Goal: Task Accomplishment & Management: Use online tool/utility

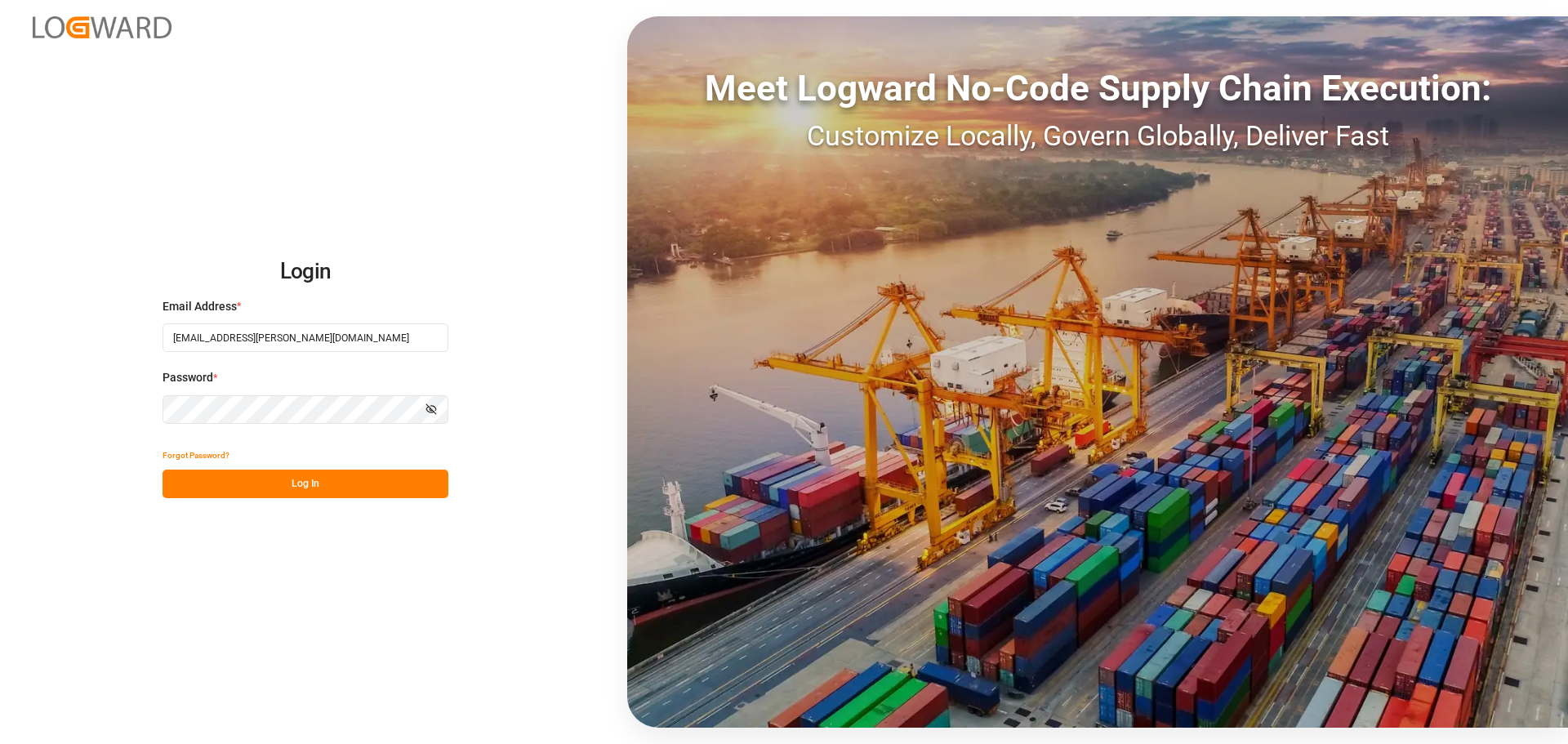
click at [273, 486] on button "Log In" at bounding box center [305, 484] width 285 height 29
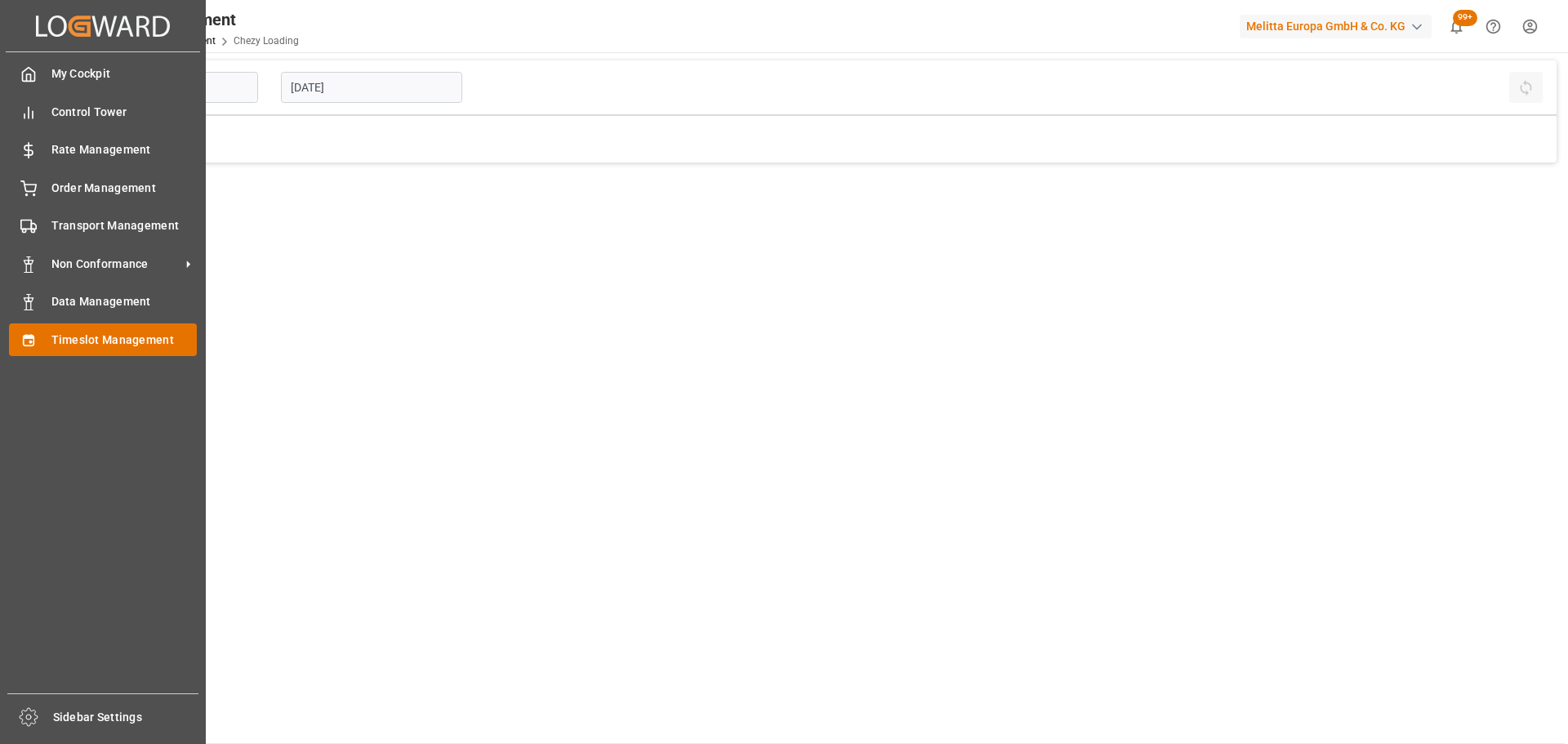
type input "Chezy Loading"
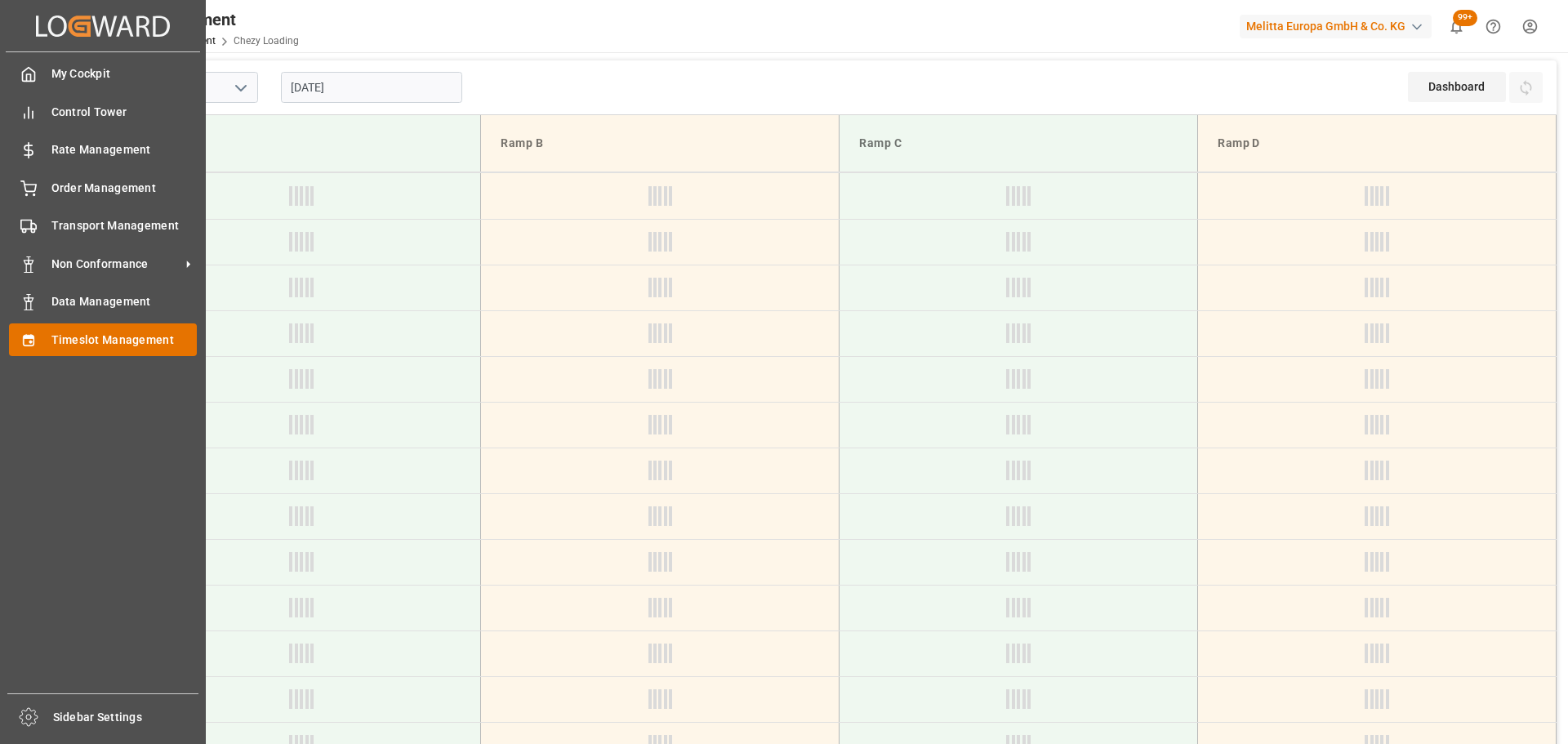
click at [83, 335] on span "Timeslot Management" at bounding box center [125, 340] width 146 height 17
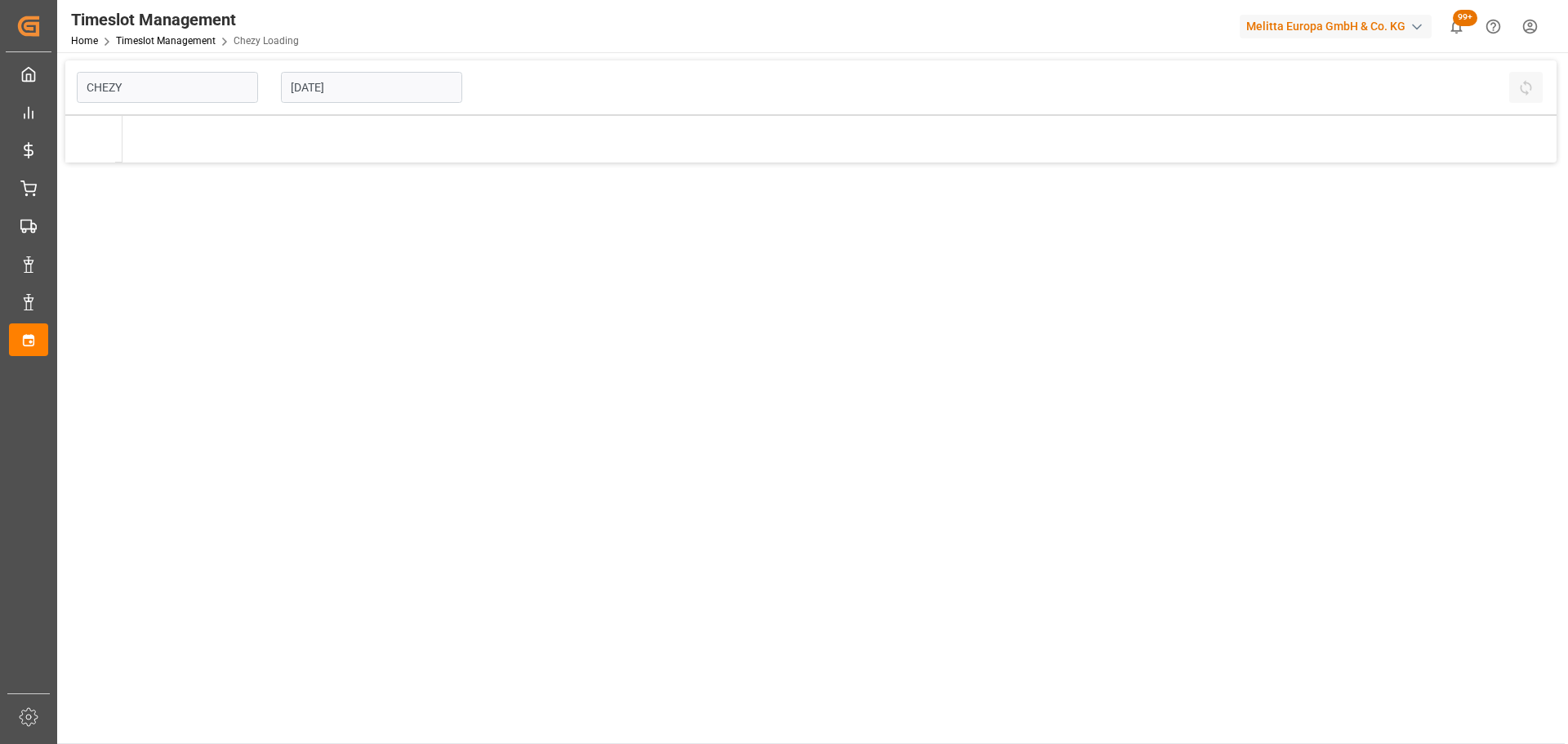
type input "Chezy Loading"
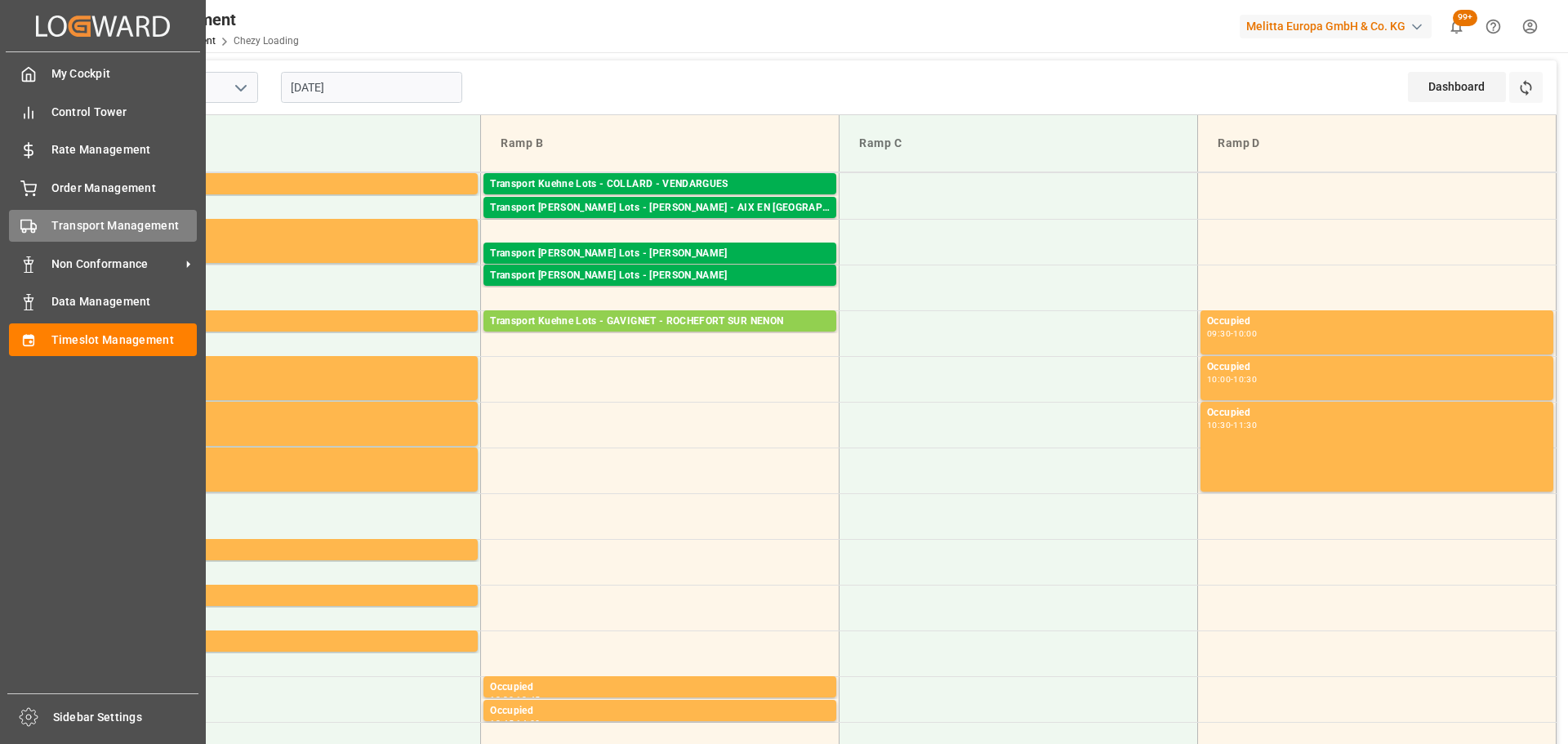
click at [57, 221] on span "Transport Management" at bounding box center [125, 226] width 146 height 17
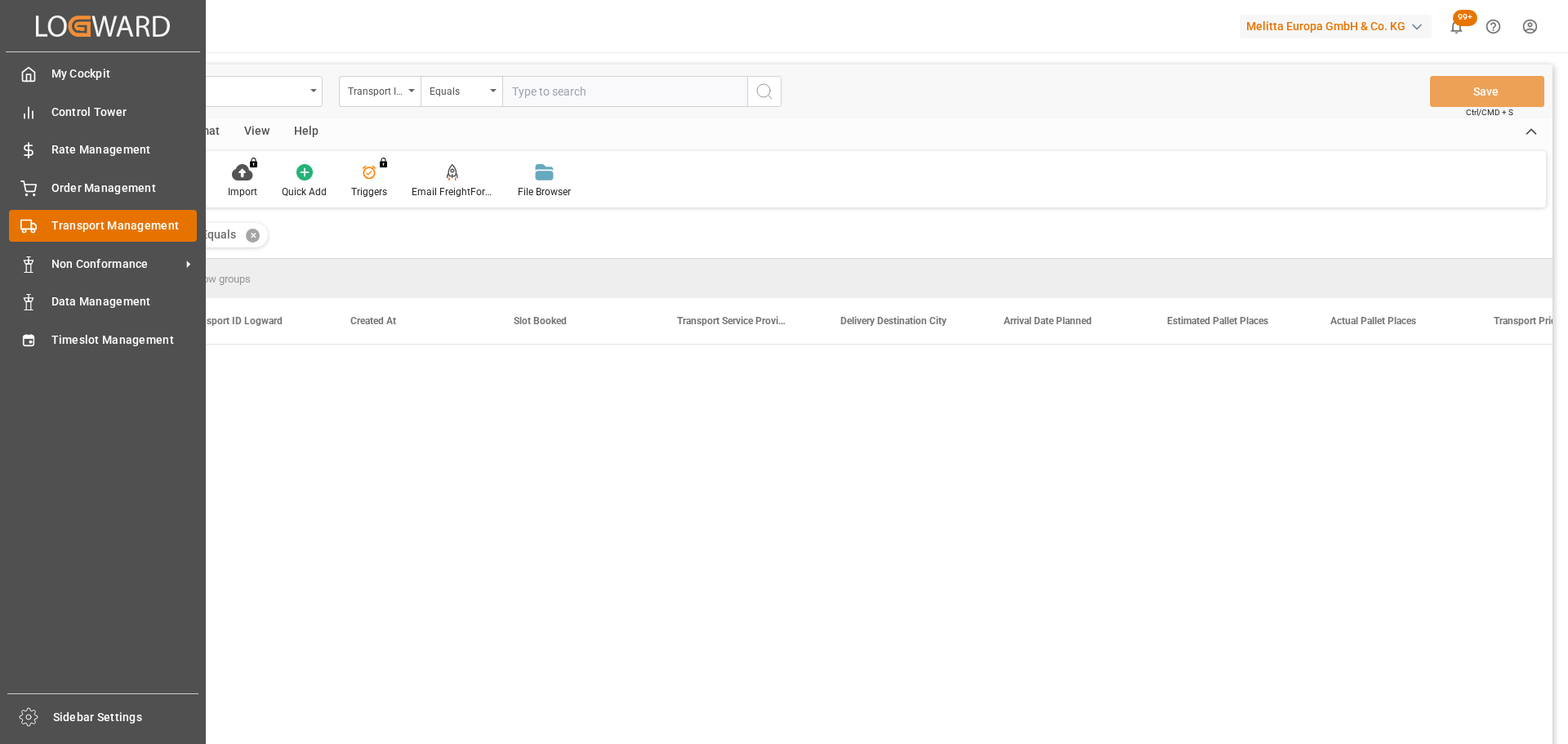
click at [100, 221] on span "Transport Management" at bounding box center [125, 226] width 146 height 17
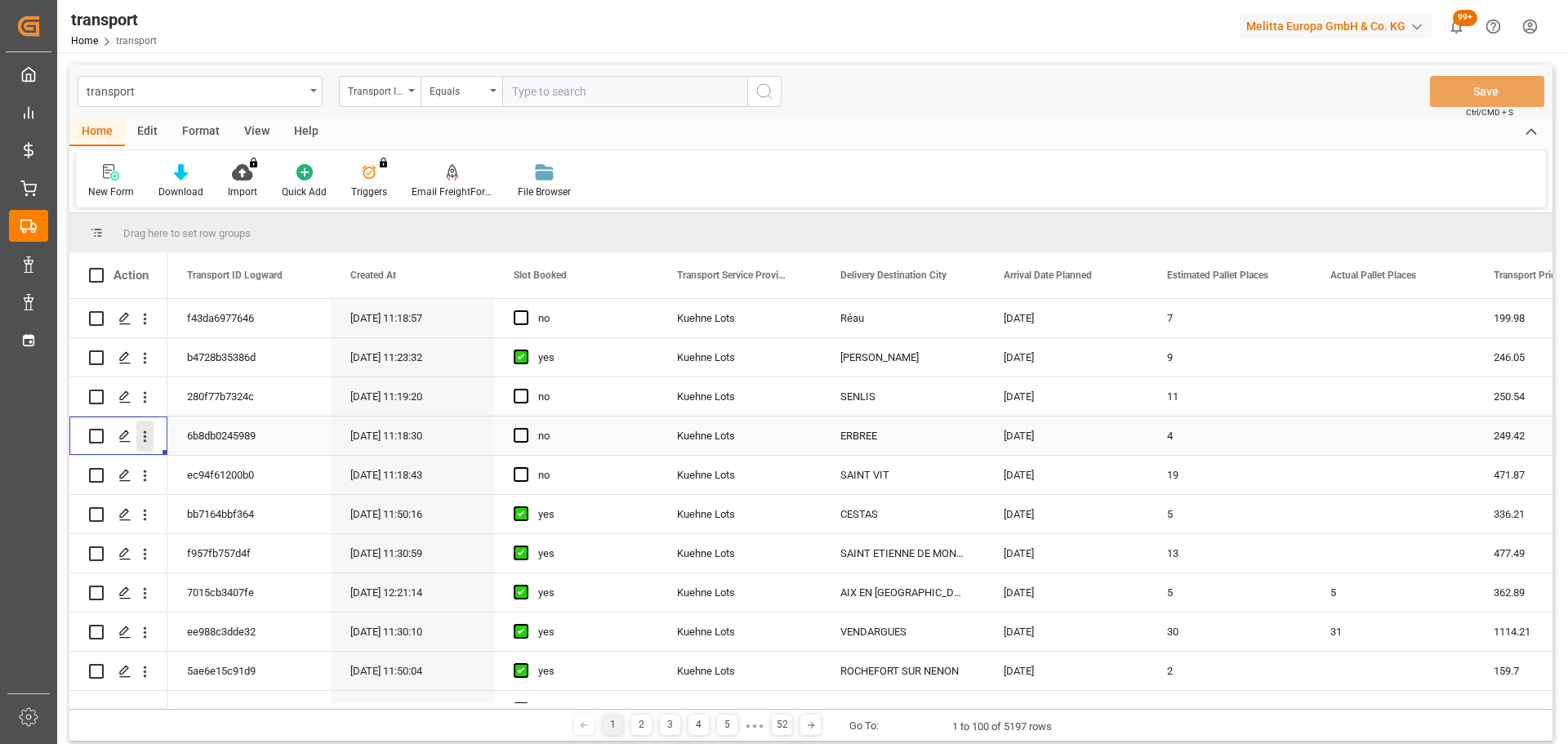
click at [143, 427] on button "open menu" at bounding box center [145, 436] width 17 height 31
click at [207, 467] on span "Open in new tab" at bounding box center [252, 471] width 149 height 17
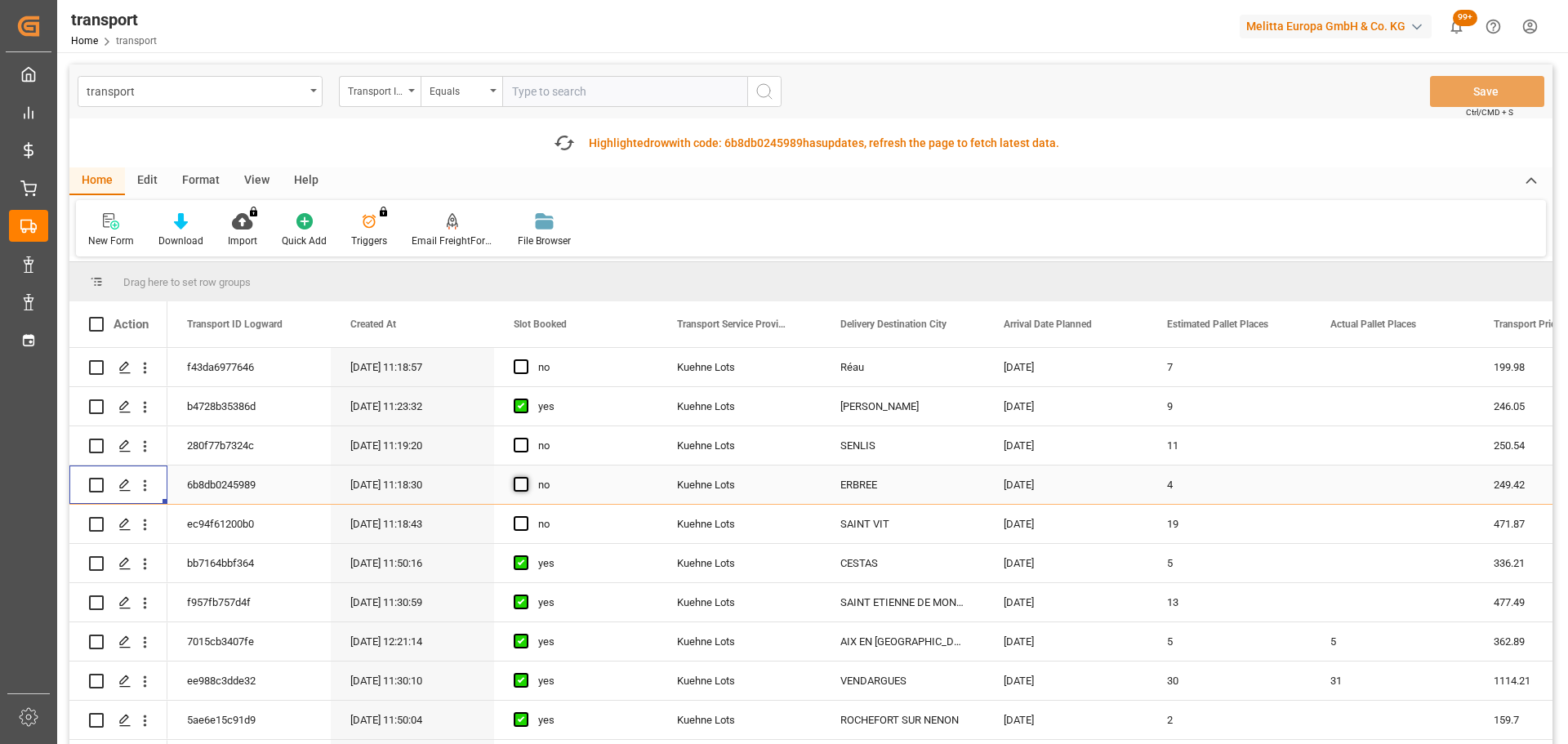
click at [521, 482] on span "Press SPACE to select this row." at bounding box center [521, 484] width 14 height 14
click at [526, 477] on input "Press SPACE to select this row." at bounding box center [526, 477] width 0 height 0
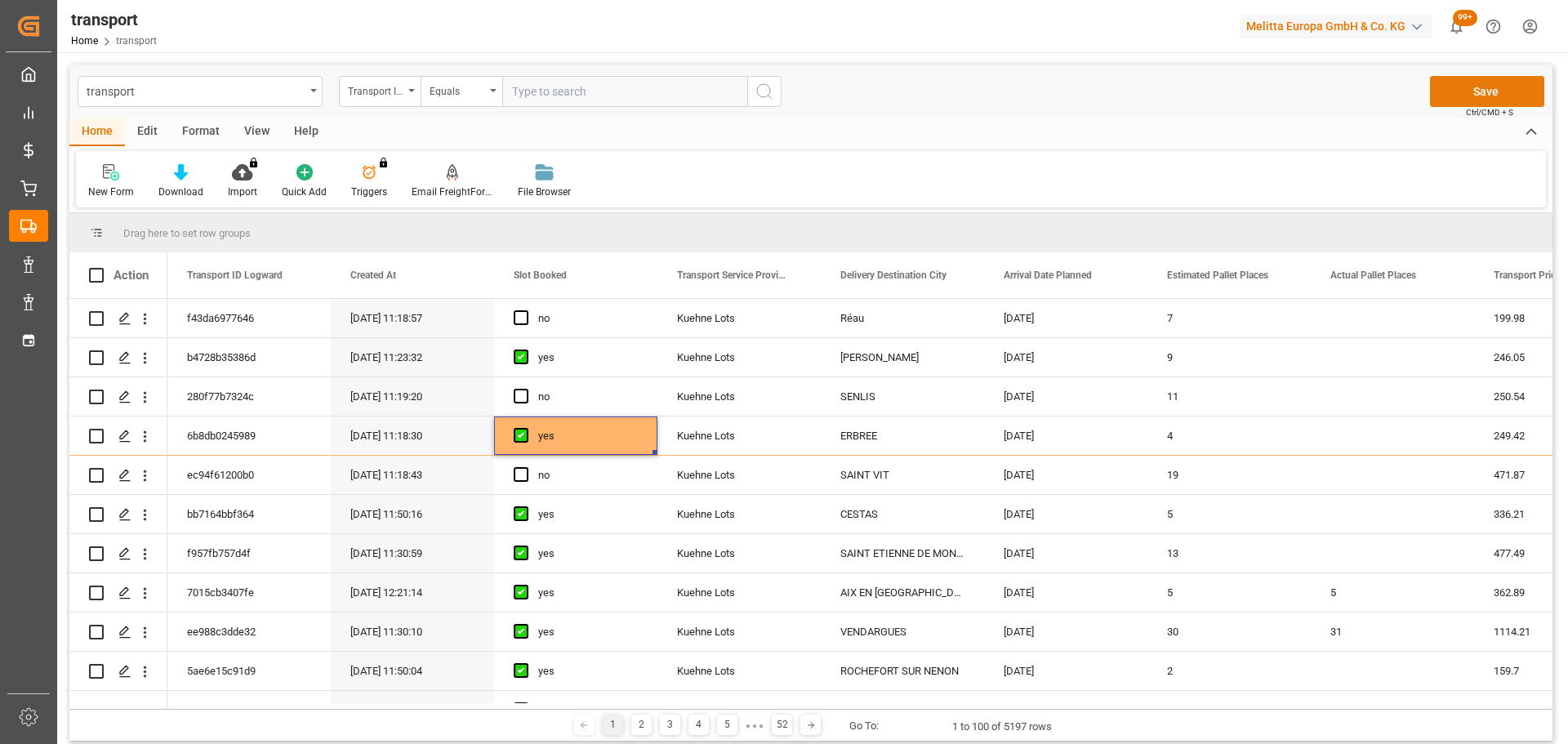
click at [1493, 82] on button "Save" at bounding box center [1486, 91] width 114 height 31
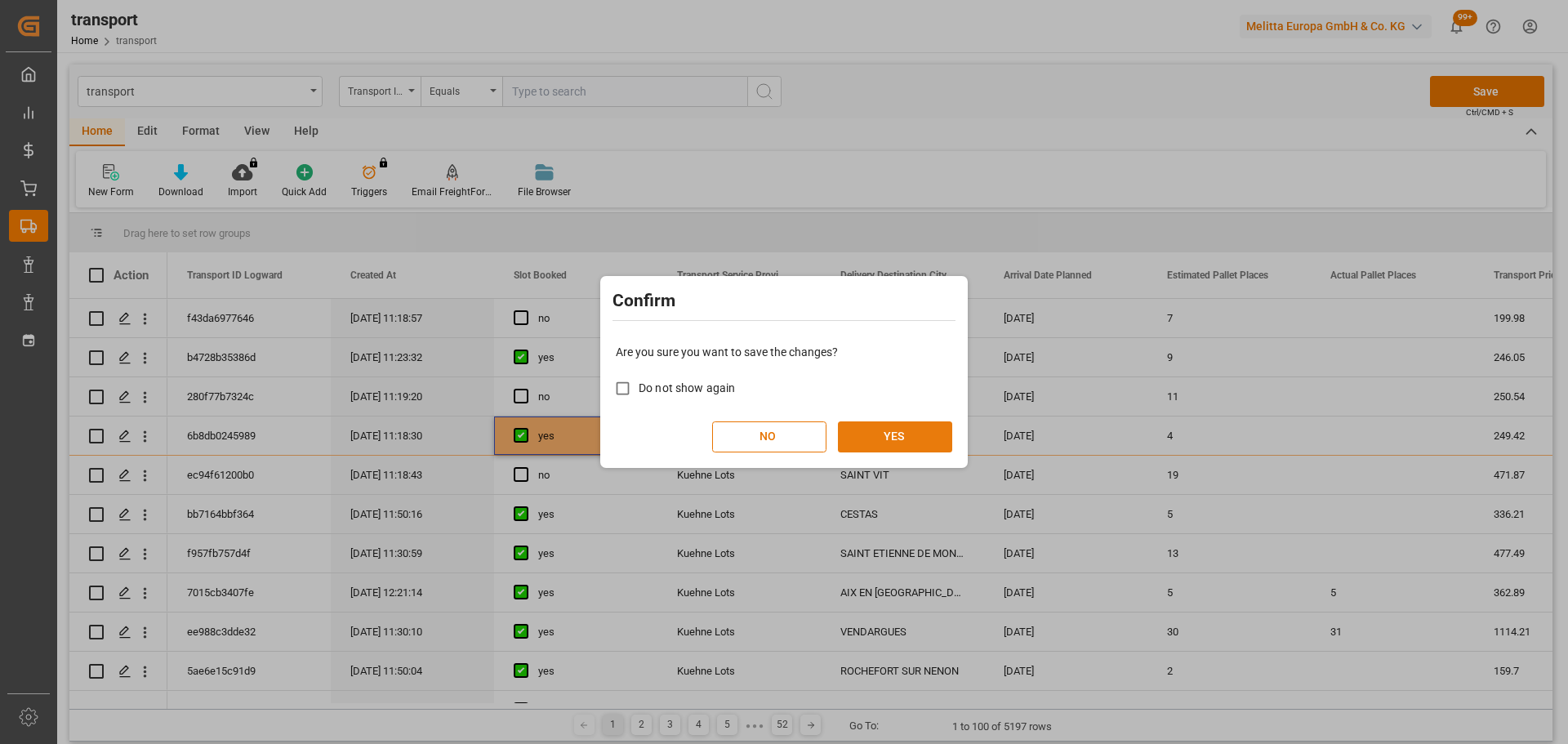
click at [885, 431] on button "YES" at bounding box center [894, 437] width 114 height 31
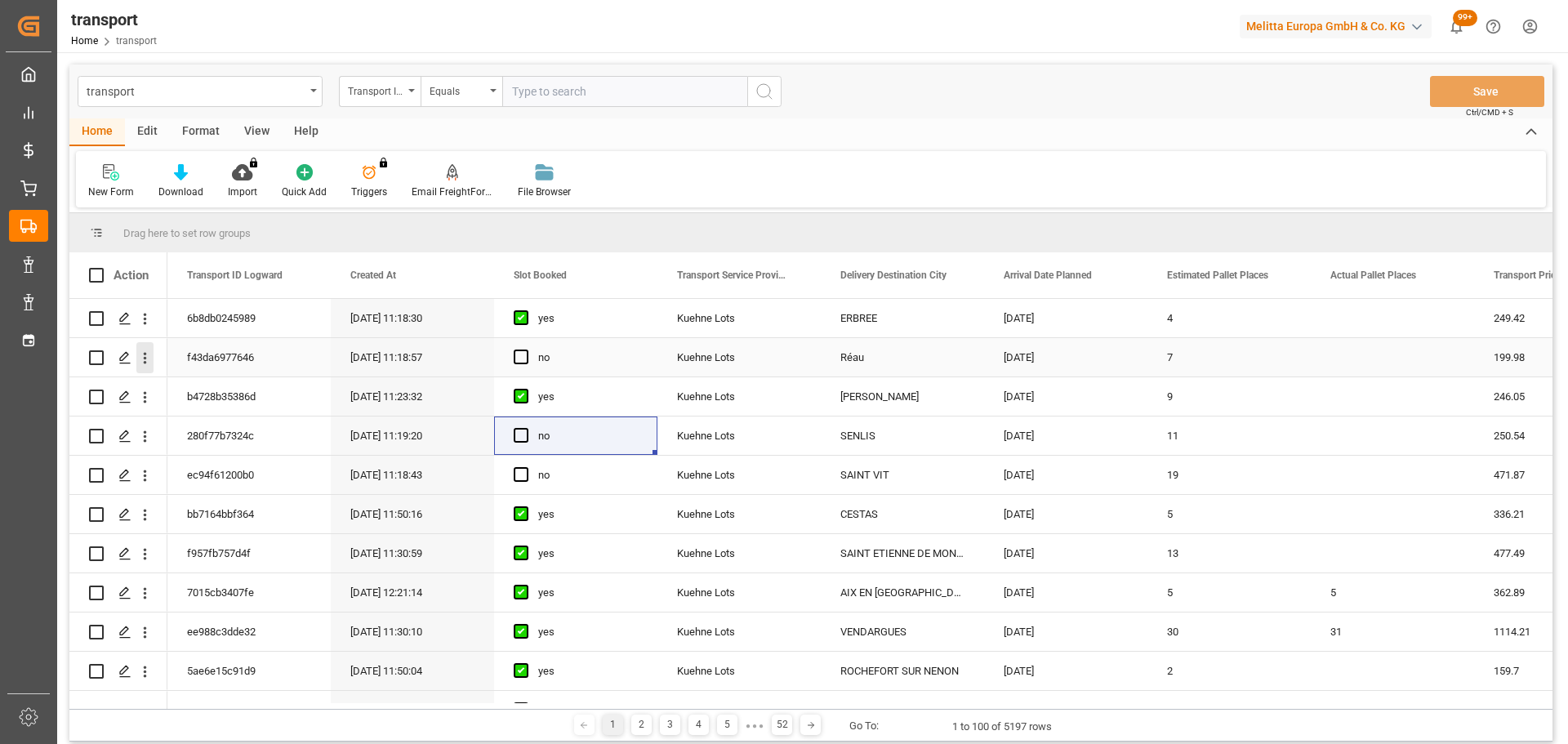
click at [140, 356] on icon "open menu" at bounding box center [145, 359] width 17 height 17
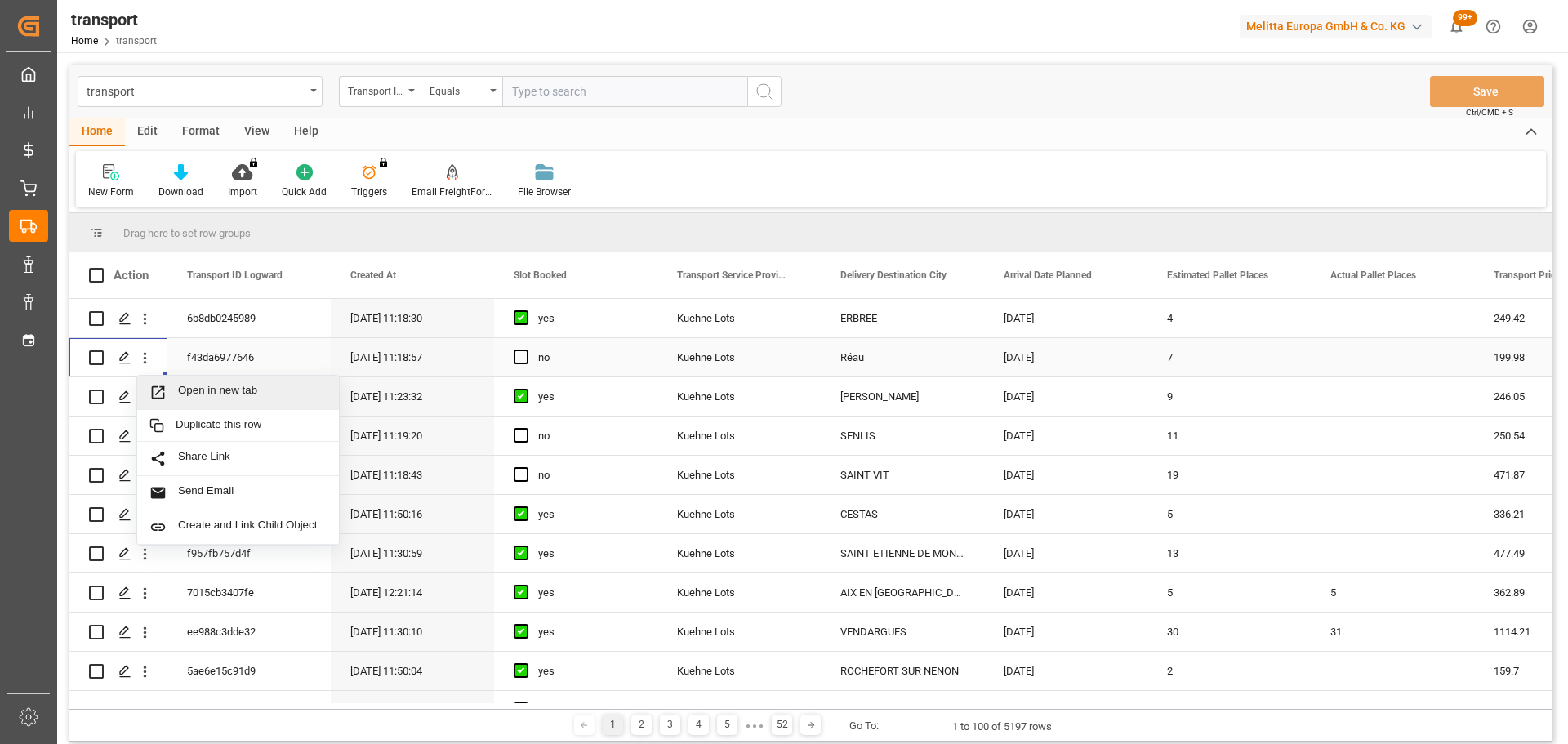
click at [225, 385] on span "Open in new tab" at bounding box center [252, 392] width 149 height 17
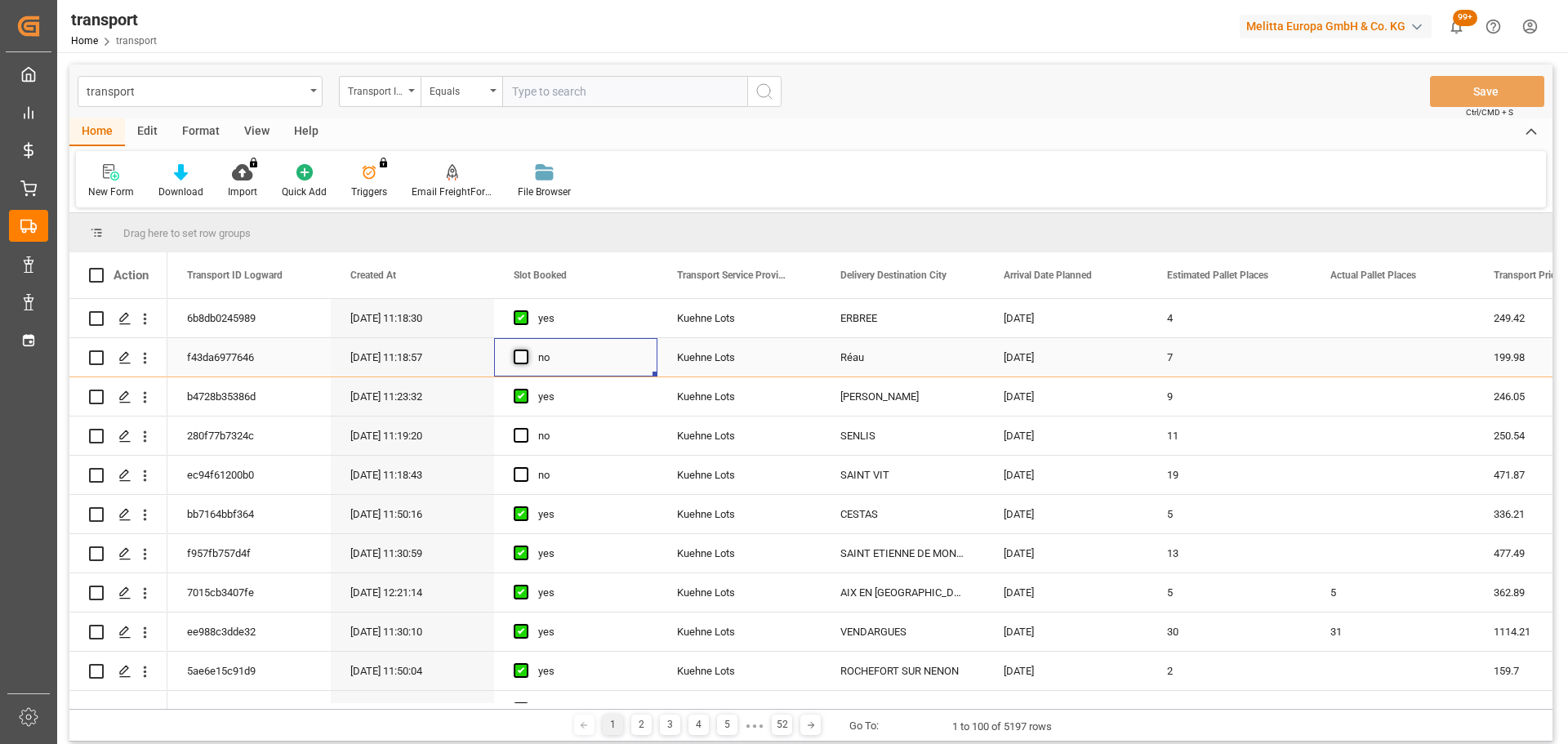
click at [516, 353] on span "Press SPACE to select this row." at bounding box center [521, 357] width 14 height 14
click at [526, 350] on input "Press SPACE to select this row." at bounding box center [526, 350] width 0 height 0
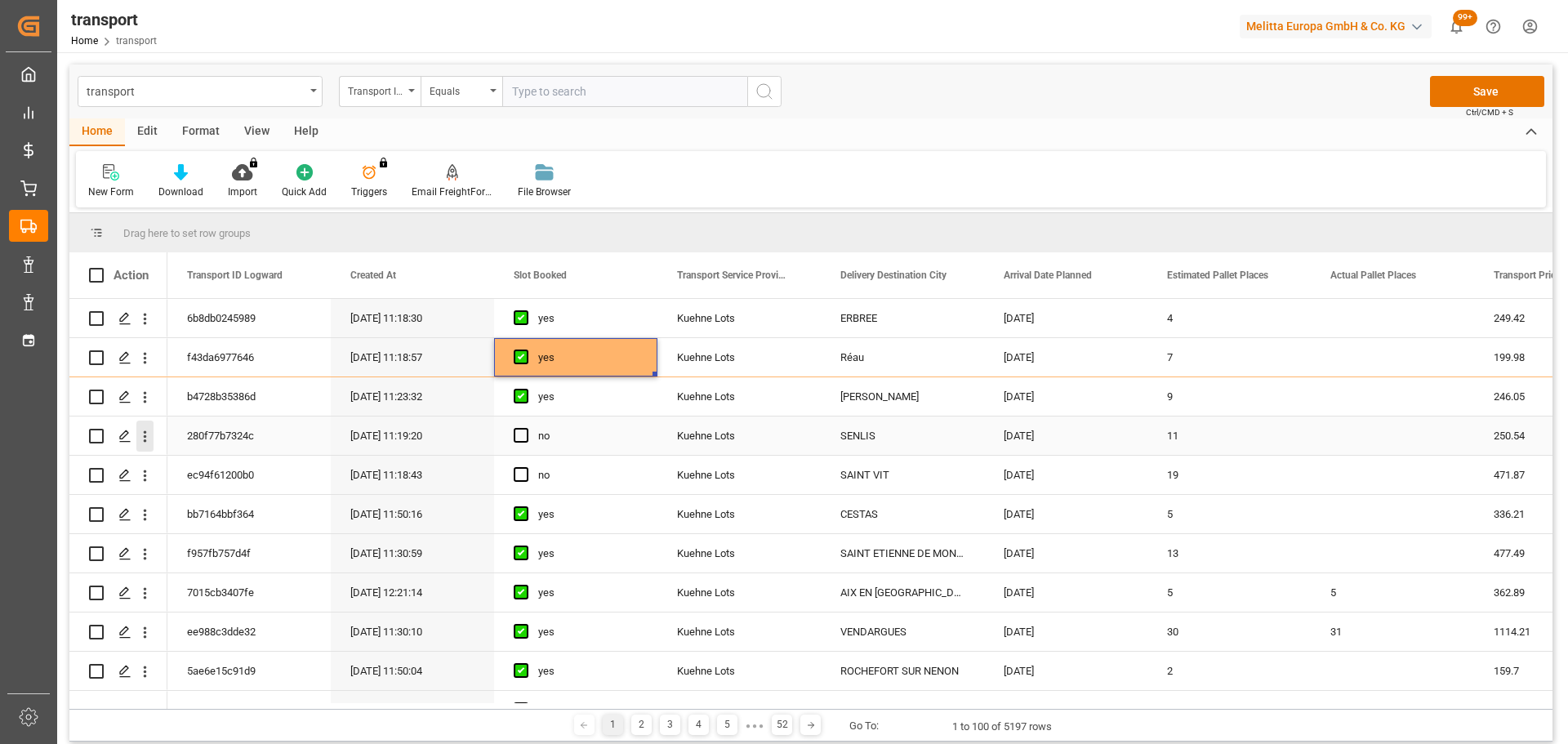
click at [142, 429] on icon "open menu" at bounding box center [145, 436] width 17 height 17
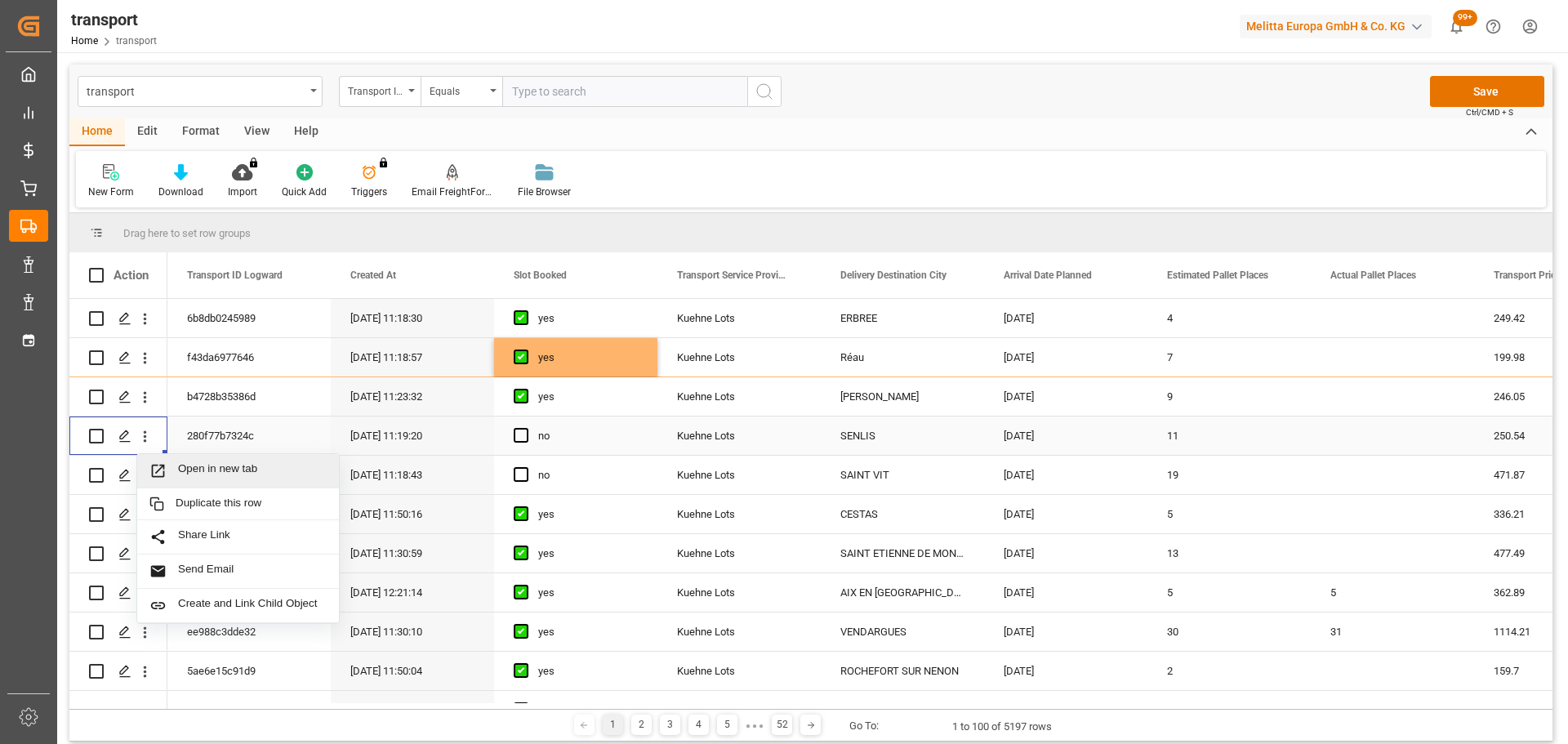
drag, startPoint x: 227, startPoint y: 464, endPoint x: 247, endPoint y: 471, distance: 21.2
click at [227, 463] on span "Open in new tab" at bounding box center [252, 471] width 149 height 17
click at [525, 434] on span "Press SPACE to select this row." at bounding box center [521, 434] width 14 height 14
click at [526, 428] on input "Press SPACE to select this row." at bounding box center [526, 428] width 0 height 0
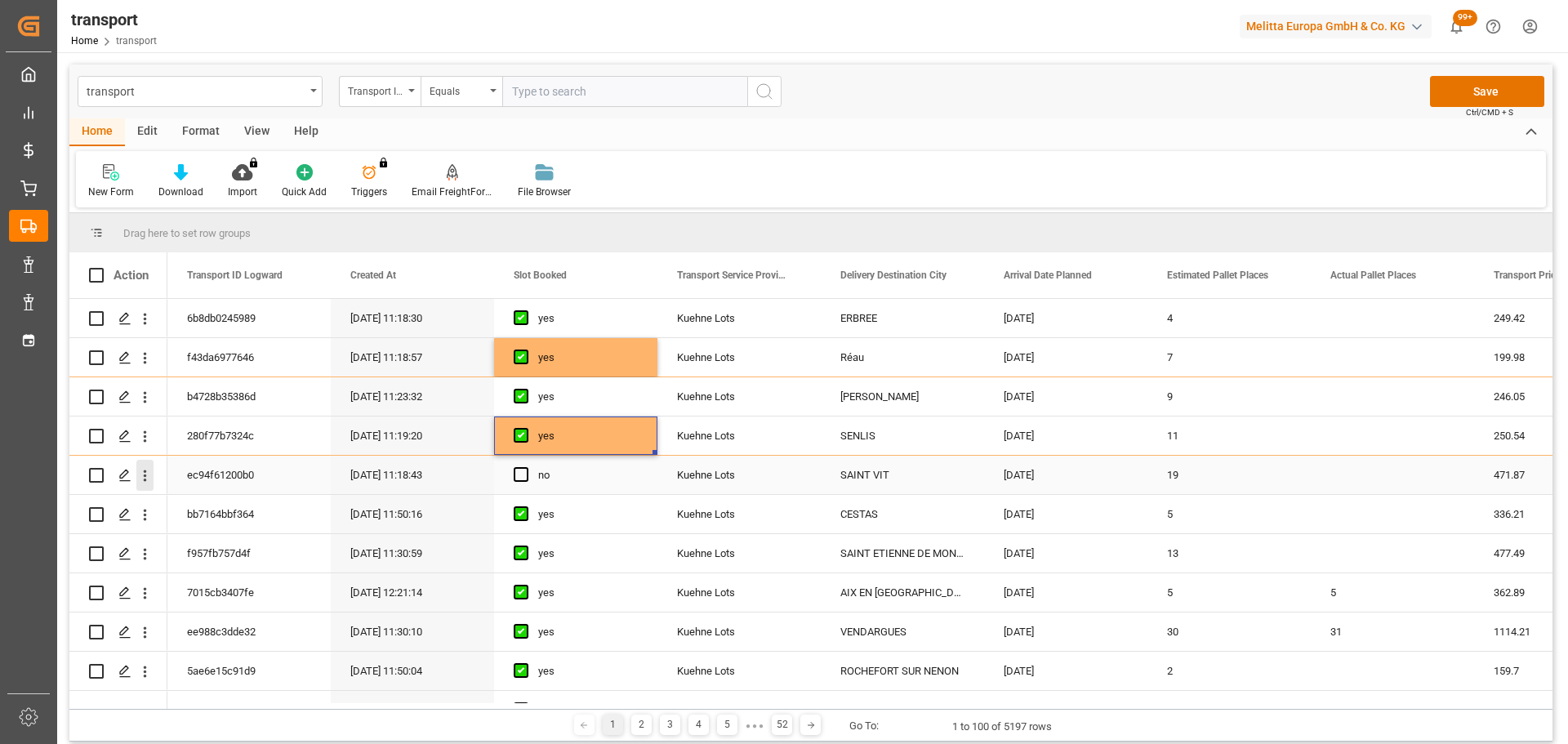
click at [143, 467] on icon "open menu" at bounding box center [145, 476] width 17 height 17
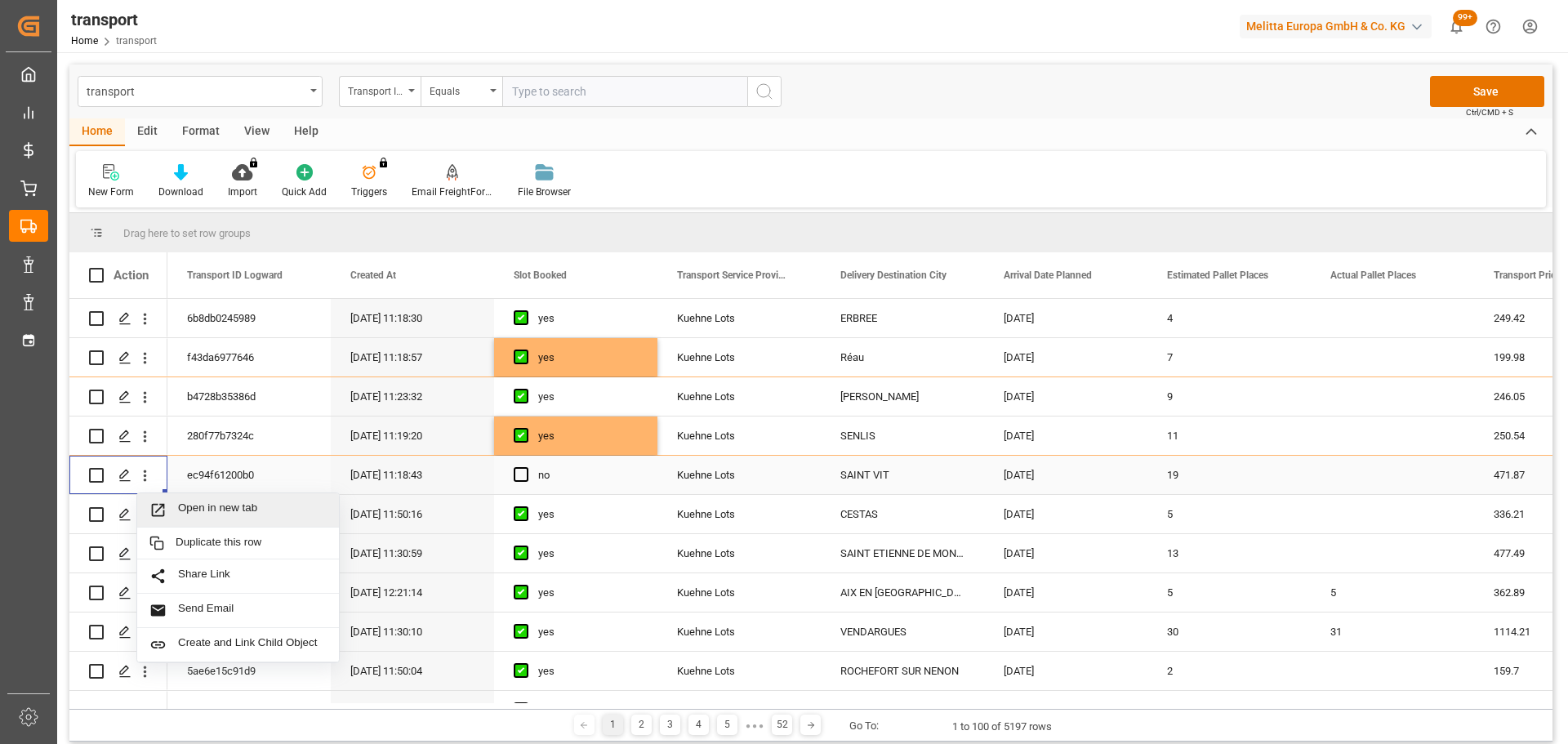
click at [266, 498] on div "Open in new tab" at bounding box center [238, 510] width 202 height 35
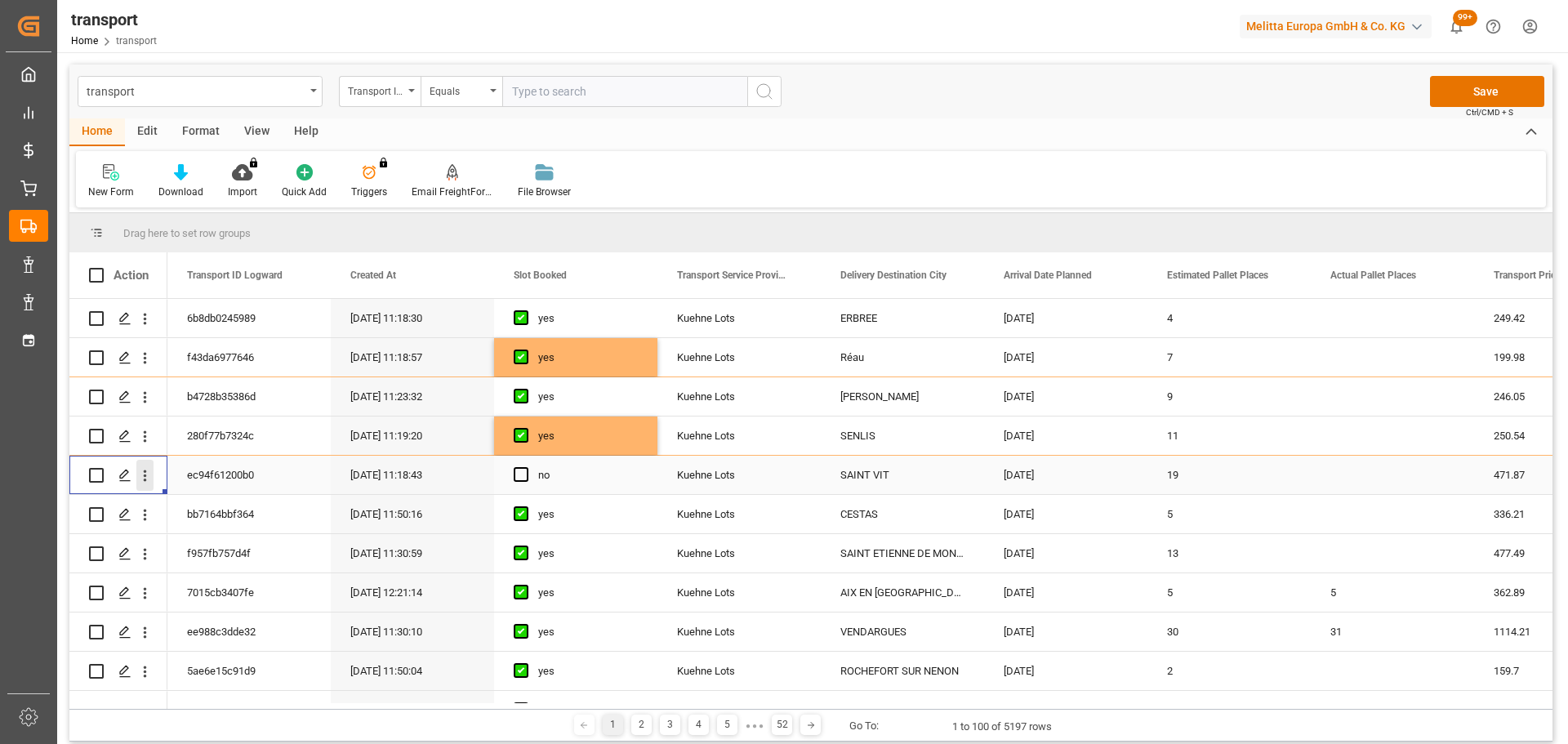
click at [145, 468] on icon "open menu" at bounding box center [145, 476] width 17 height 17
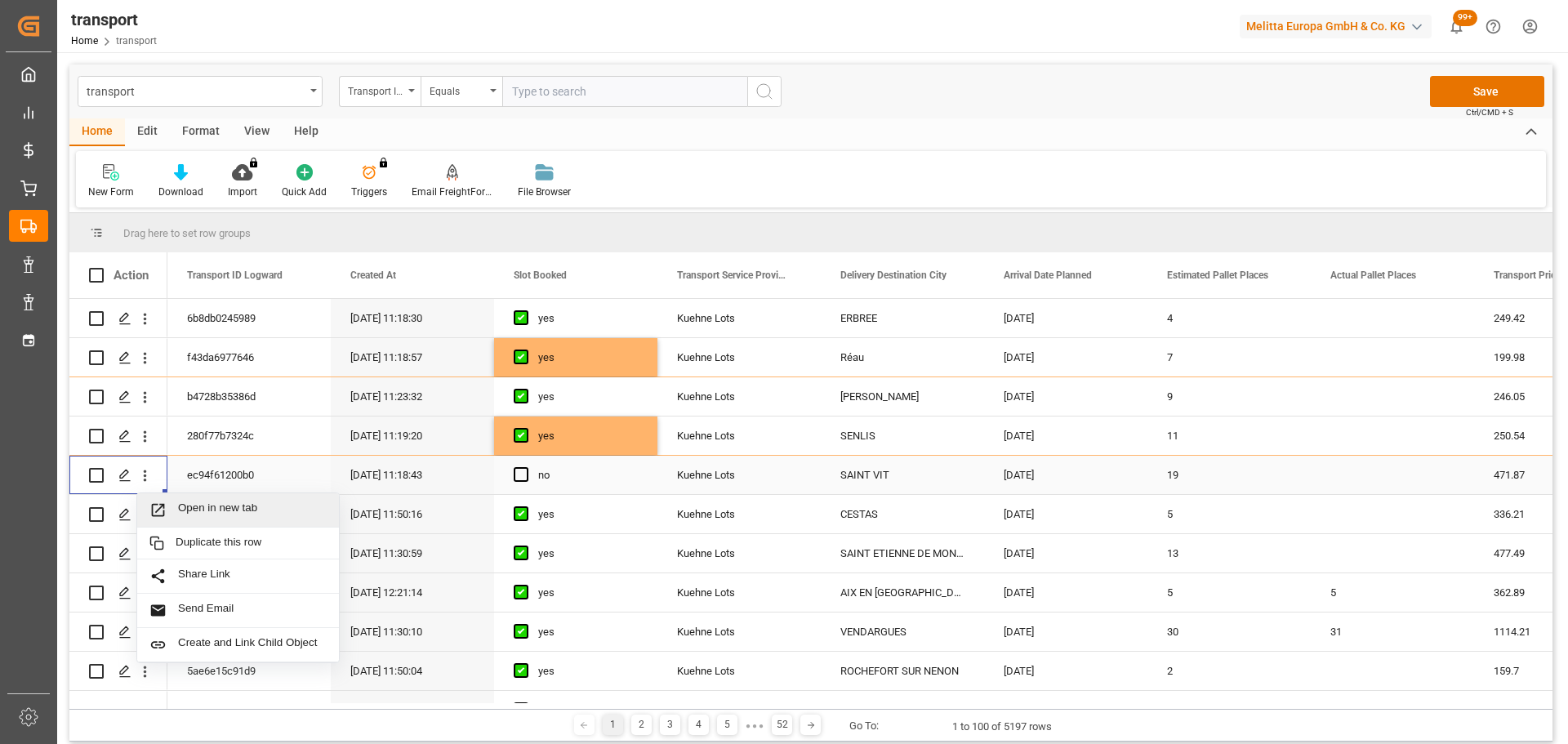
click at [206, 505] on span "Open in new tab" at bounding box center [252, 510] width 149 height 17
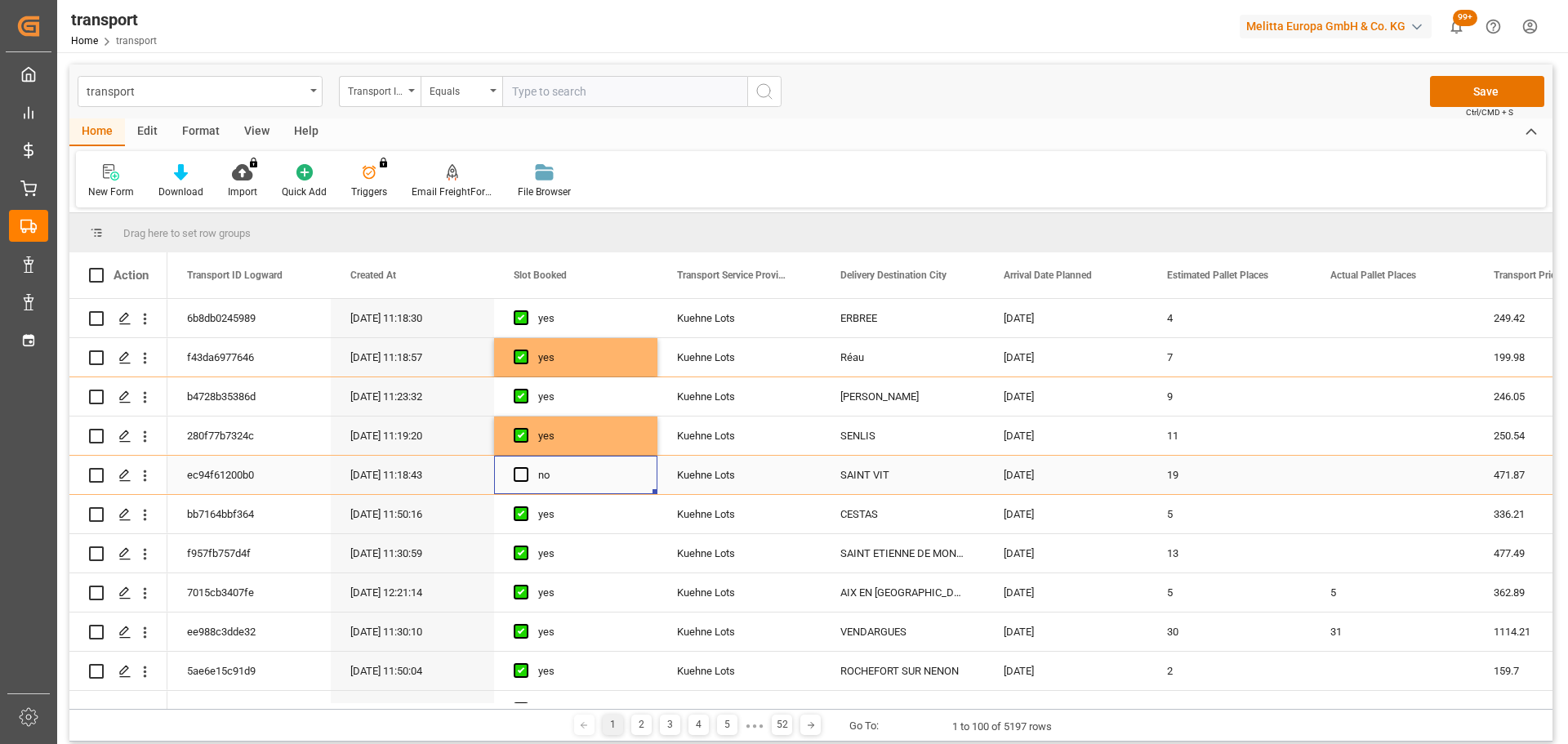
drag, startPoint x: 515, startPoint y: 480, endPoint x: 607, endPoint y: 486, distance: 92.2
click at [515, 480] on span "Press SPACE to select this row." at bounding box center [521, 474] width 14 height 14
click at [526, 467] on input "Press SPACE to select this row." at bounding box center [526, 467] width 0 height 0
drag, startPoint x: 1472, startPoint y: 88, endPoint x: 1425, endPoint y: 87, distance: 47.0
click at [1425, 87] on div "transport Transport ID Logward Equals Save Ctrl/CMD + S" at bounding box center [810, 91] width 1482 height 54
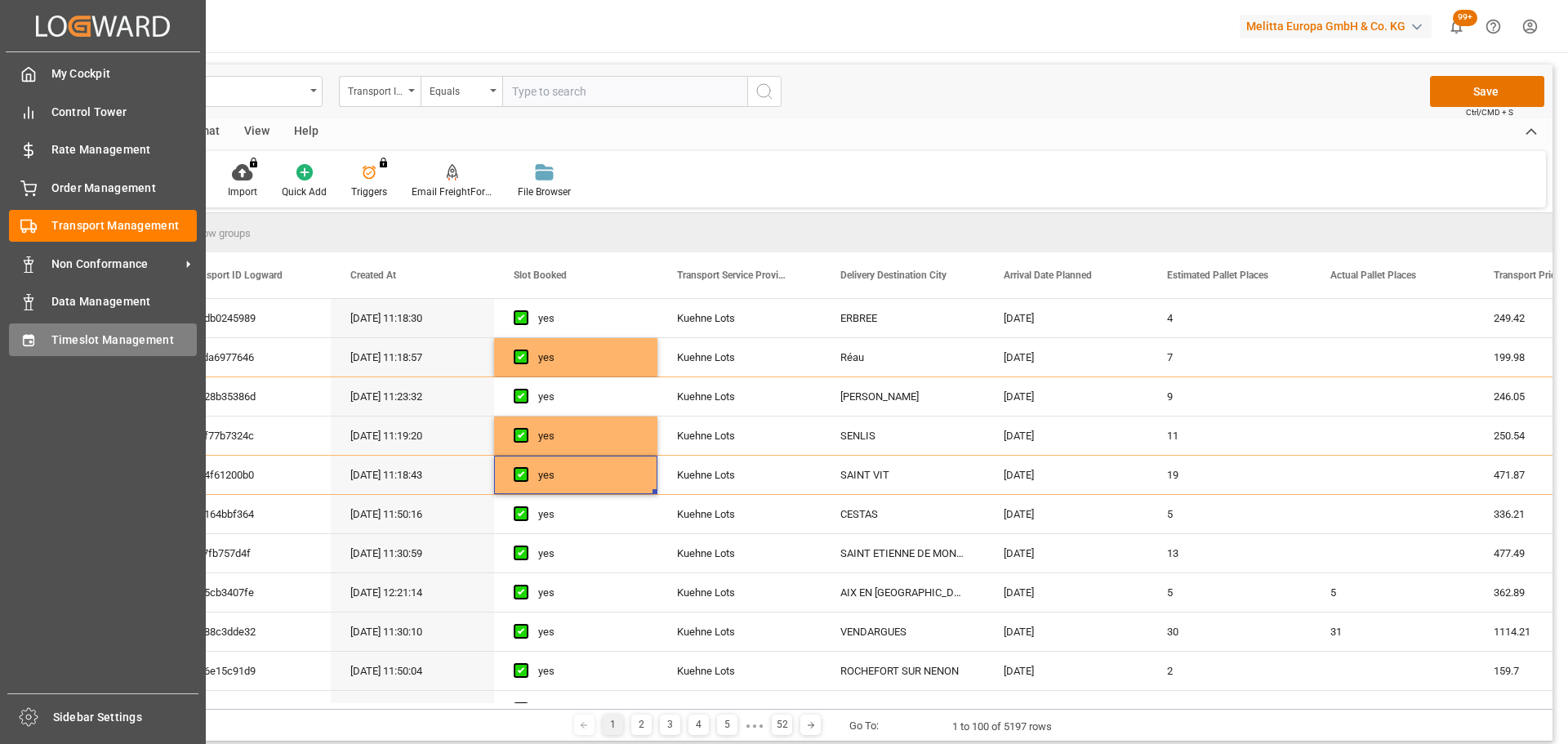
click at [60, 341] on span "Timeslot Management" at bounding box center [125, 340] width 146 height 17
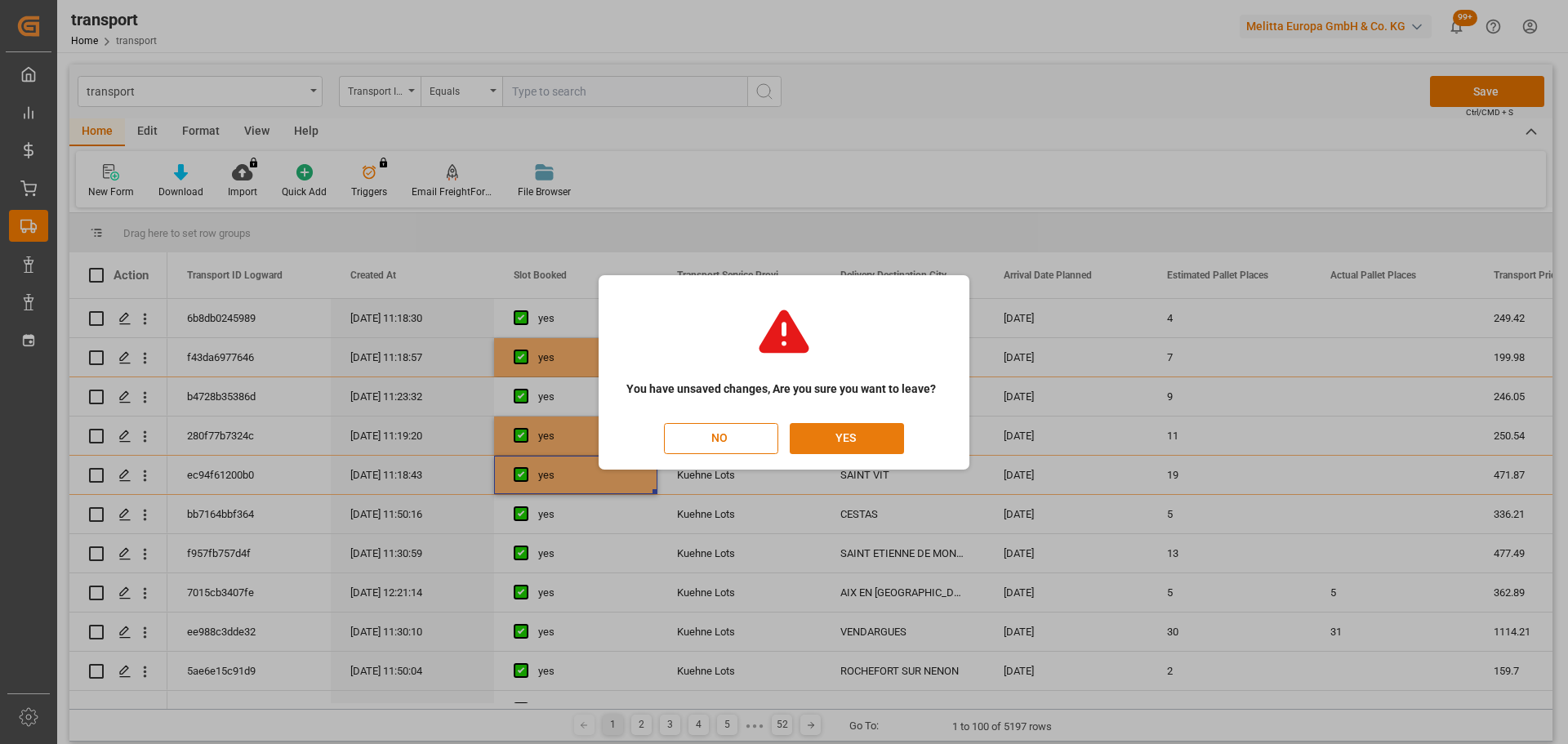
click at [824, 433] on button "YES" at bounding box center [846, 438] width 114 height 31
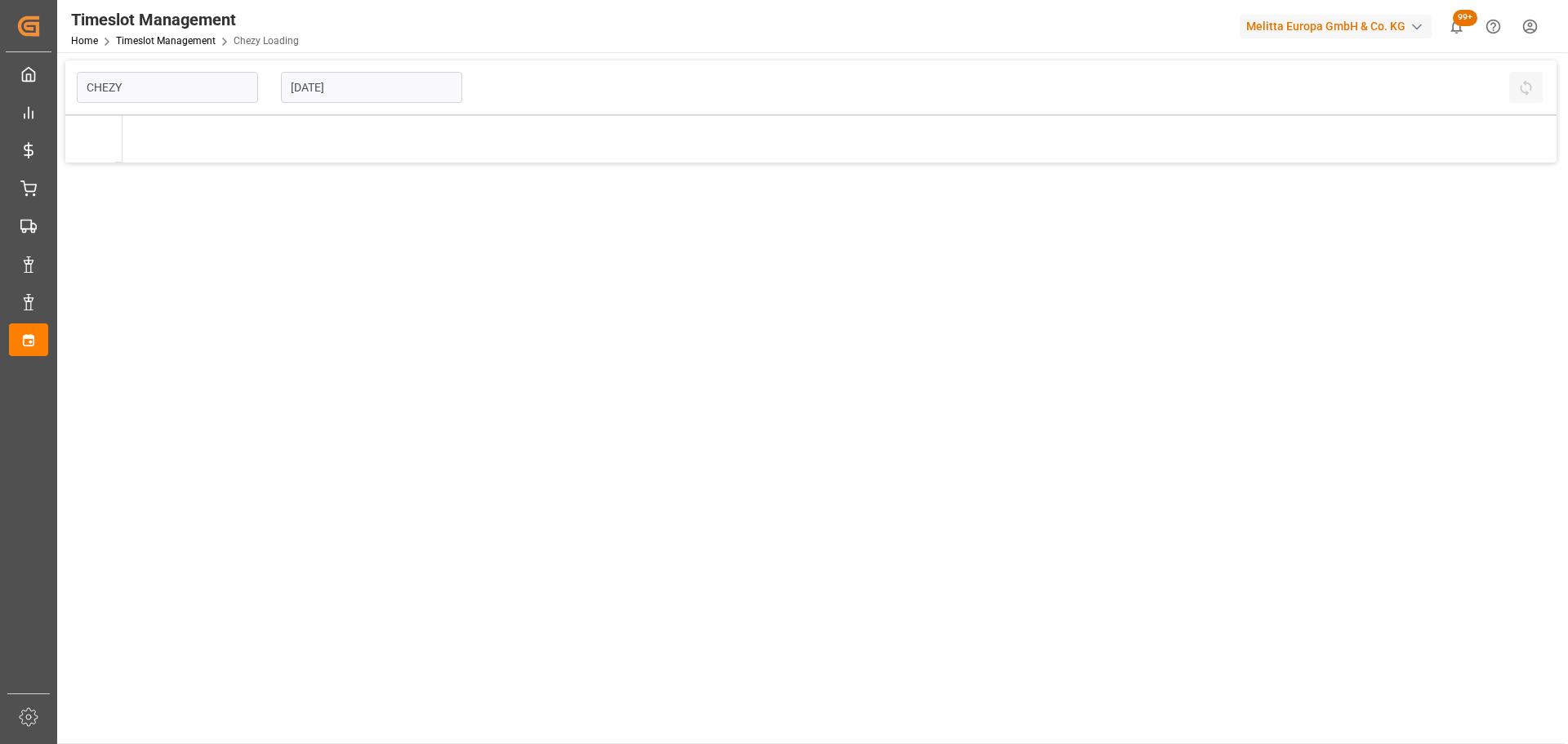
type input "Chezy Loading"
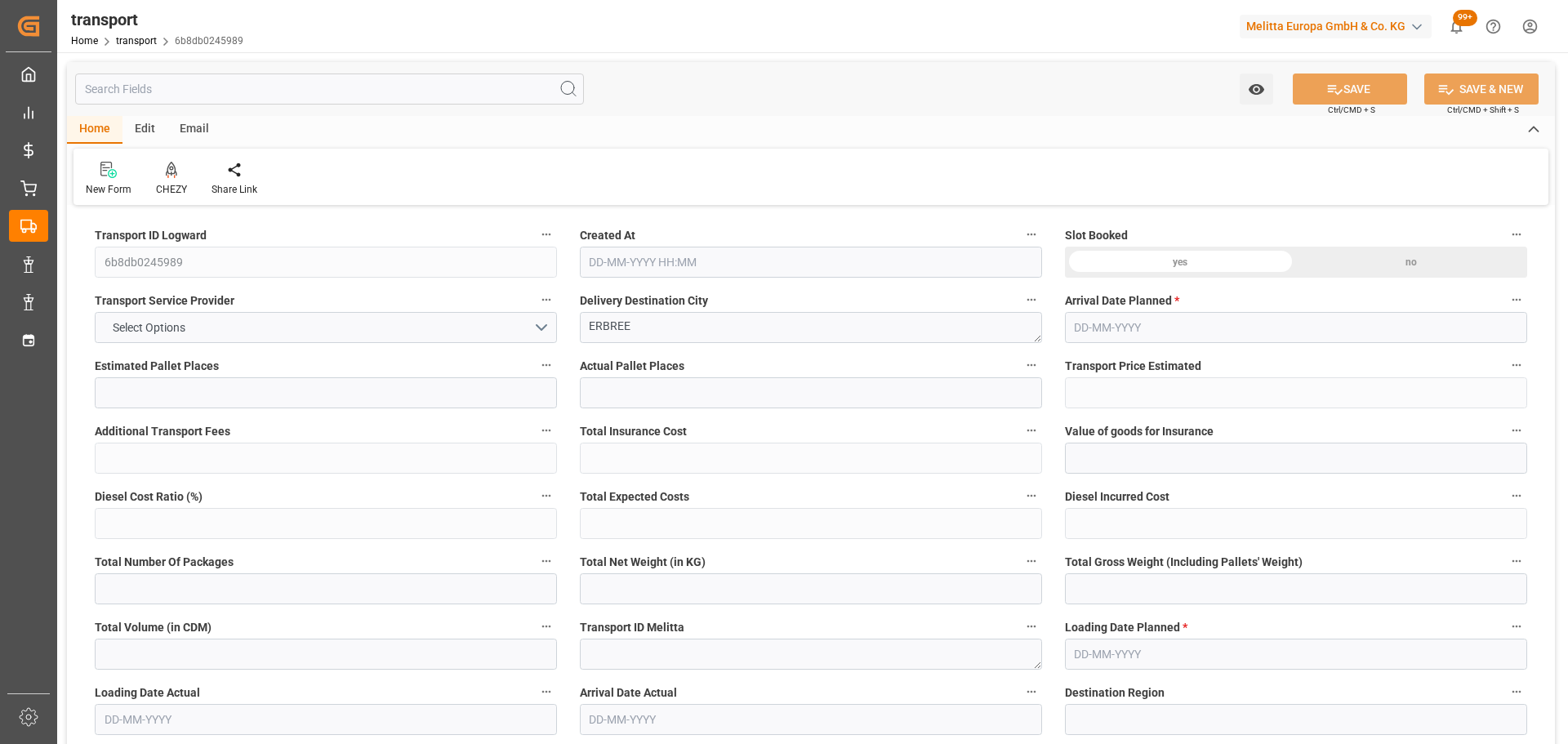
type input "4"
type input "249.42"
type input "0"
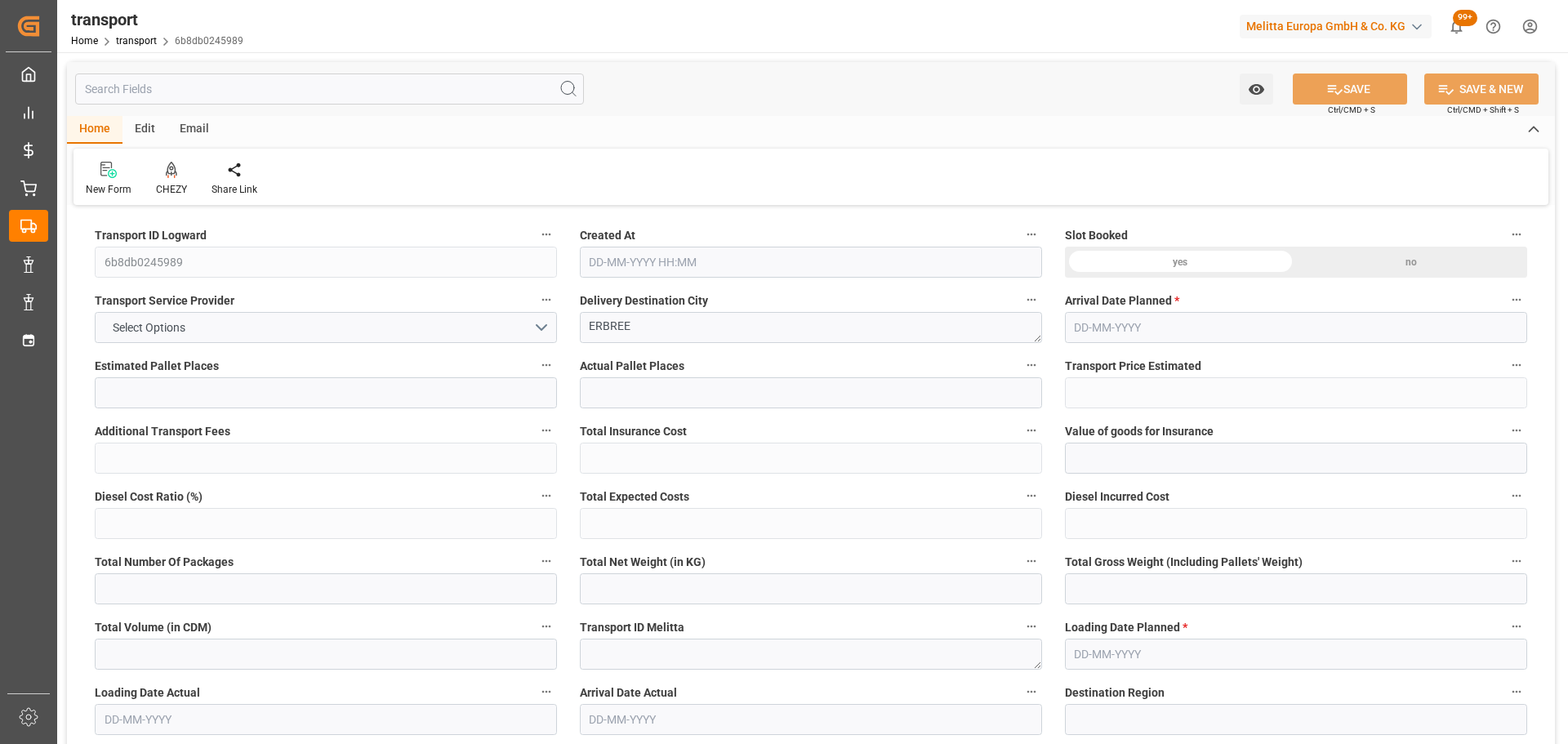
type input "249.42"
type input "0"
type input "1257.528"
type input "1625"
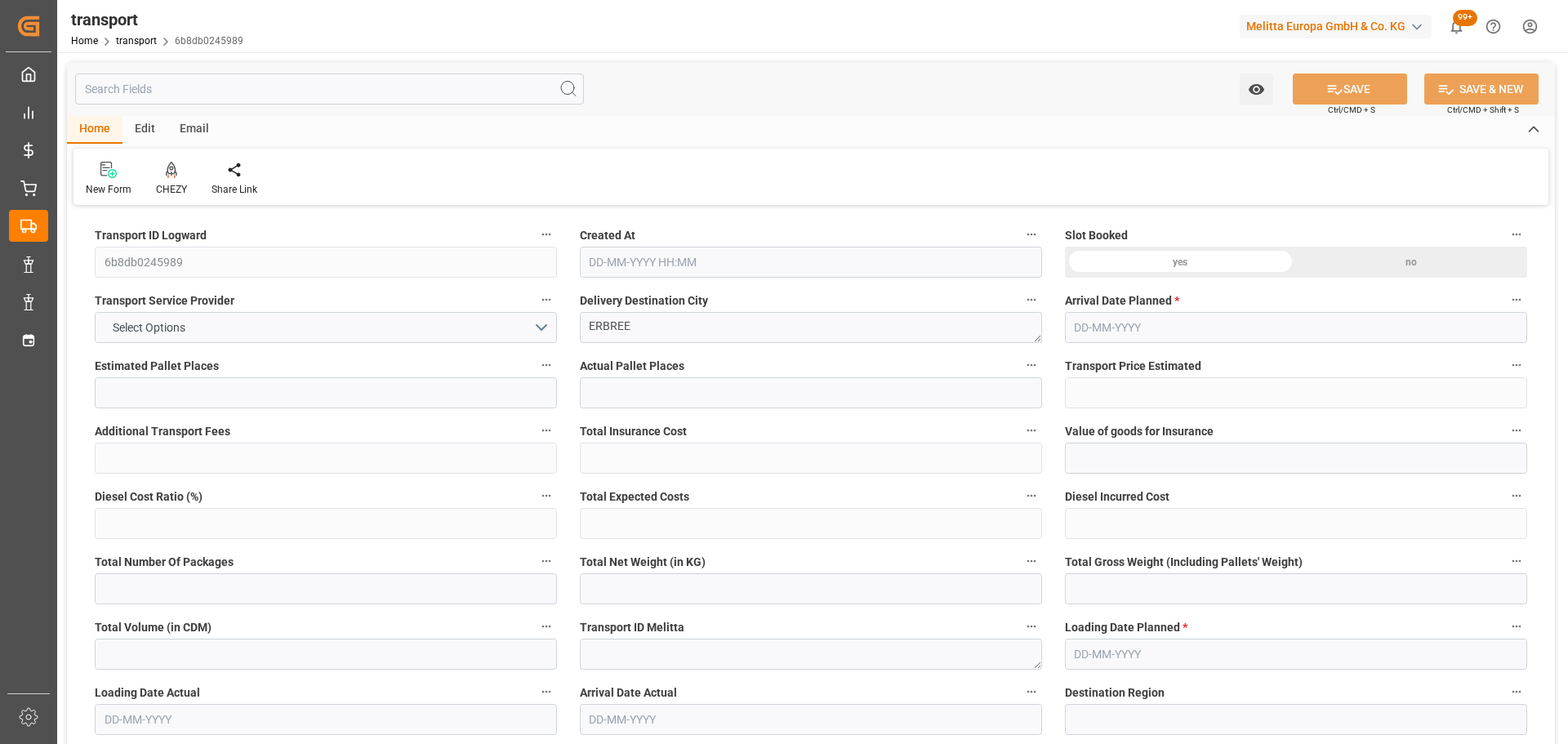
type input "3909.6"
type input "35"
type input "3"
type input "56"
type input "4"
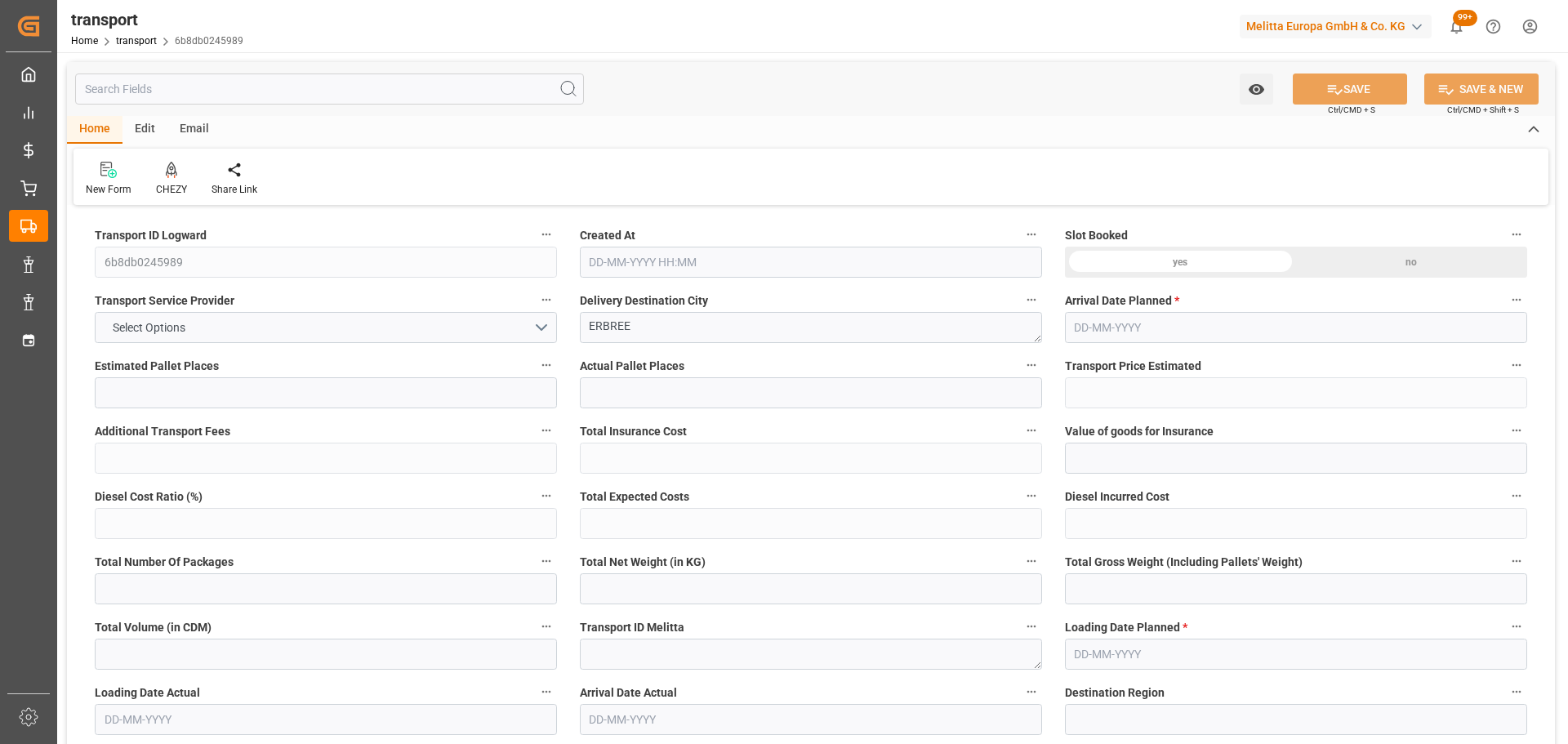
type input "101"
type input "1455"
type input "0"
type input "4710.8598"
type input "0"
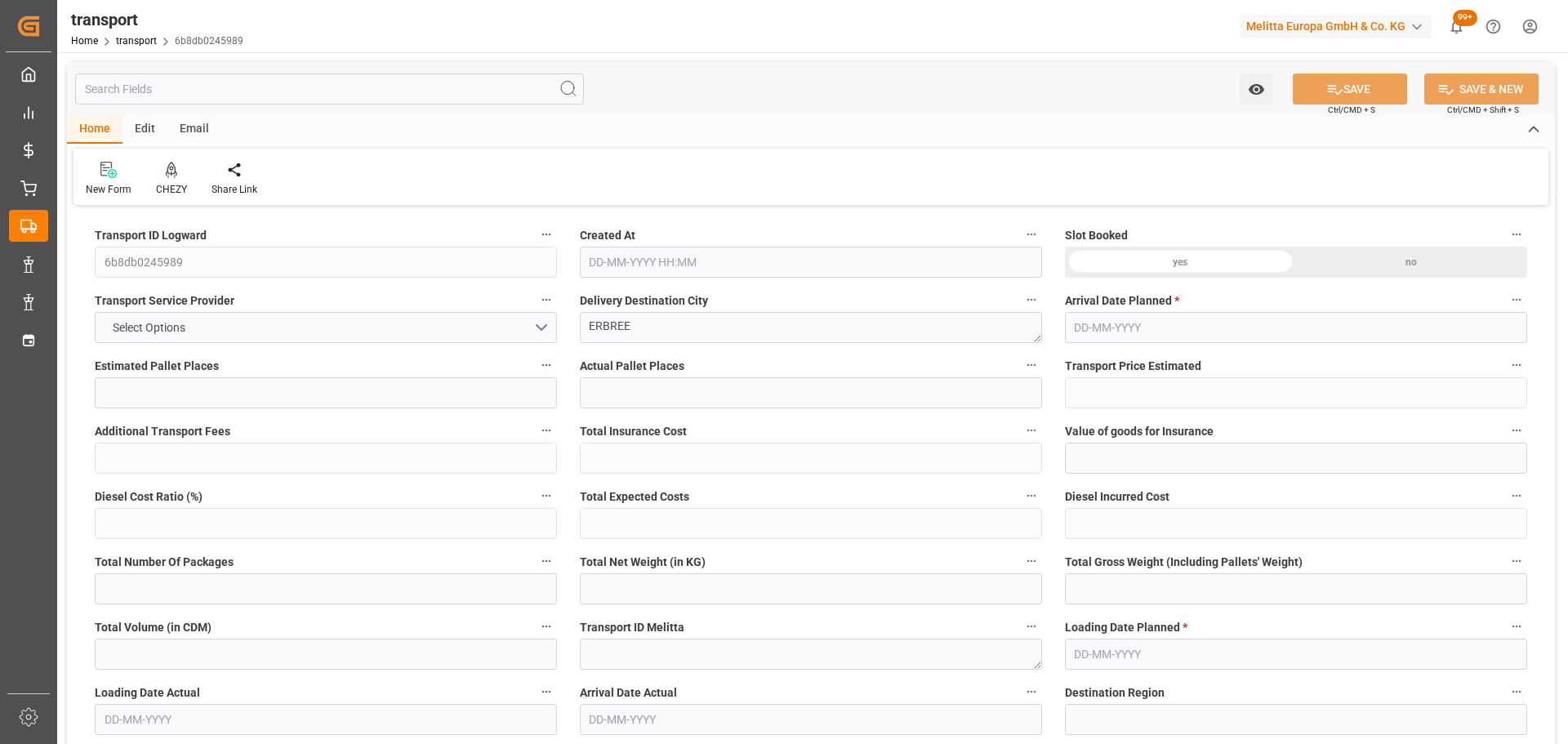
type input "0"
type input "21"
type input "35"
type input "06-10-2025 11:18"
type input "[DATE]"
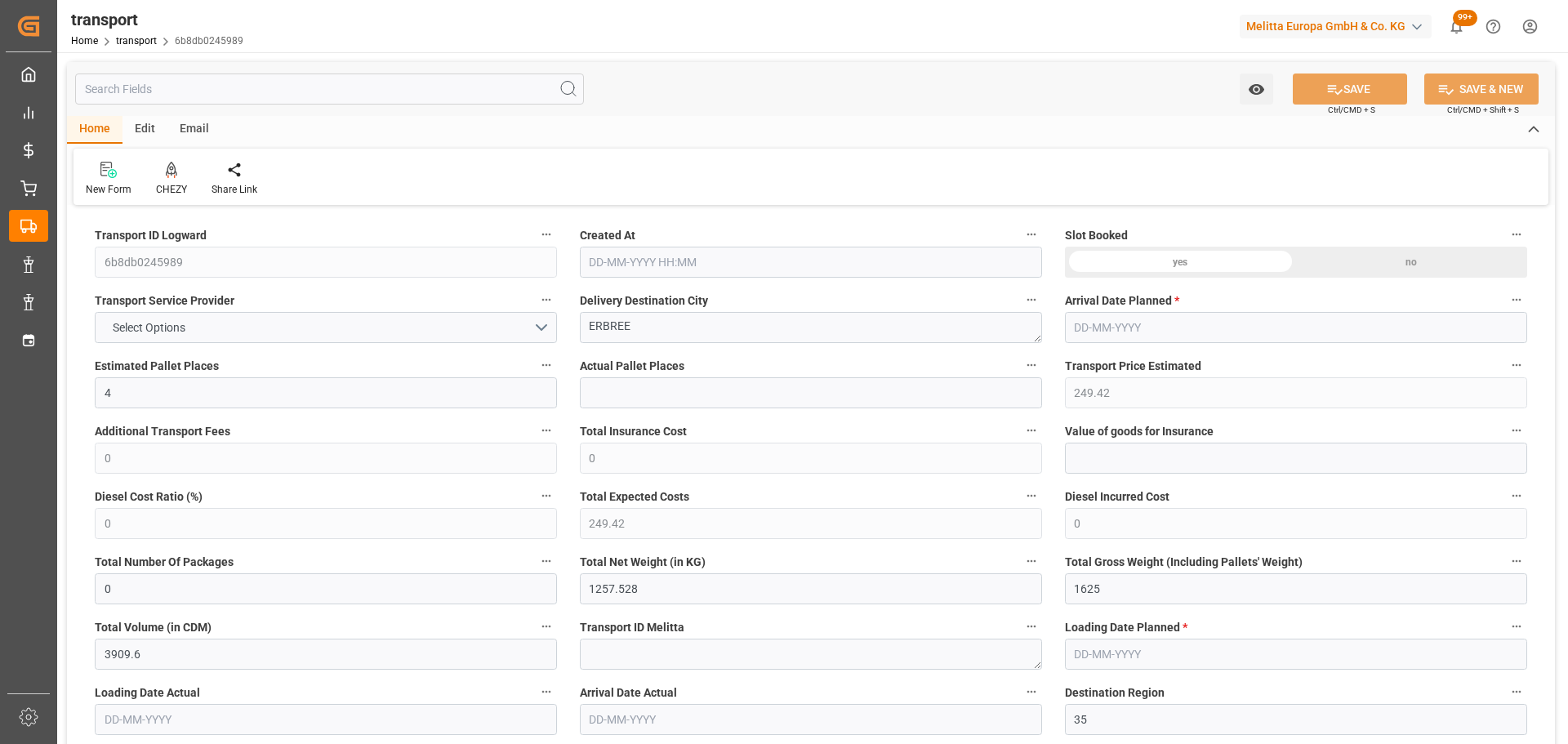
type input "08-10-2025"
click at [170, 170] on icon at bounding box center [172, 168] width 12 height 13
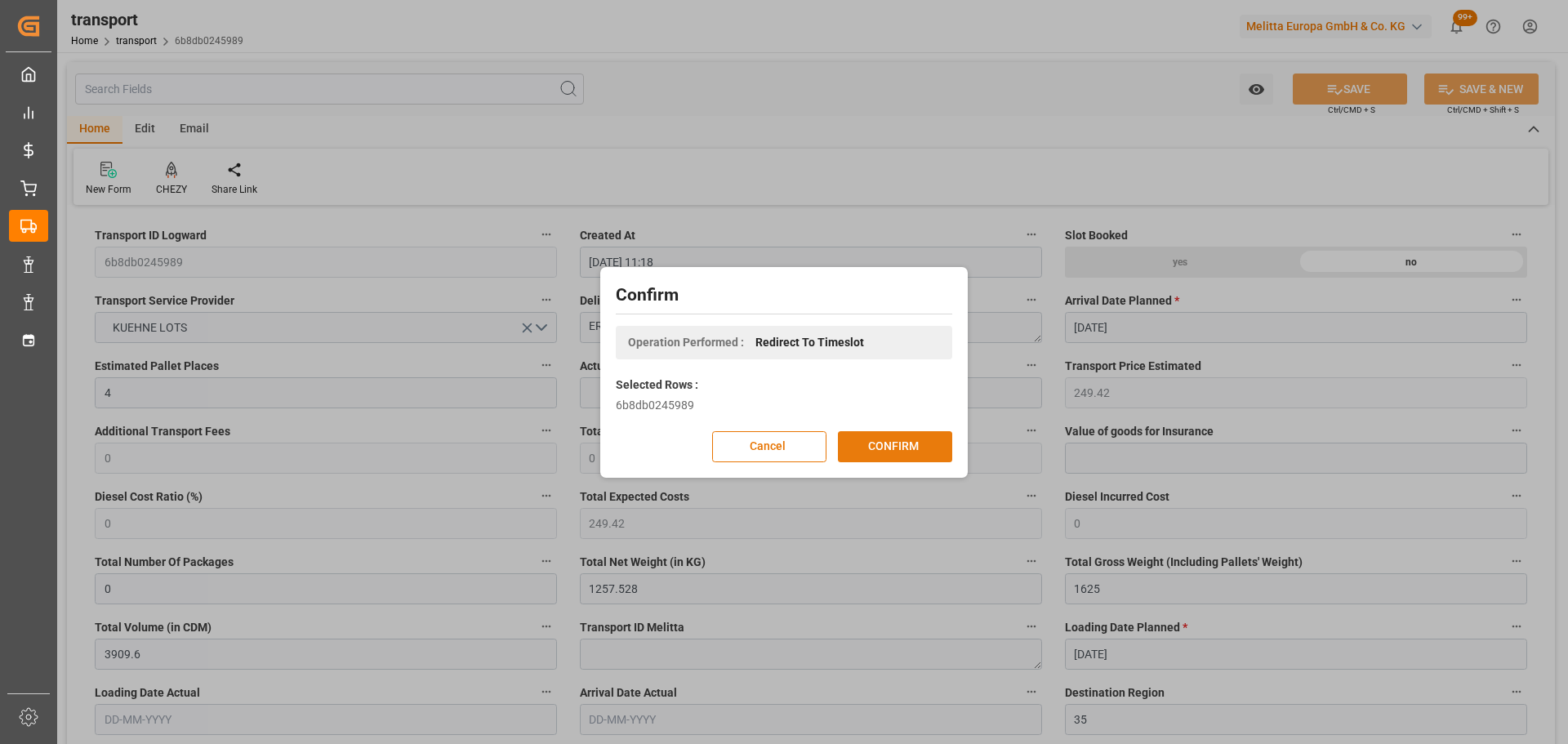
click at [916, 433] on button "CONFIRM" at bounding box center [894, 447] width 114 height 31
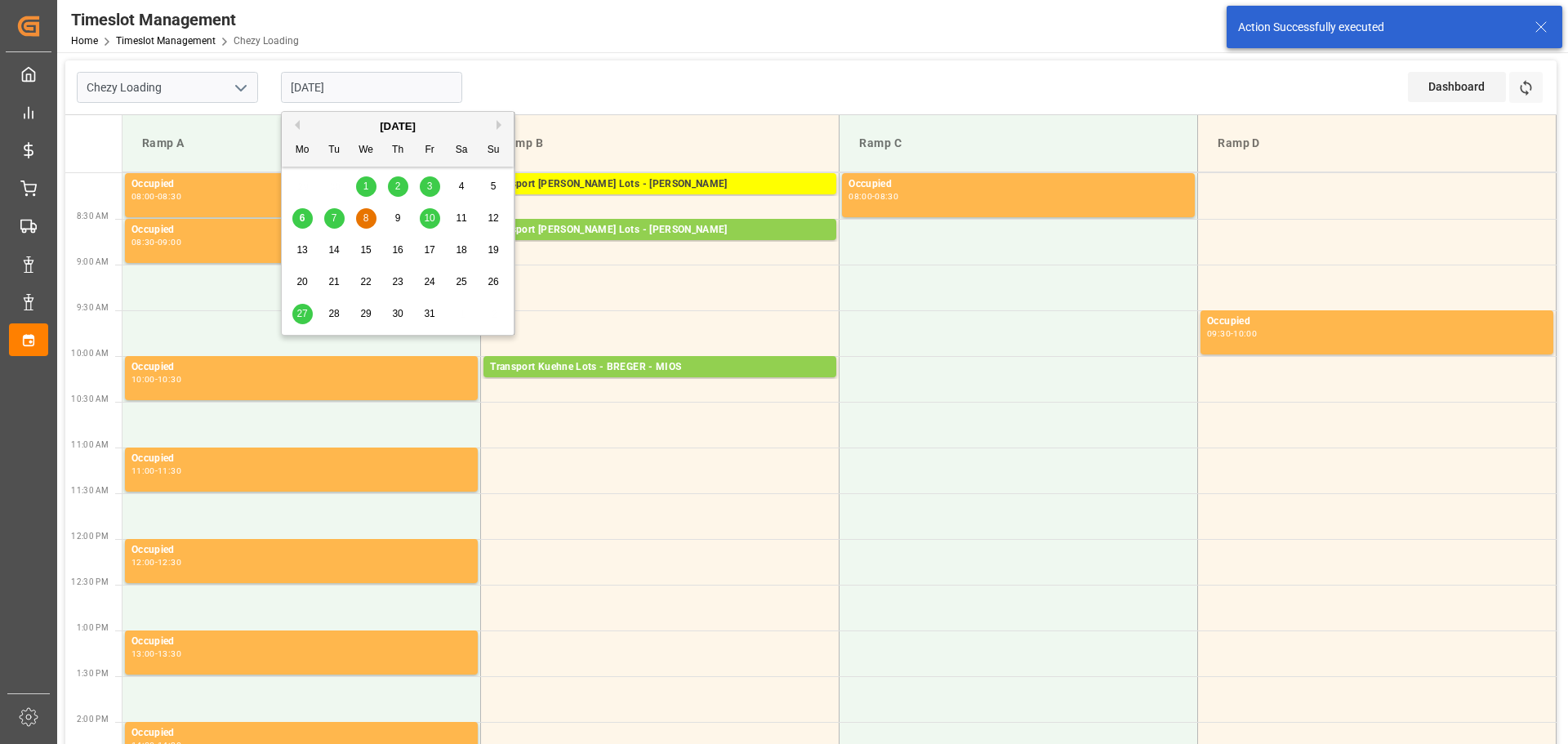
click at [325, 87] on input "08-10-2025" at bounding box center [371, 87] width 182 height 31
click at [330, 211] on div "7" at bounding box center [333, 219] width 20 height 19
type input "07-10-2025"
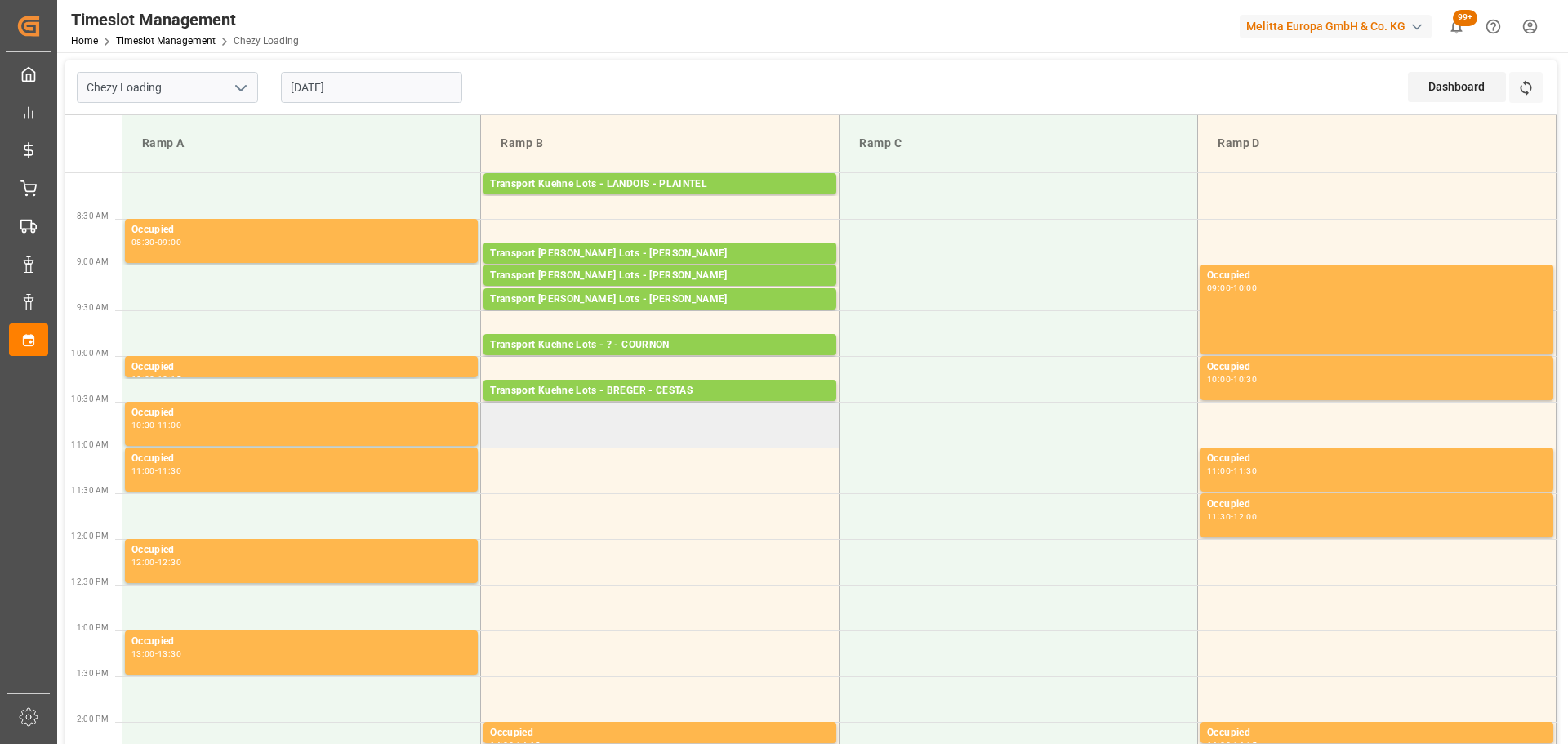
click at [492, 412] on td at bounding box center [660, 425] width 358 height 46
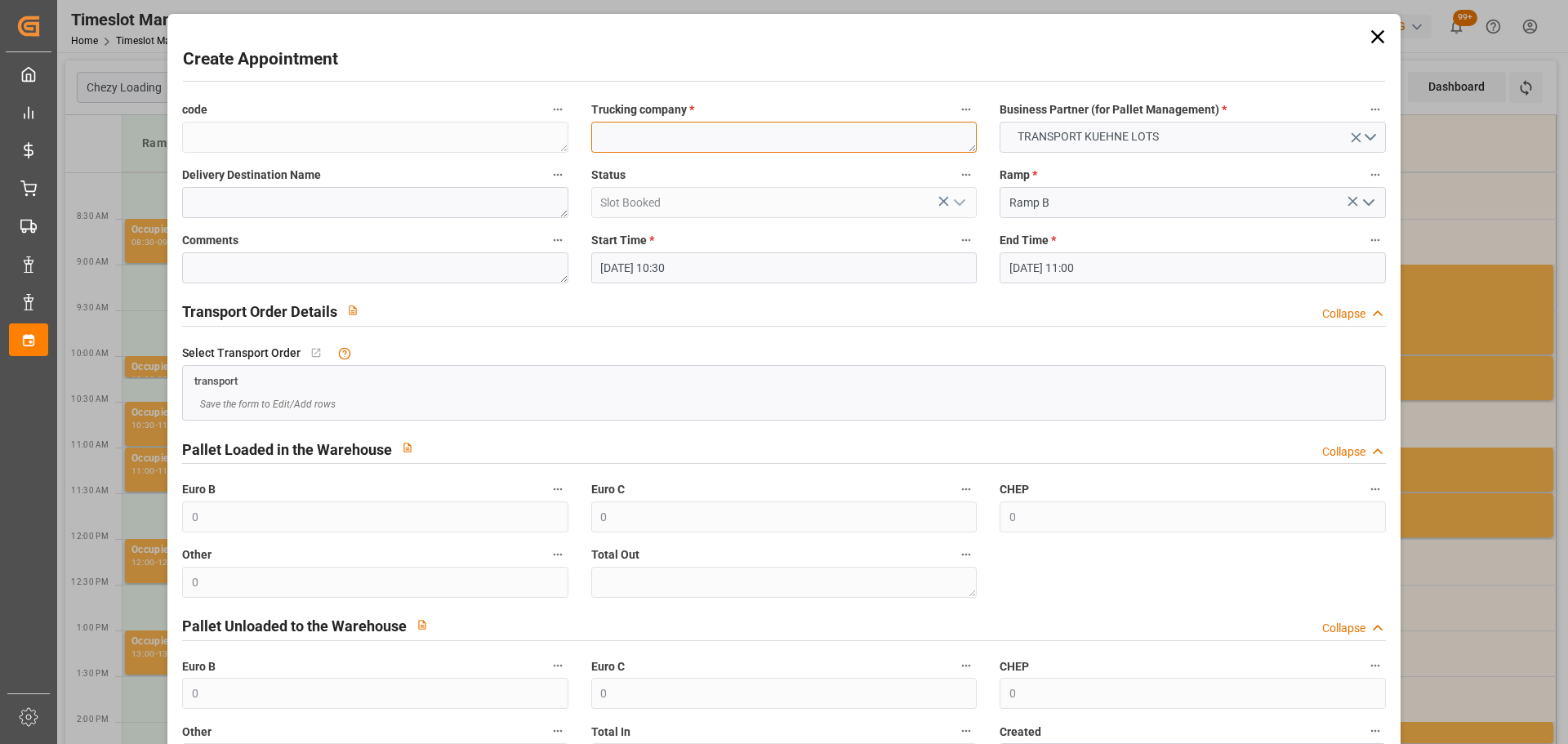
click at [616, 141] on textarea at bounding box center [783, 137] width 385 height 31
type textarea "BREGER"
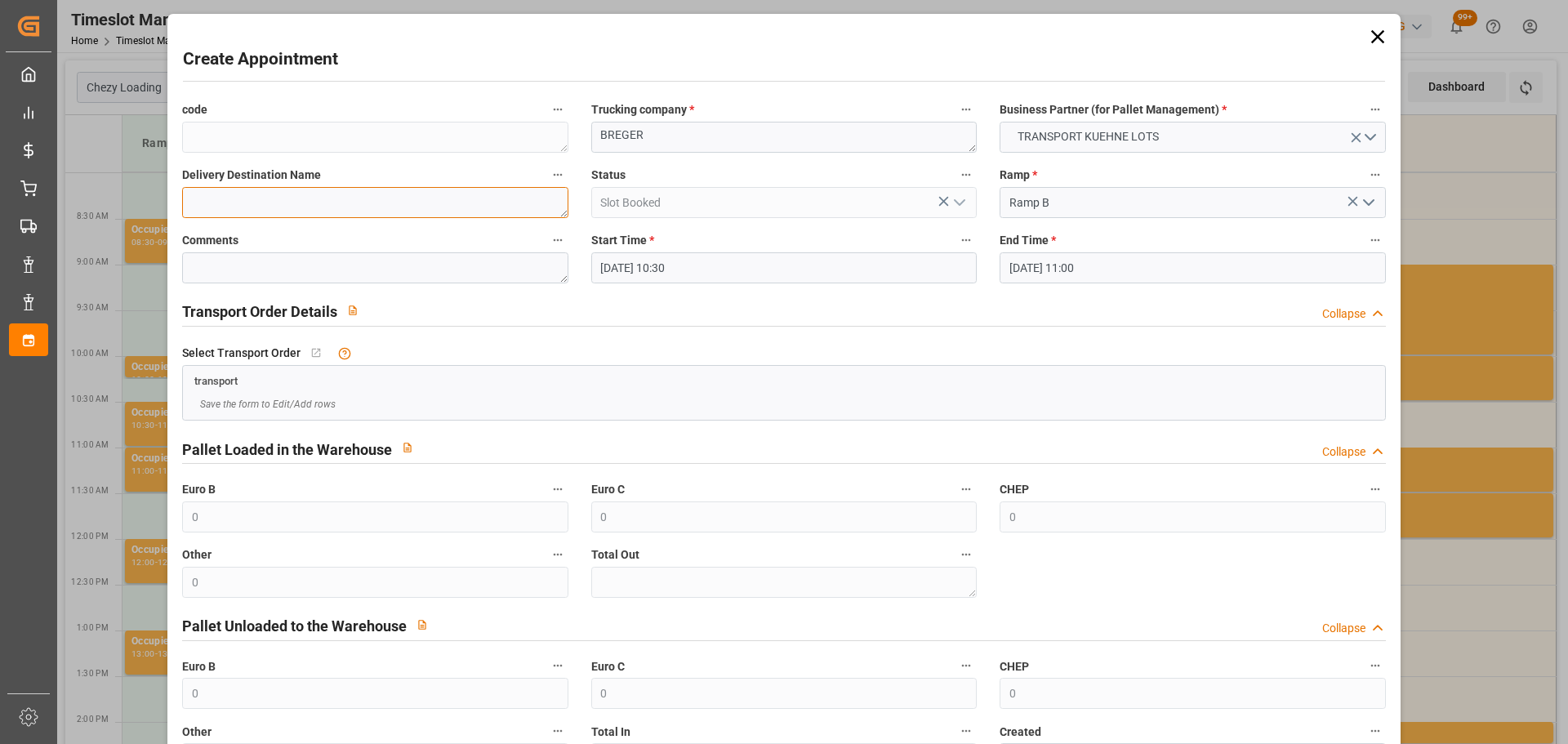
click at [380, 203] on textarea at bounding box center [375, 203] width 385 height 31
type textarea "ERBREE"
click at [1082, 264] on input "07-10-2025 11:00" at bounding box center [1191, 268] width 385 height 31
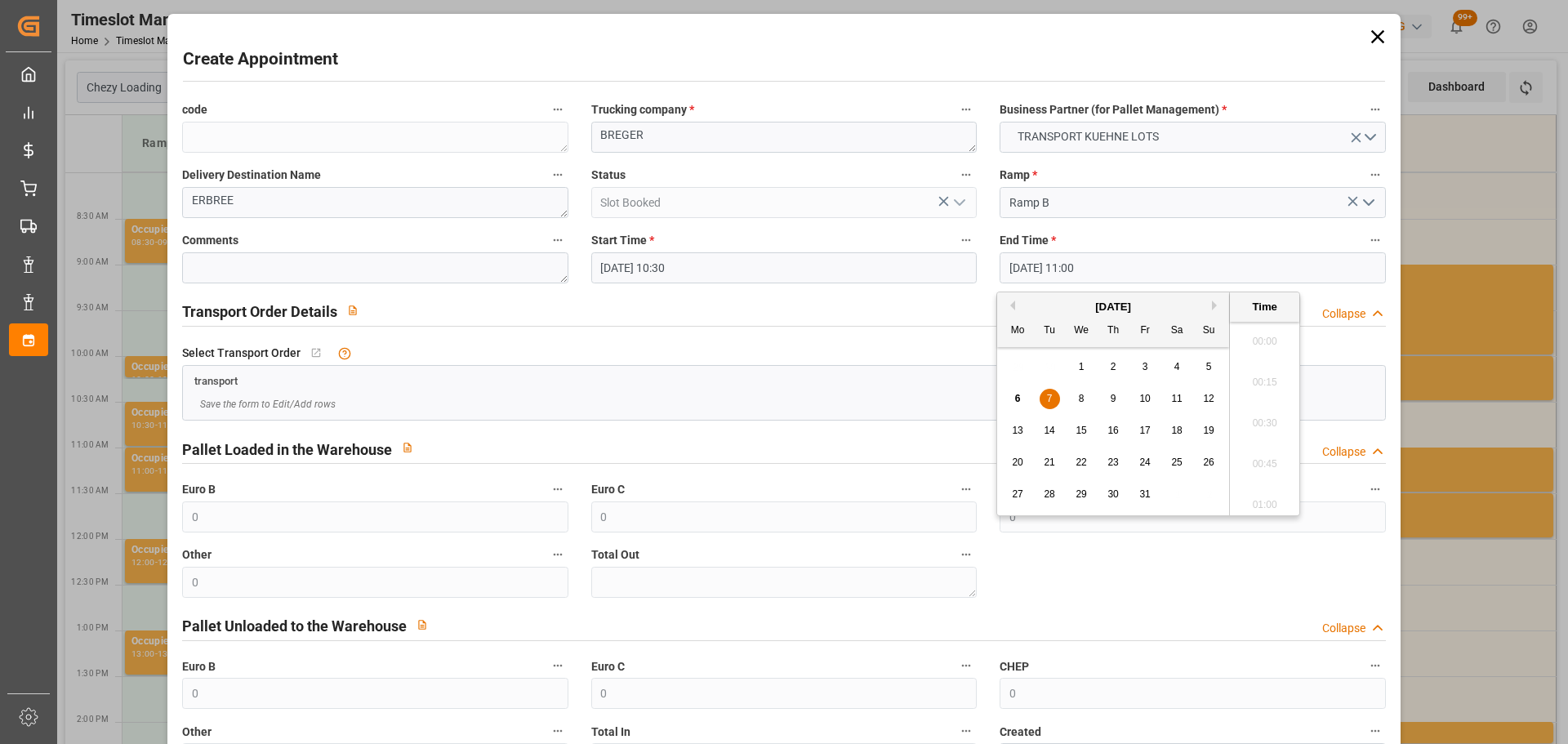
scroll to position [1722, 0]
click at [1056, 401] on div "7" at bounding box center [1049, 399] width 20 height 19
click at [1265, 369] on li "10:45" at bounding box center [1264, 377] width 69 height 40
type input "07-10-2025 10:45"
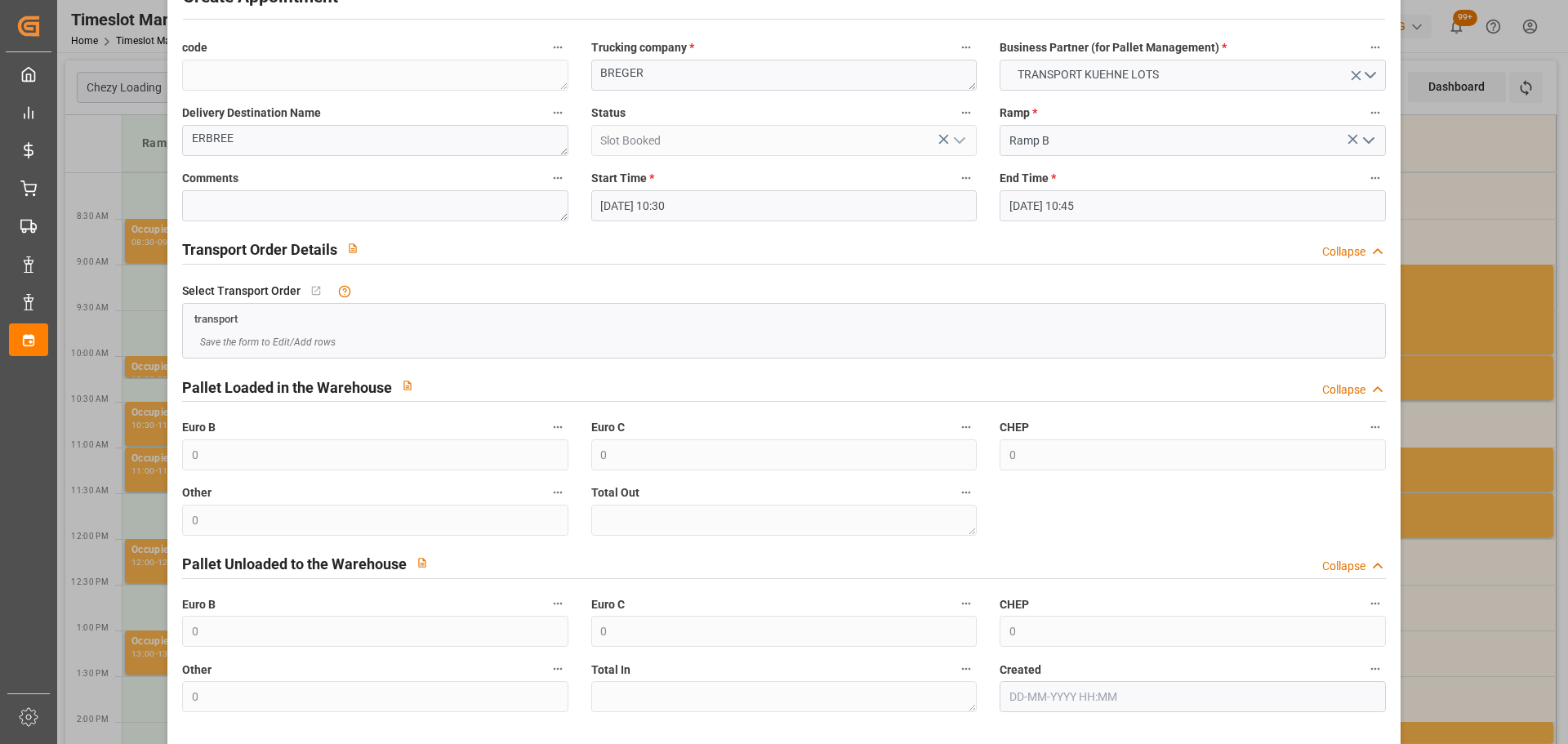
scroll to position [125, 0]
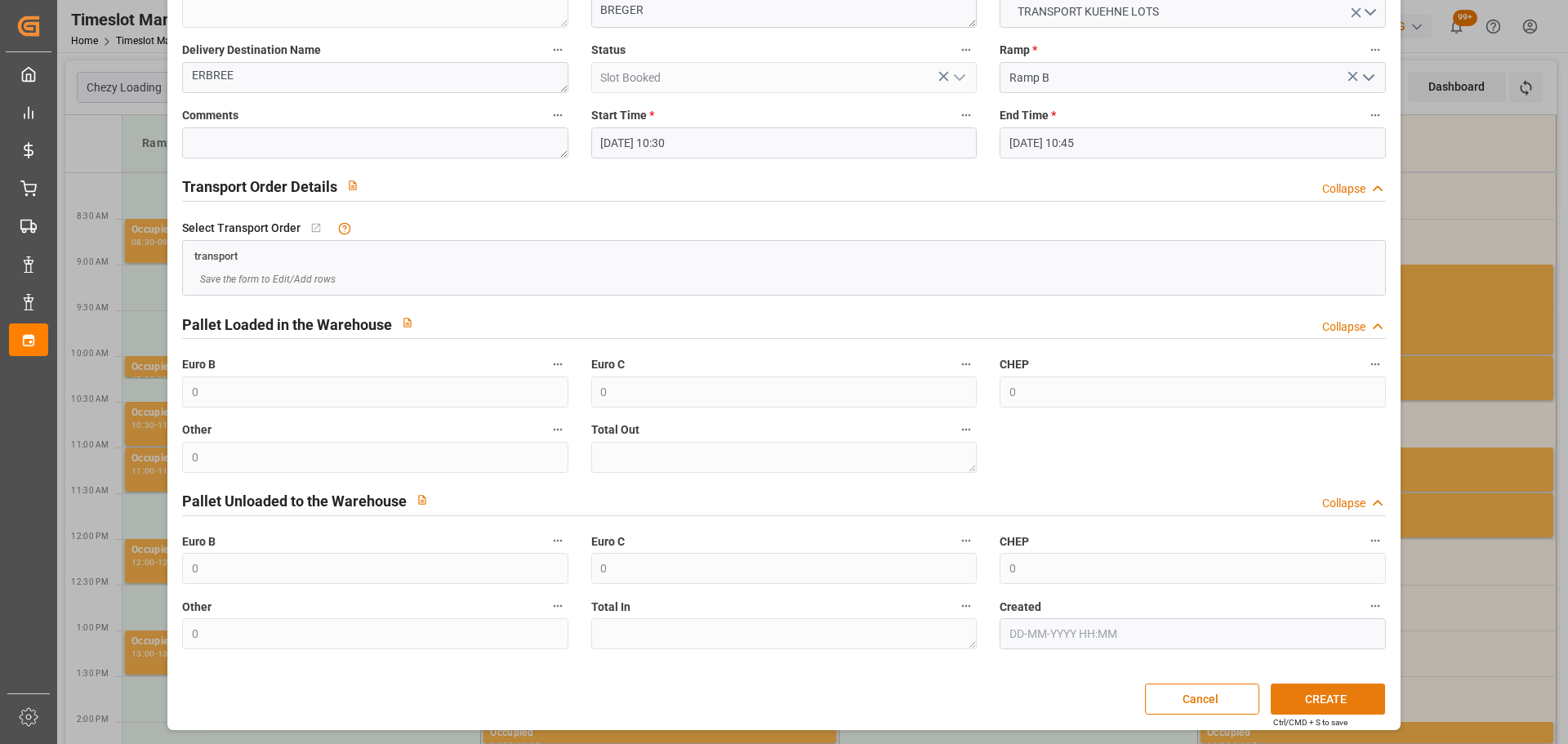
click at [1319, 700] on button "CREATE" at bounding box center [1327, 699] width 114 height 31
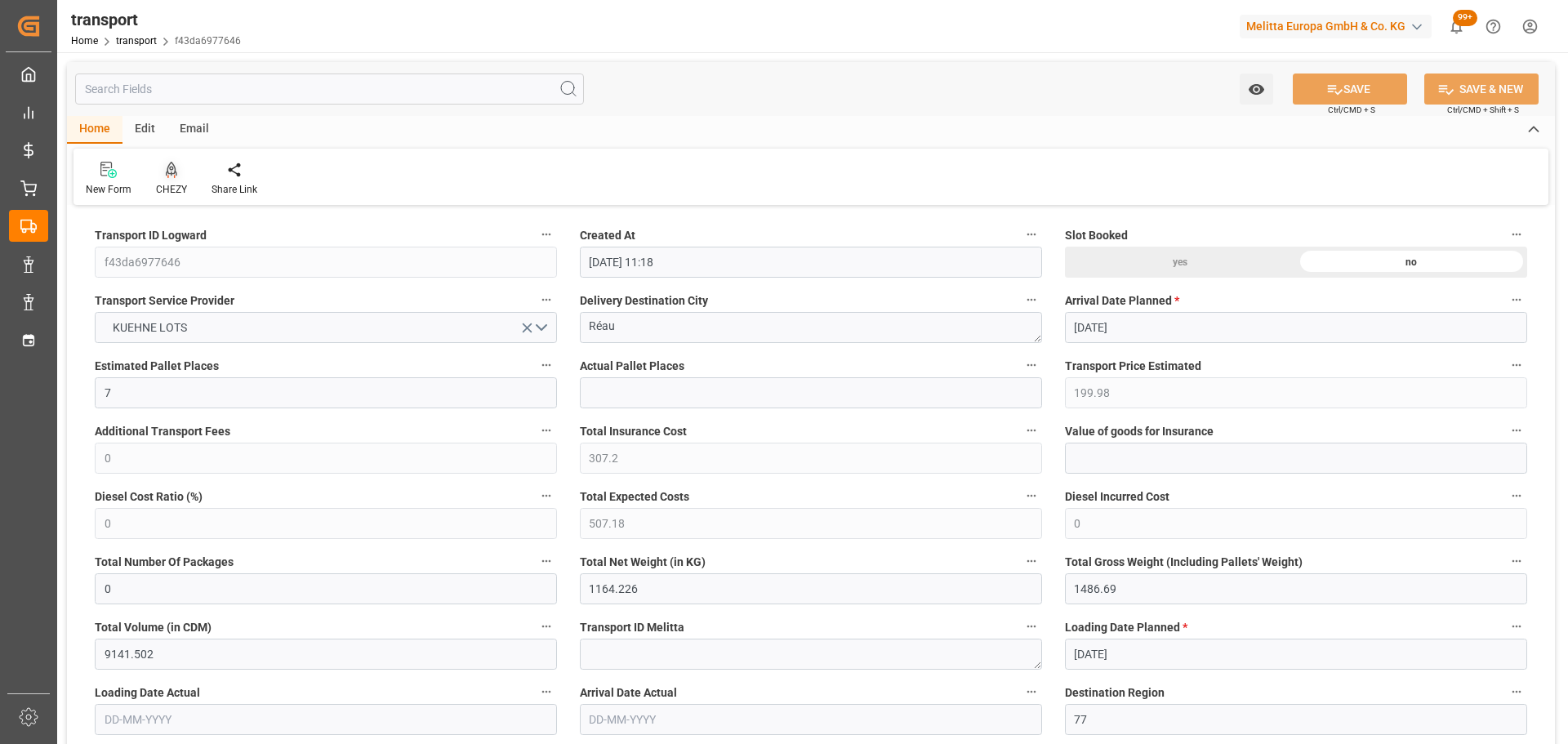
click at [166, 172] on icon at bounding box center [172, 169] width 12 height 16
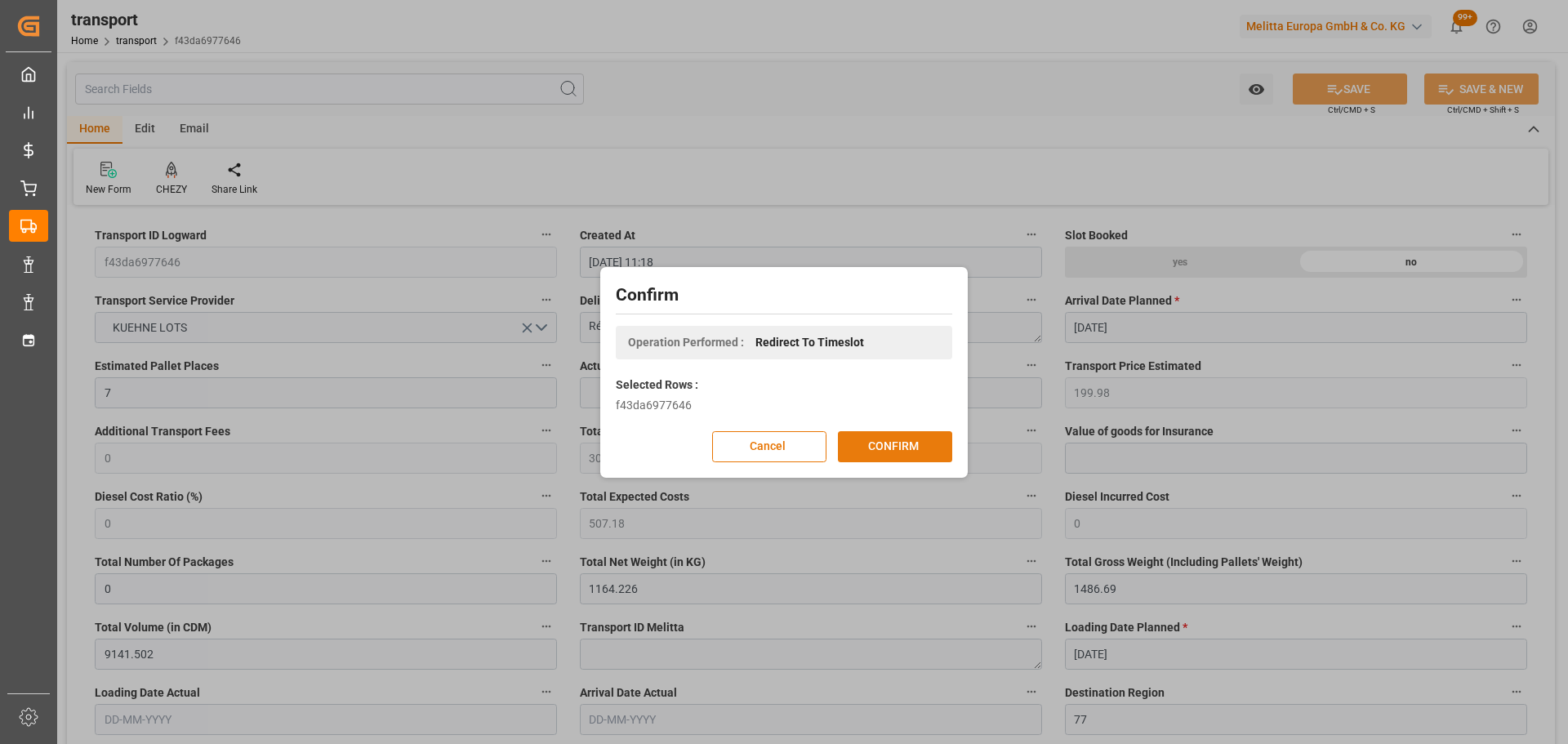
click at [909, 442] on button "CONFIRM" at bounding box center [894, 447] width 114 height 31
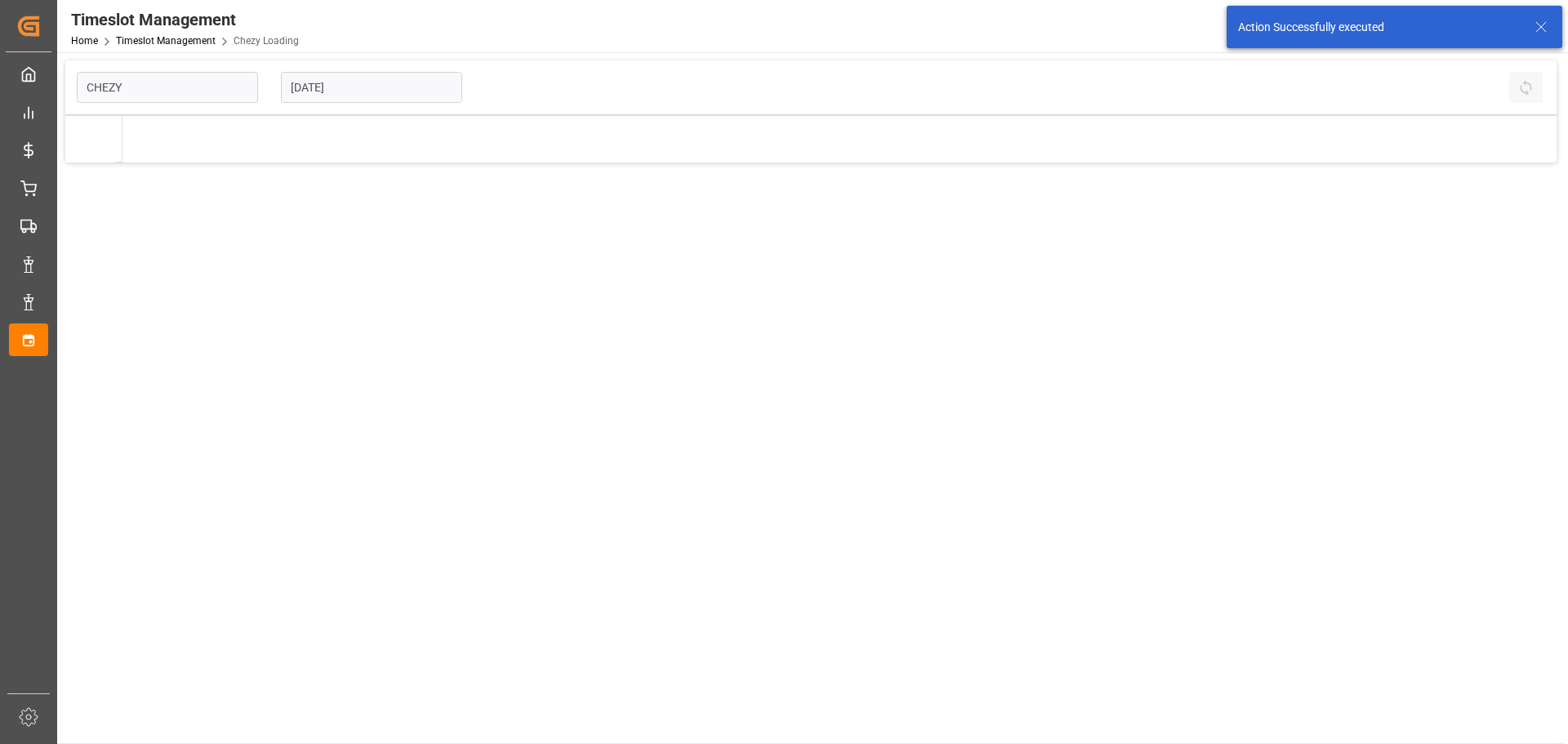
type input "Chezy Loading"
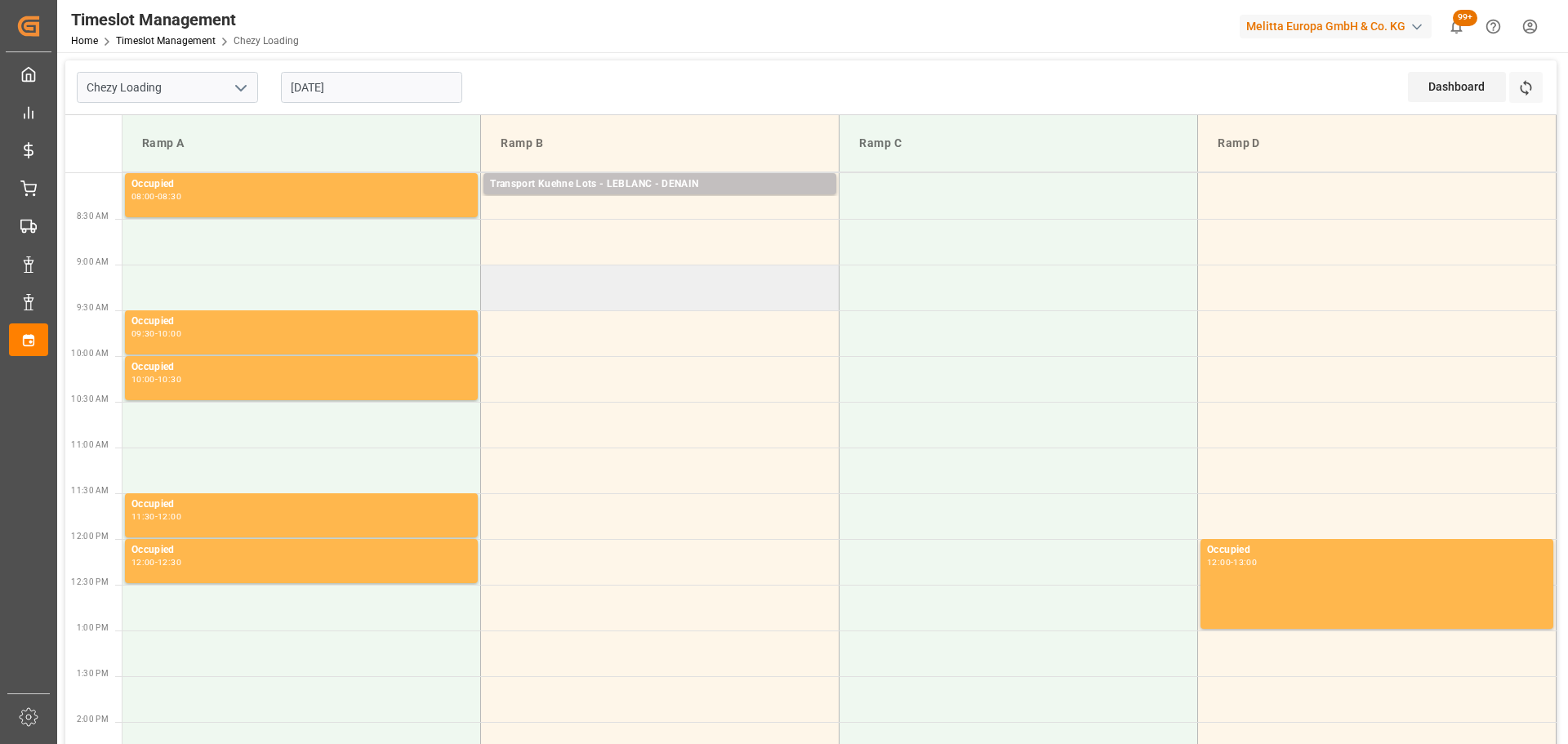
click at [493, 301] on td at bounding box center [660, 287] width 358 height 46
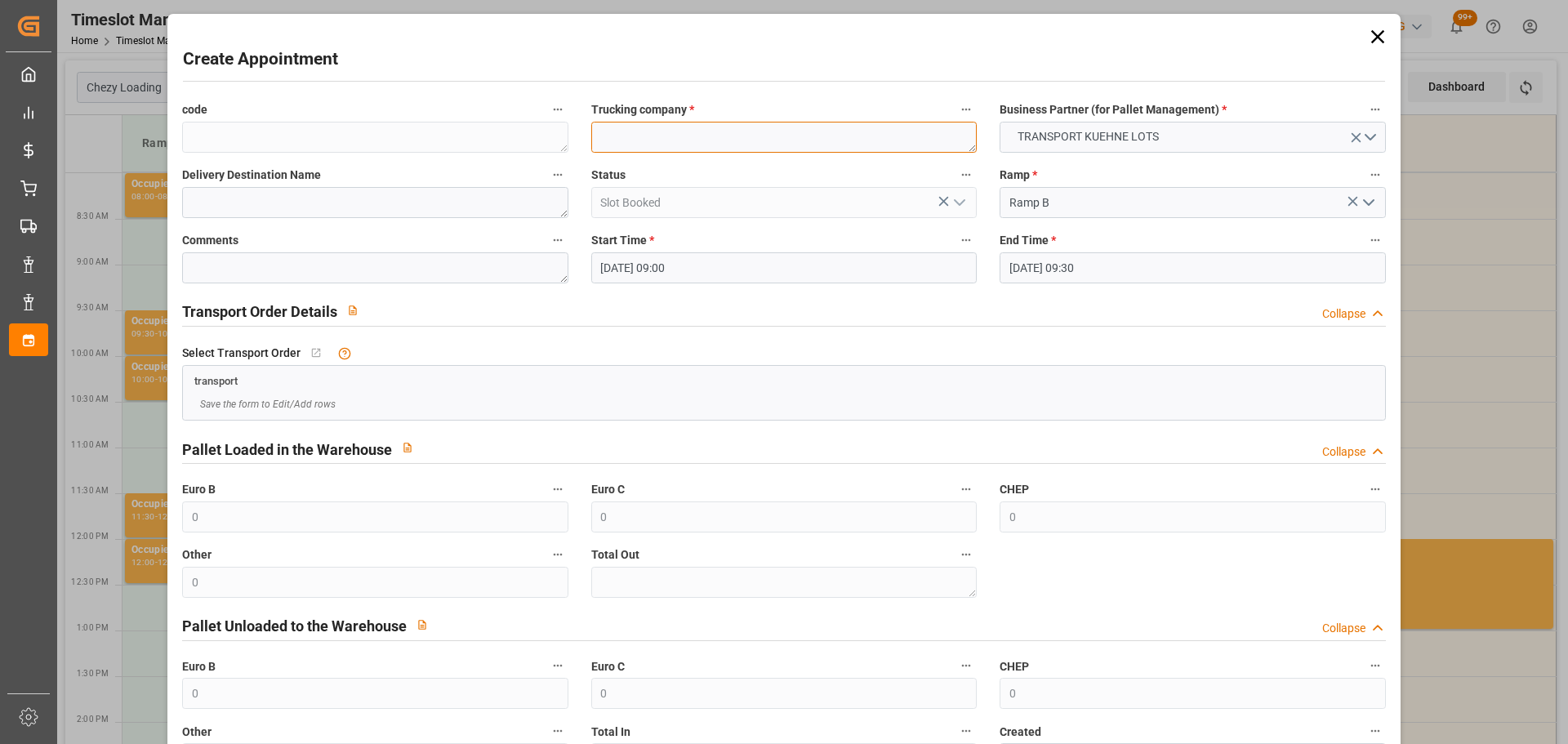
click at [605, 144] on textarea at bounding box center [783, 137] width 385 height 31
type textarea "DERE"
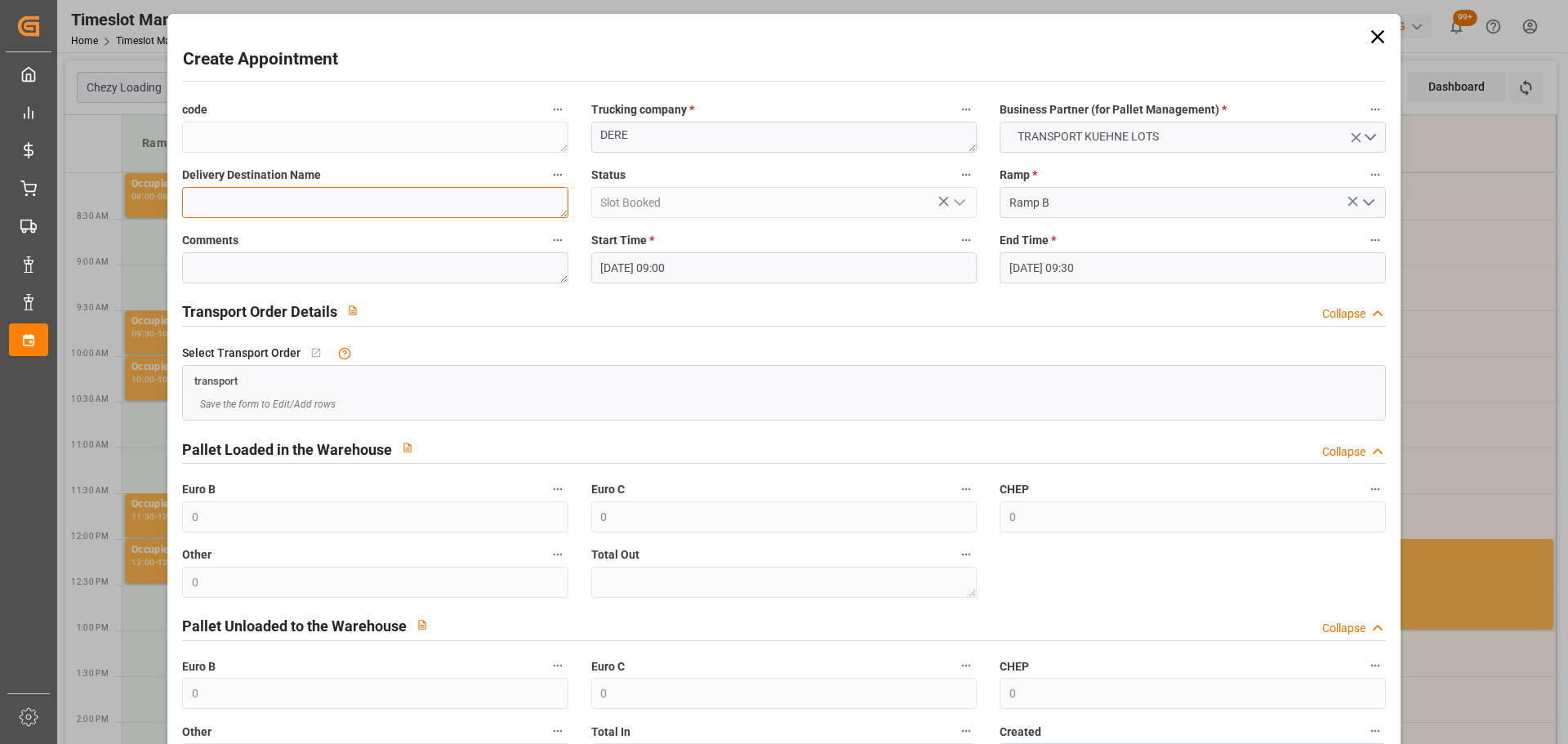
click at [407, 193] on textarea at bounding box center [375, 203] width 385 height 31
type textarea "REAU"
click at [676, 267] on input "[DATE] 09:00" at bounding box center [783, 268] width 385 height 31
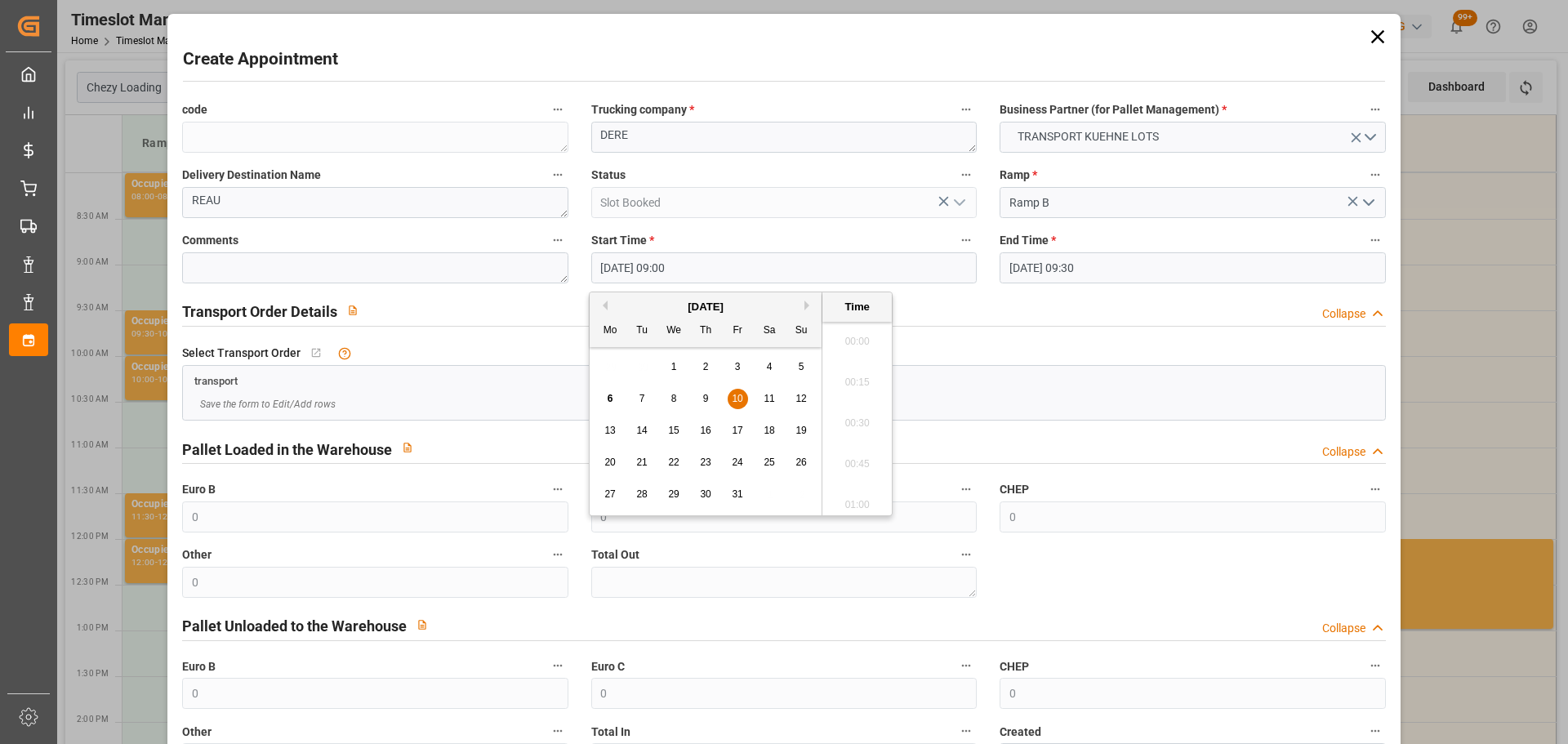
scroll to position [1395, 0]
click at [731, 399] on span "10" at bounding box center [736, 399] width 11 height 12
drag, startPoint x: 857, startPoint y: 452, endPoint x: 1112, endPoint y: 388, distance: 262.9
click at [857, 452] on li "09:15" at bounding box center [857, 459] width 69 height 40
type input "10-10-2025 09:15"
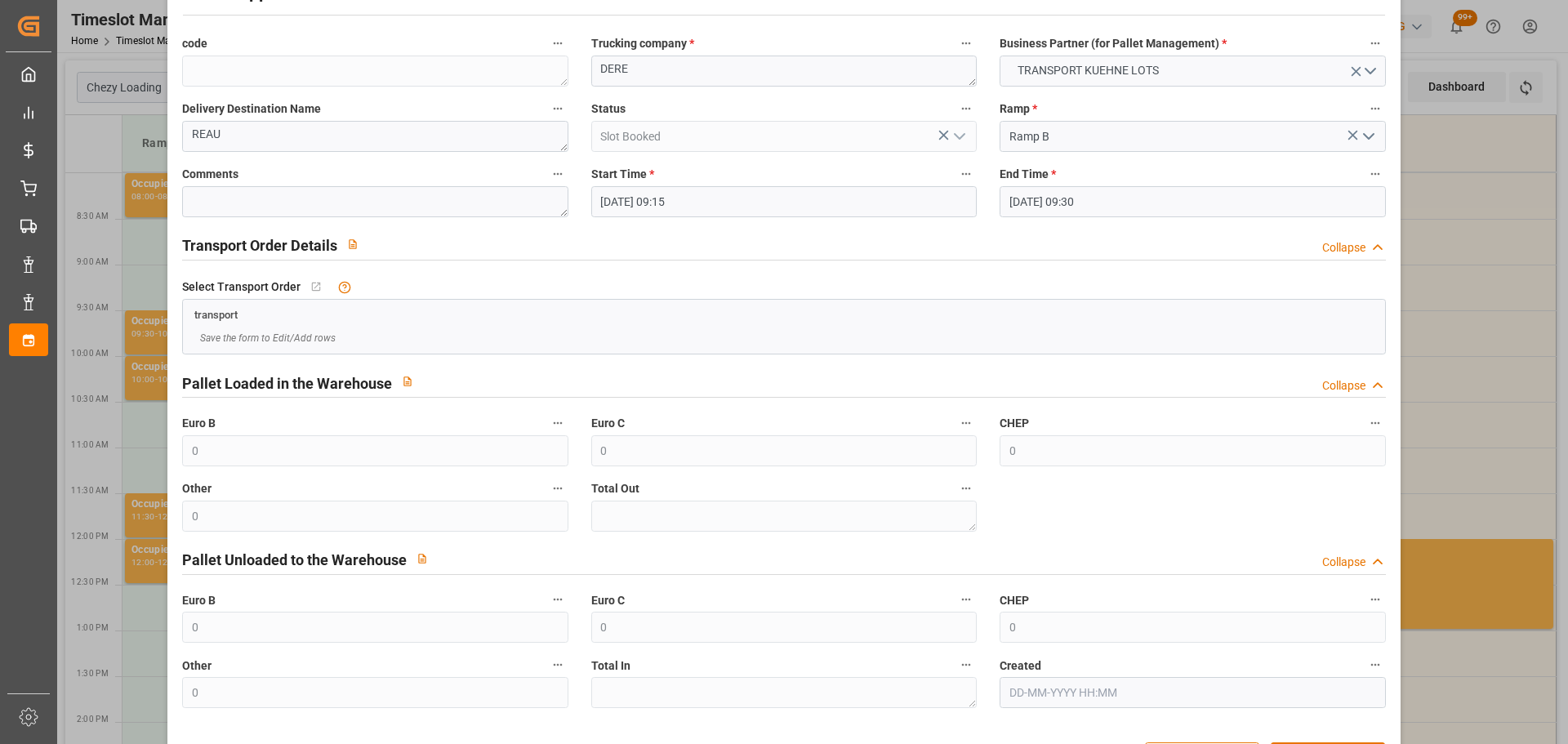
scroll to position [125, 0]
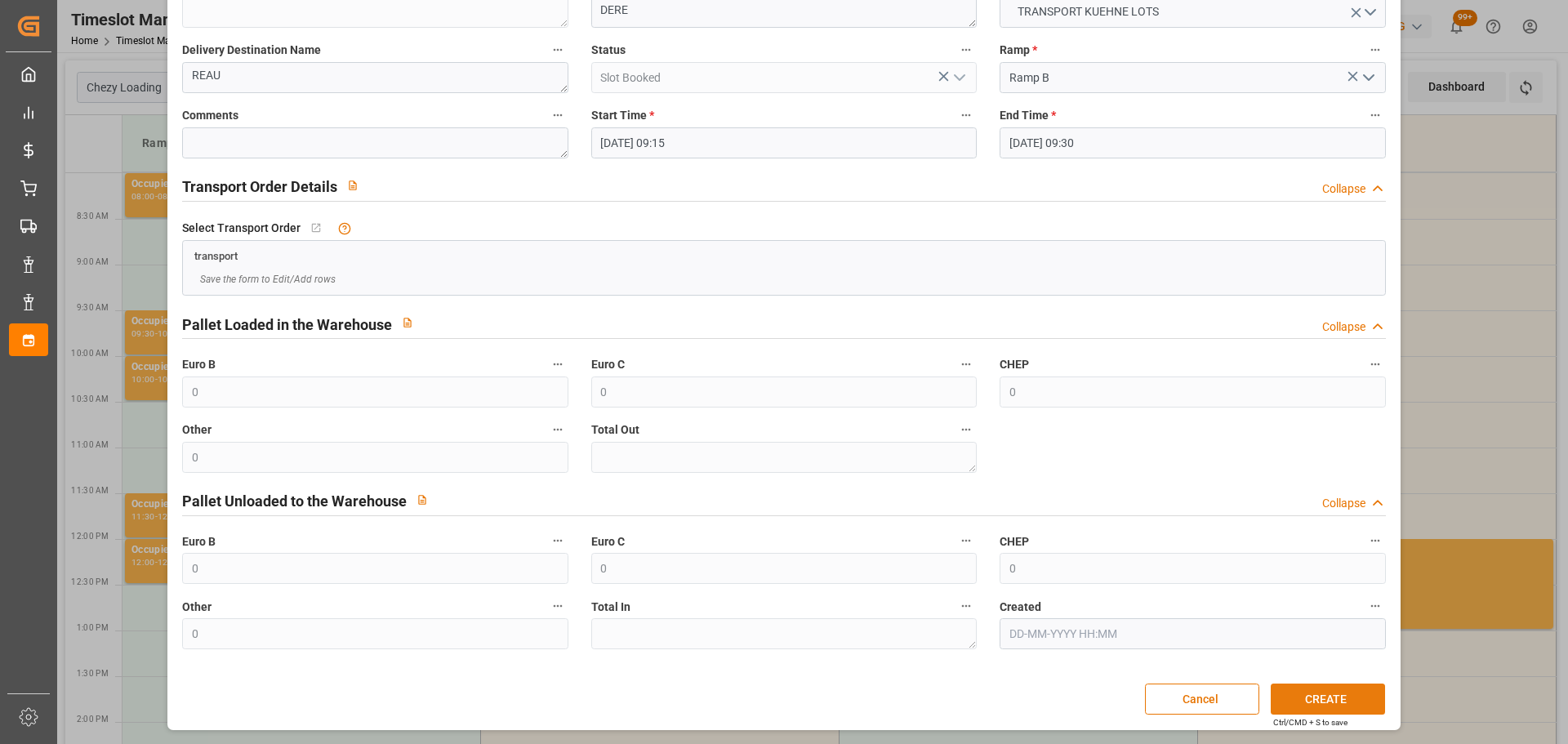
click at [1328, 696] on button "CREATE" at bounding box center [1327, 699] width 114 height 31
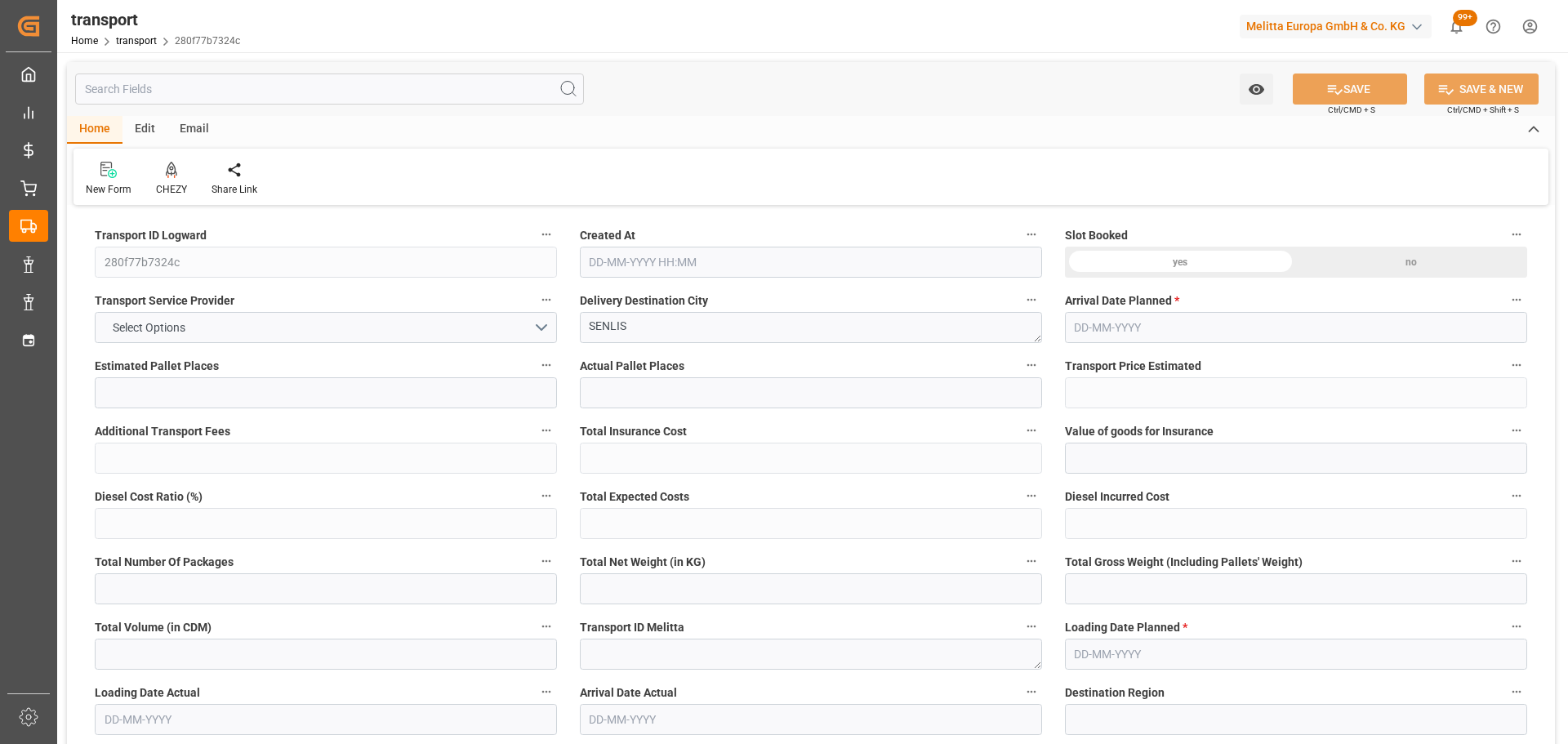
type input "11"
type input "250.54"
type input "0"
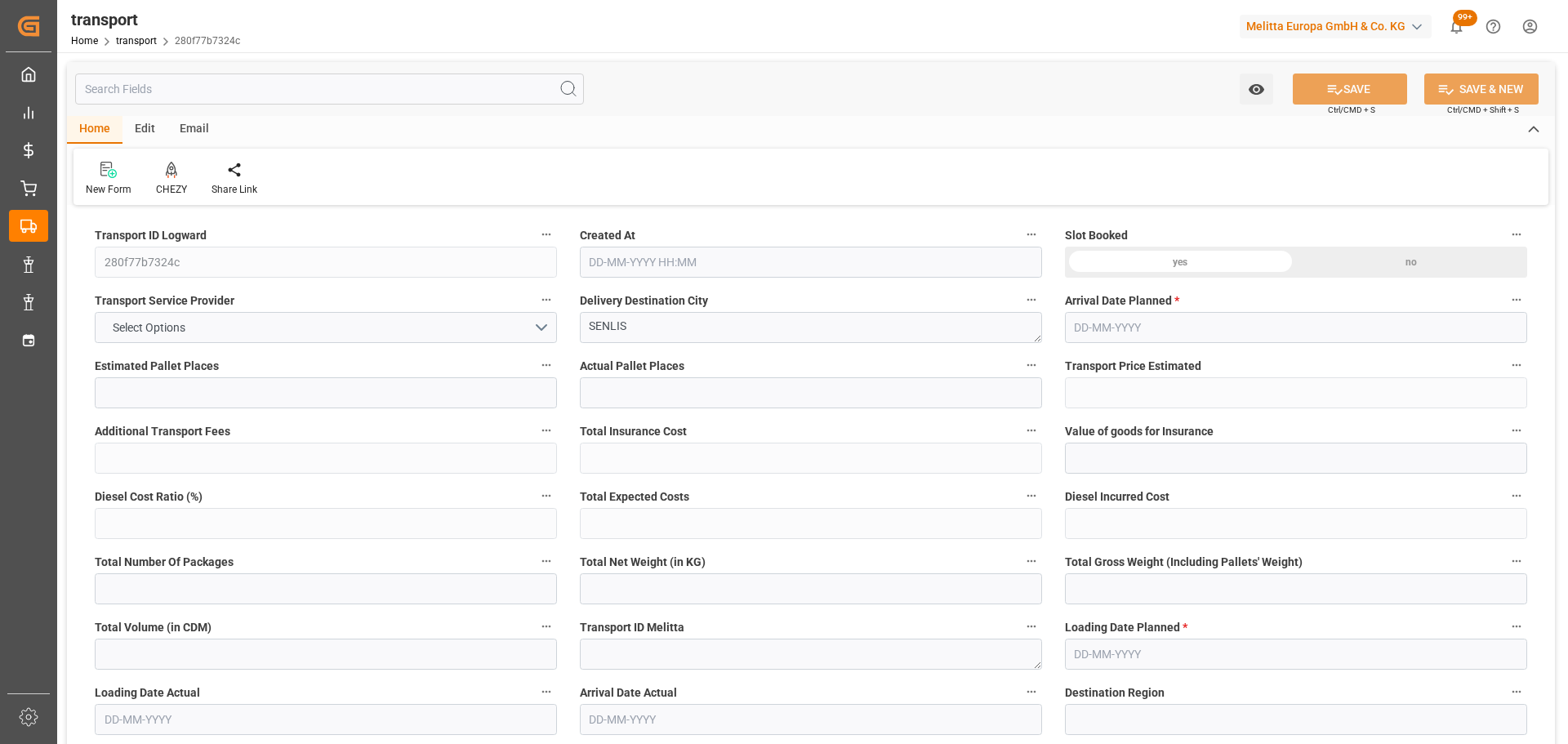
type input "250.54"
type input "0"
type input "2453.656"
type input "3021.455"
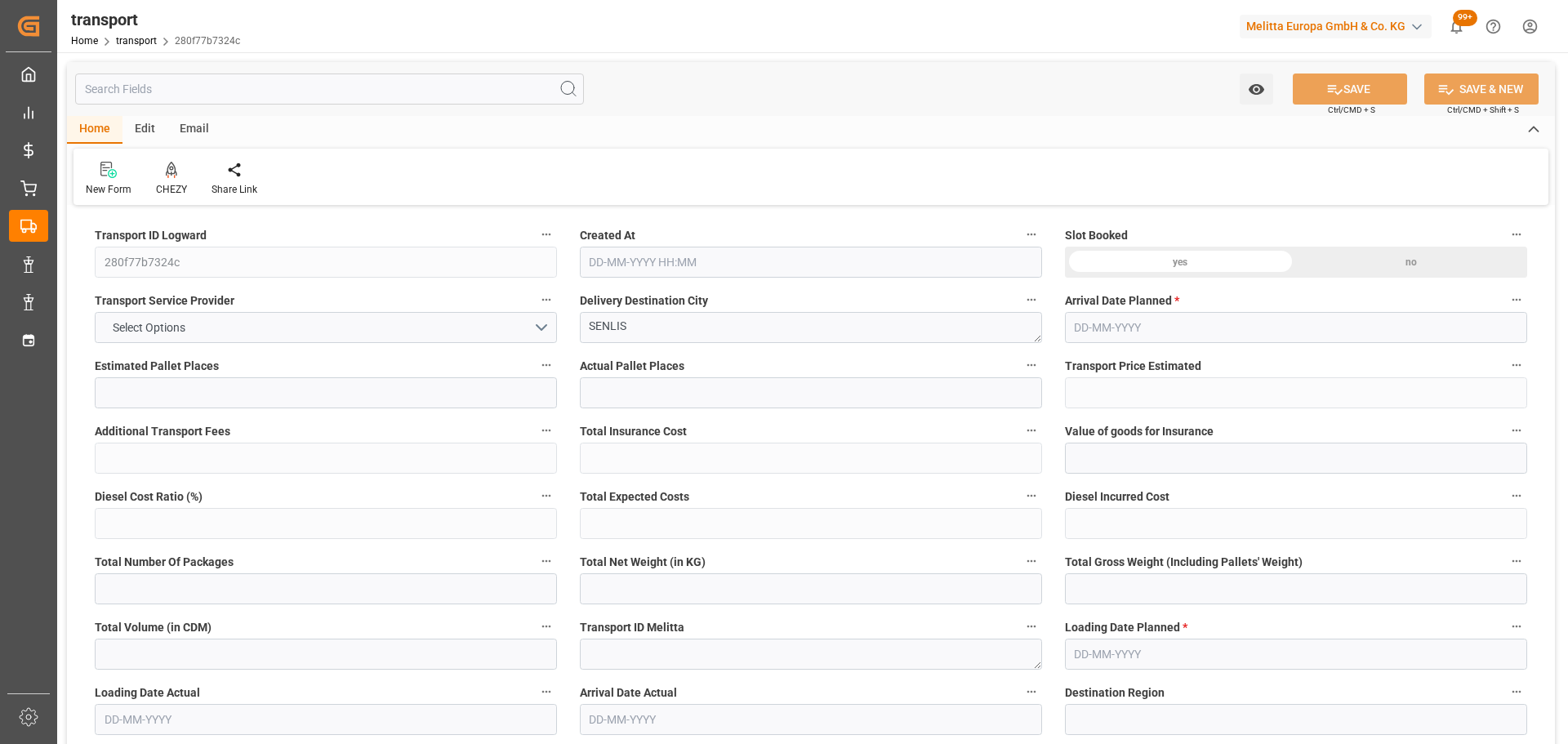
type input "9889.561"
type input "60"
type input "0"
type input "1061"
type input "11"
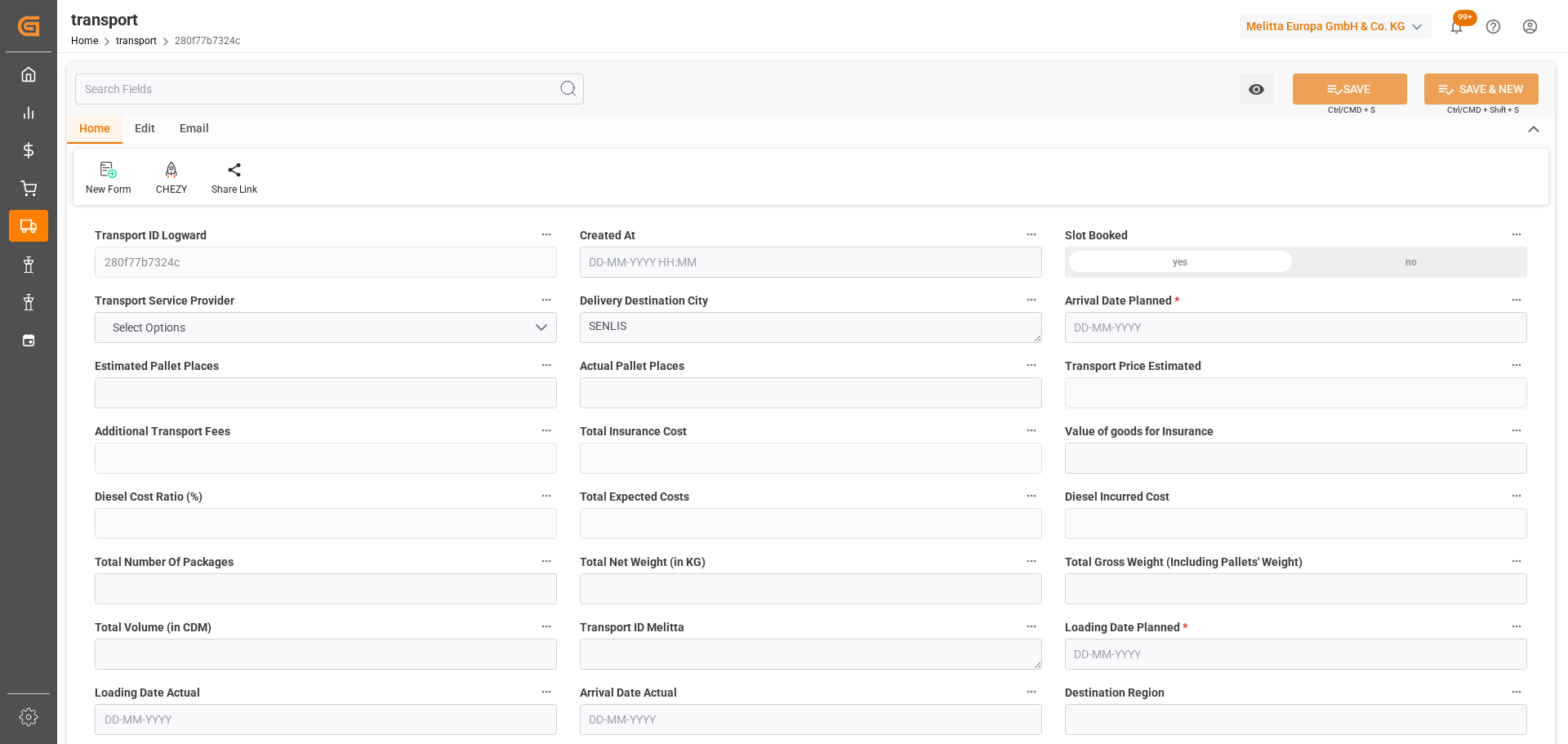
type input "101"
type input "2760.975"
type input "0"
type input "4710.8598"
type input "0"
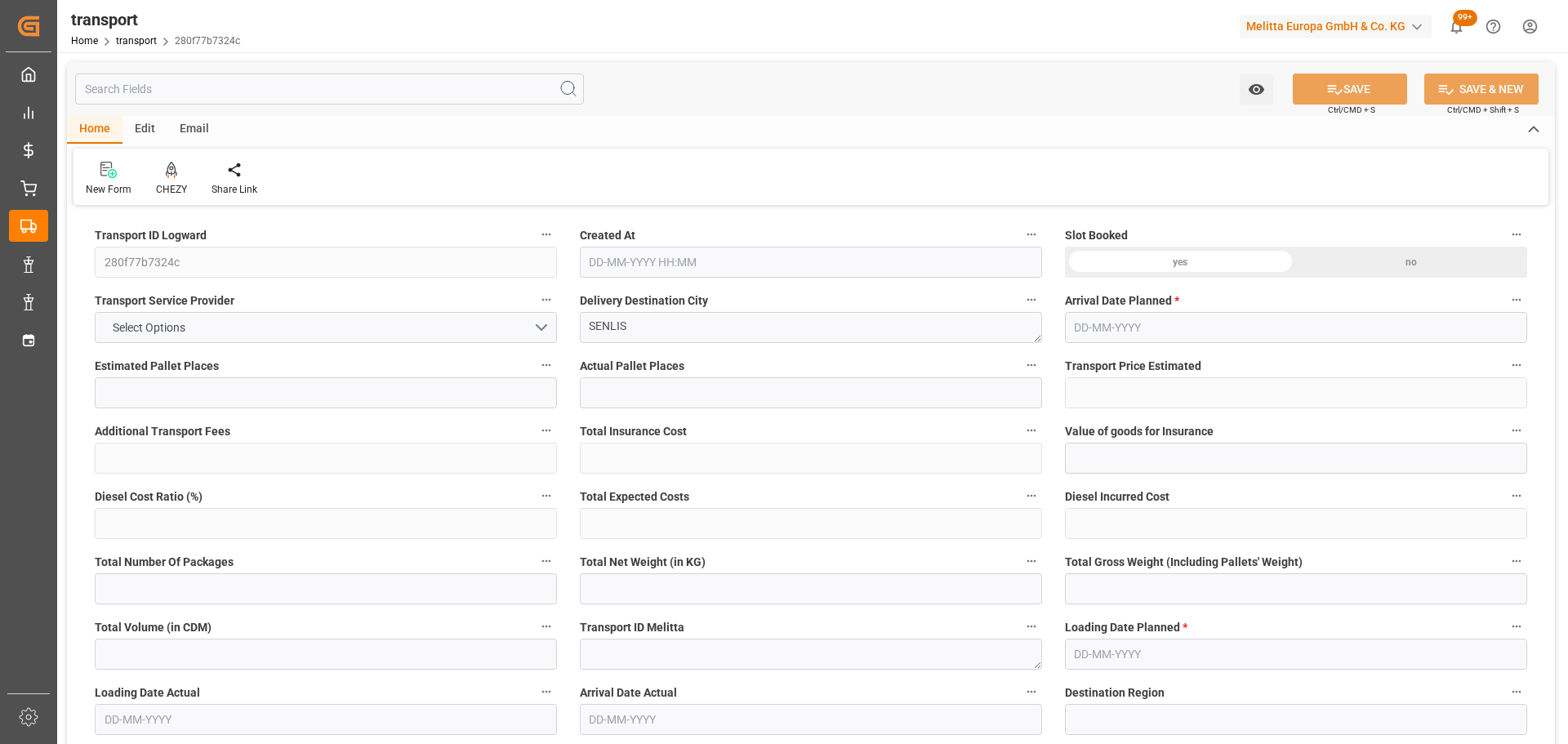
type input "0"
type input "21"
type input "35"
type input "[DATE] 11:19"
type input "[DATE]"
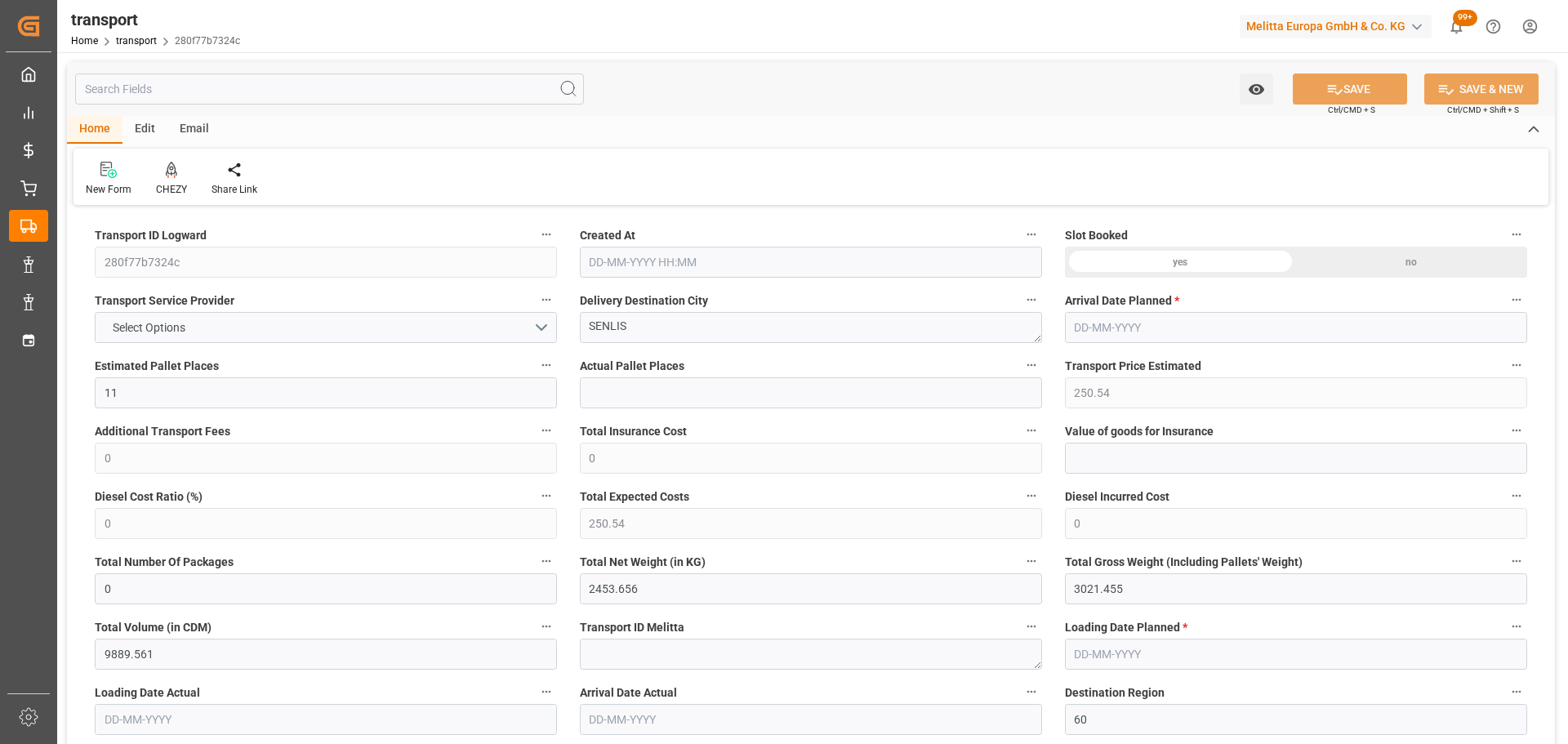
type input "[DATE]"
click at [173, 174] on icon at bounding box center [172, 168] width 12 height 13
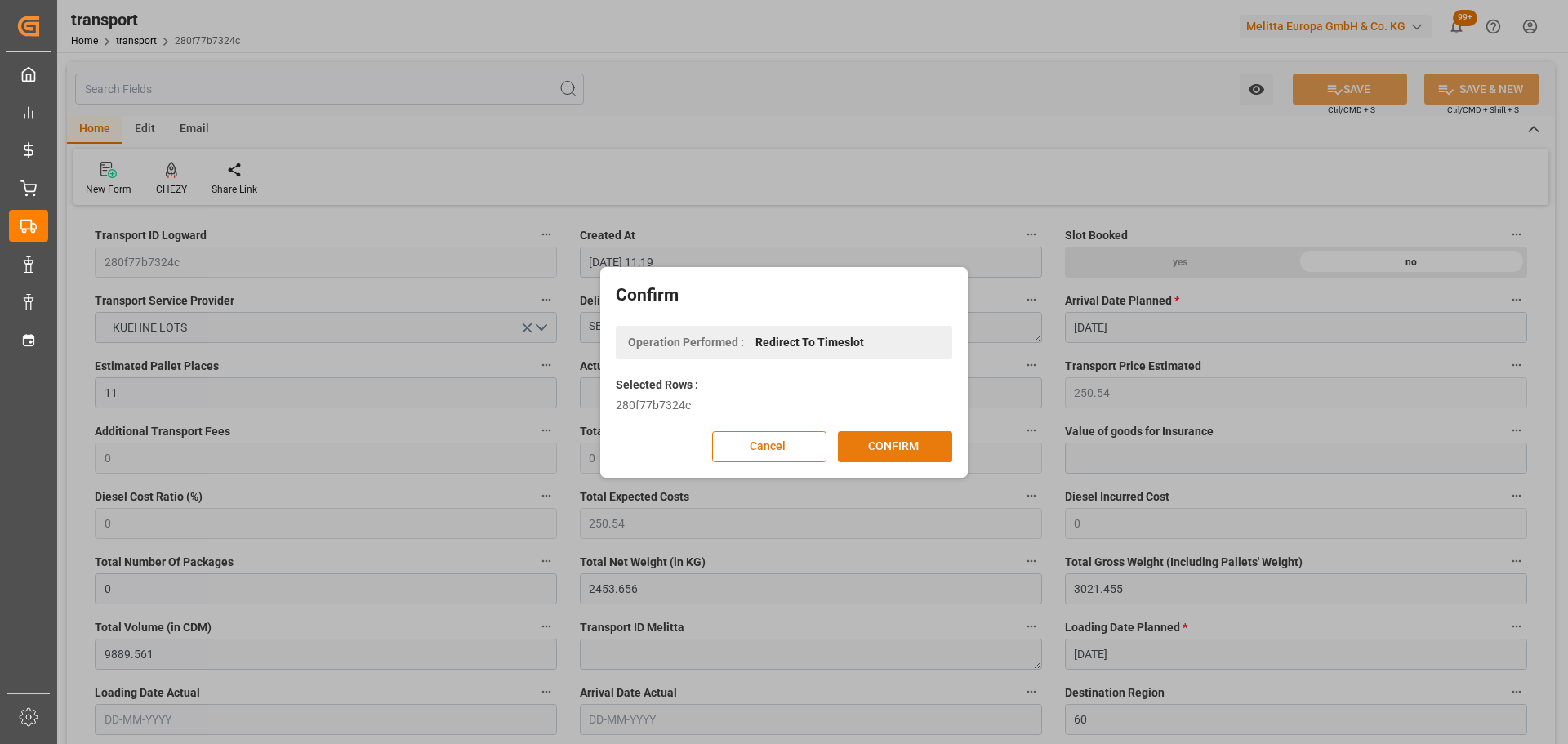
click at [898, 437] on button "CONFIRM" at bounding box center [894, 447] width 114 height 31
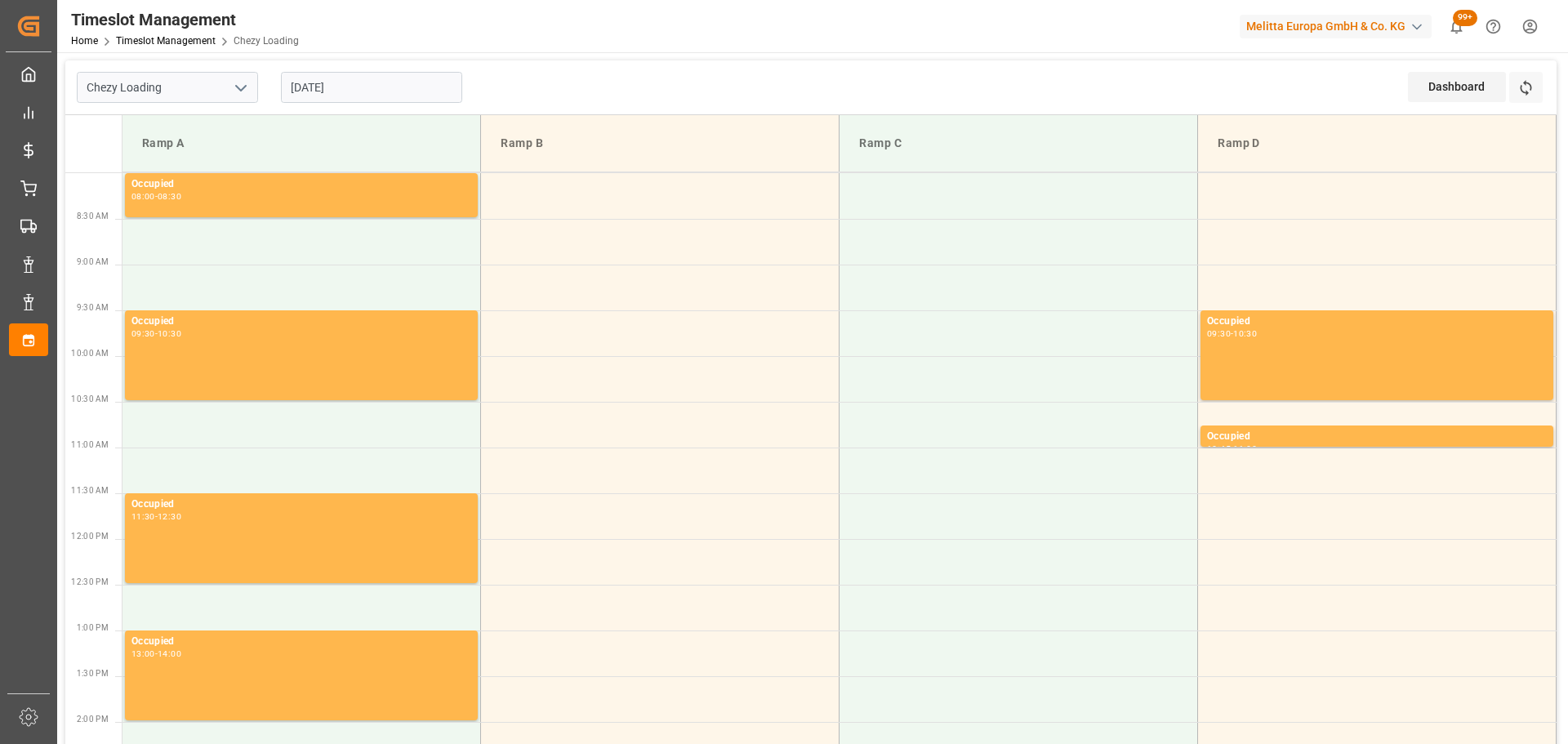
click at [345, 70] on div "09-10-2025" at bounding box center [371, 87] width 204 height 54
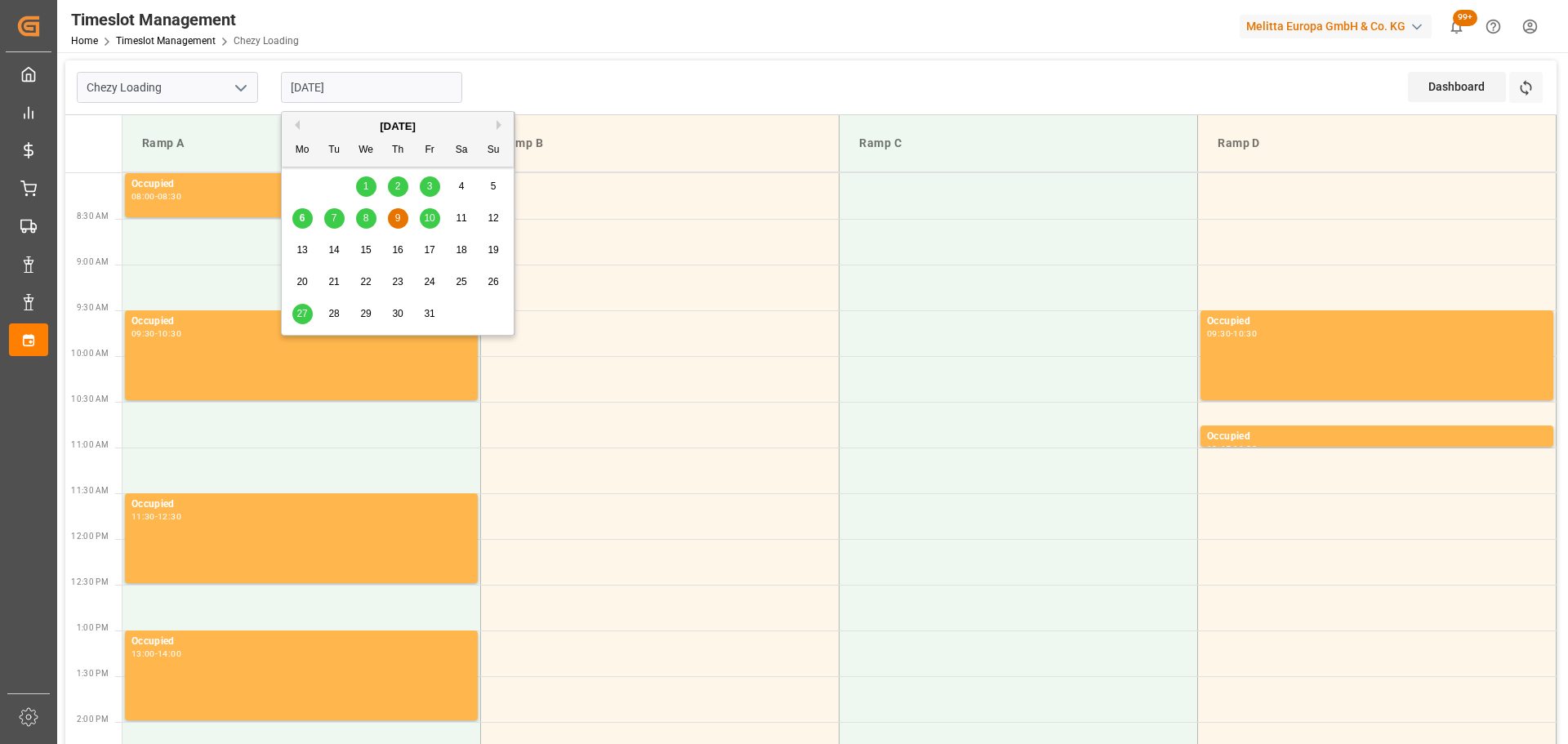
click at [342, 81] on input "09-10-2025" at bounding box center [371, 87] width 182 height 31
click at [336, 245] on span "14" at bounding box center [333, 250] width 11 height 12
type input "14-10-2025"
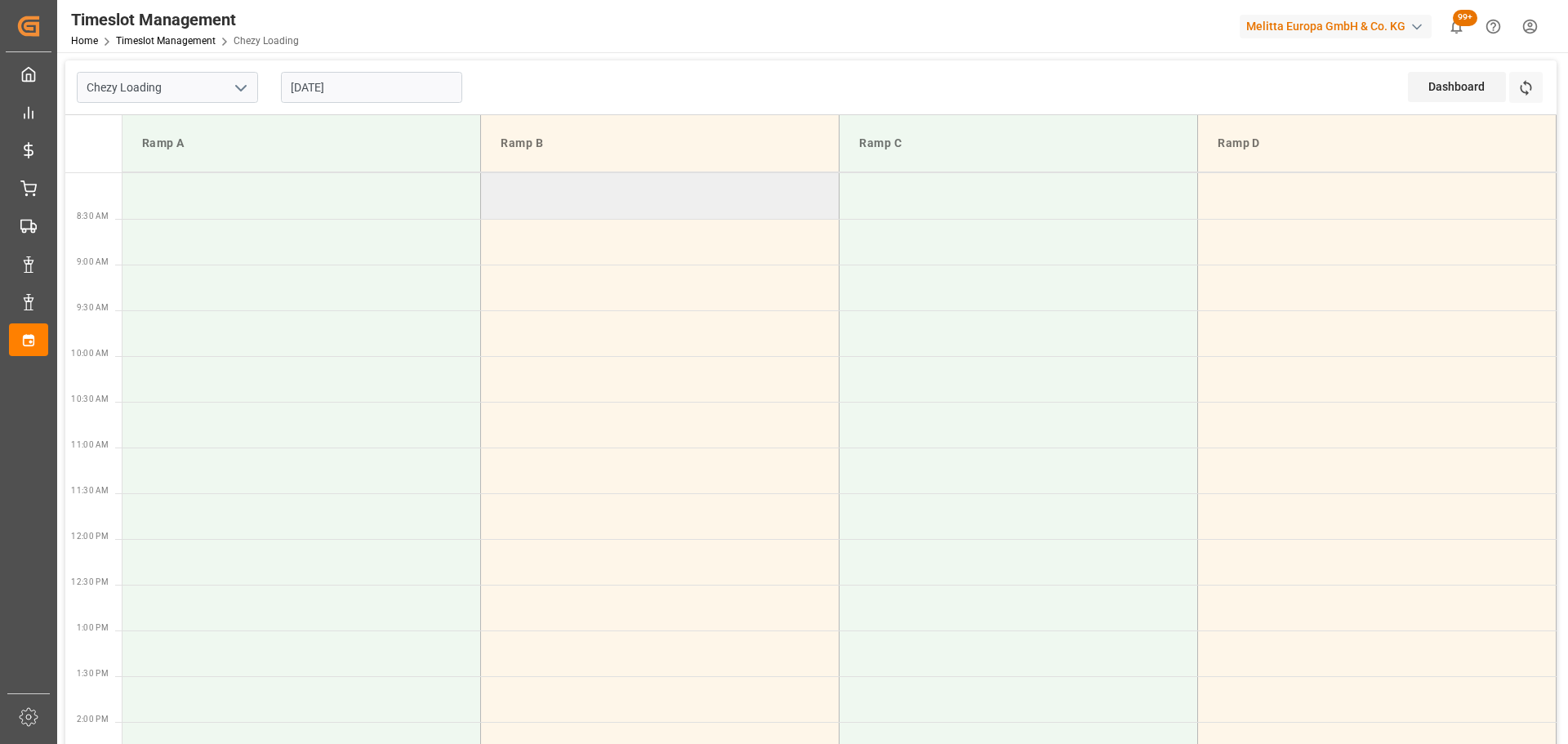
click at [497, 186] on td at bounding box center [660, 196] width 358 height 46
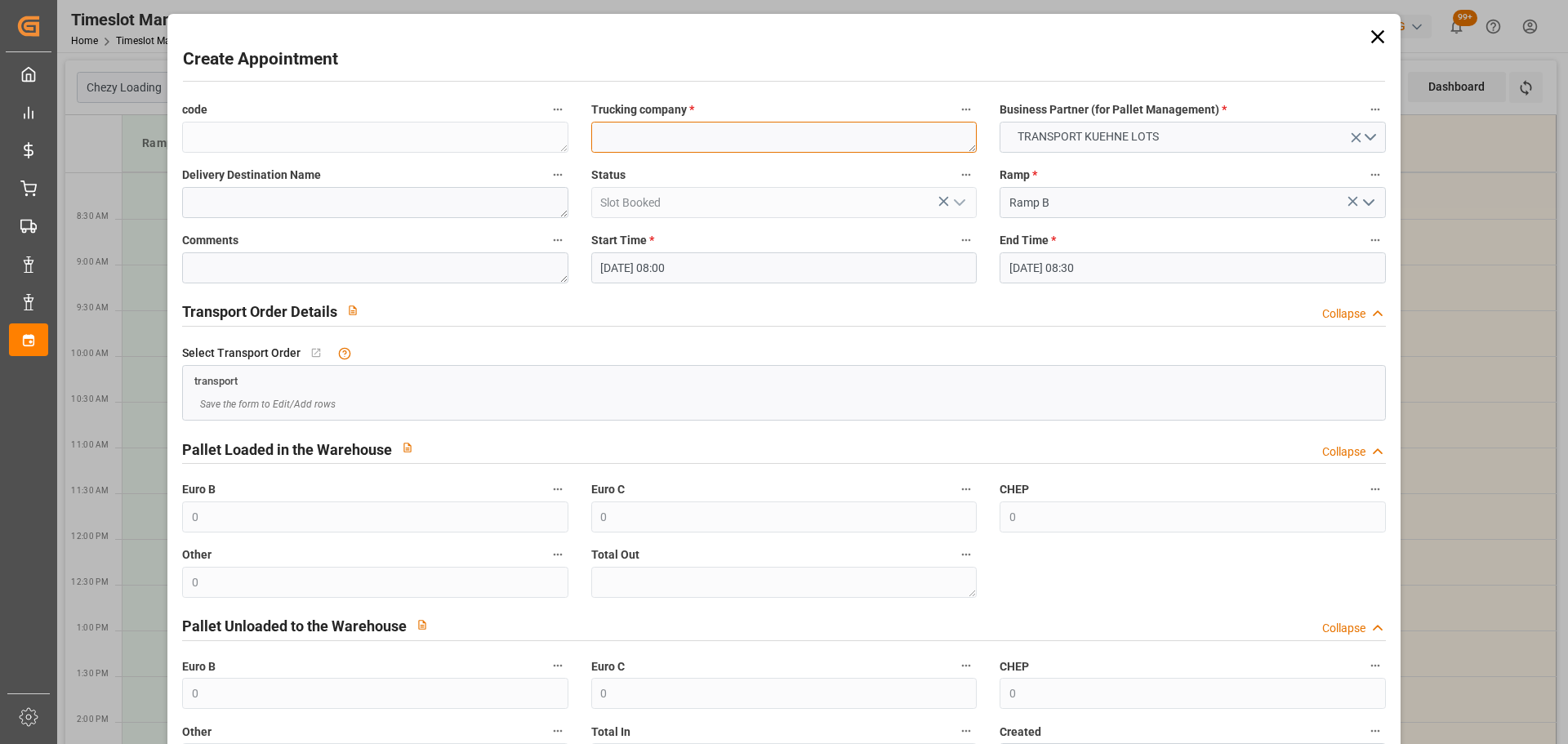
click at [651, 138] on textarea at bounding box center [783, 137] width 385 height 31
type textarea "DERE"
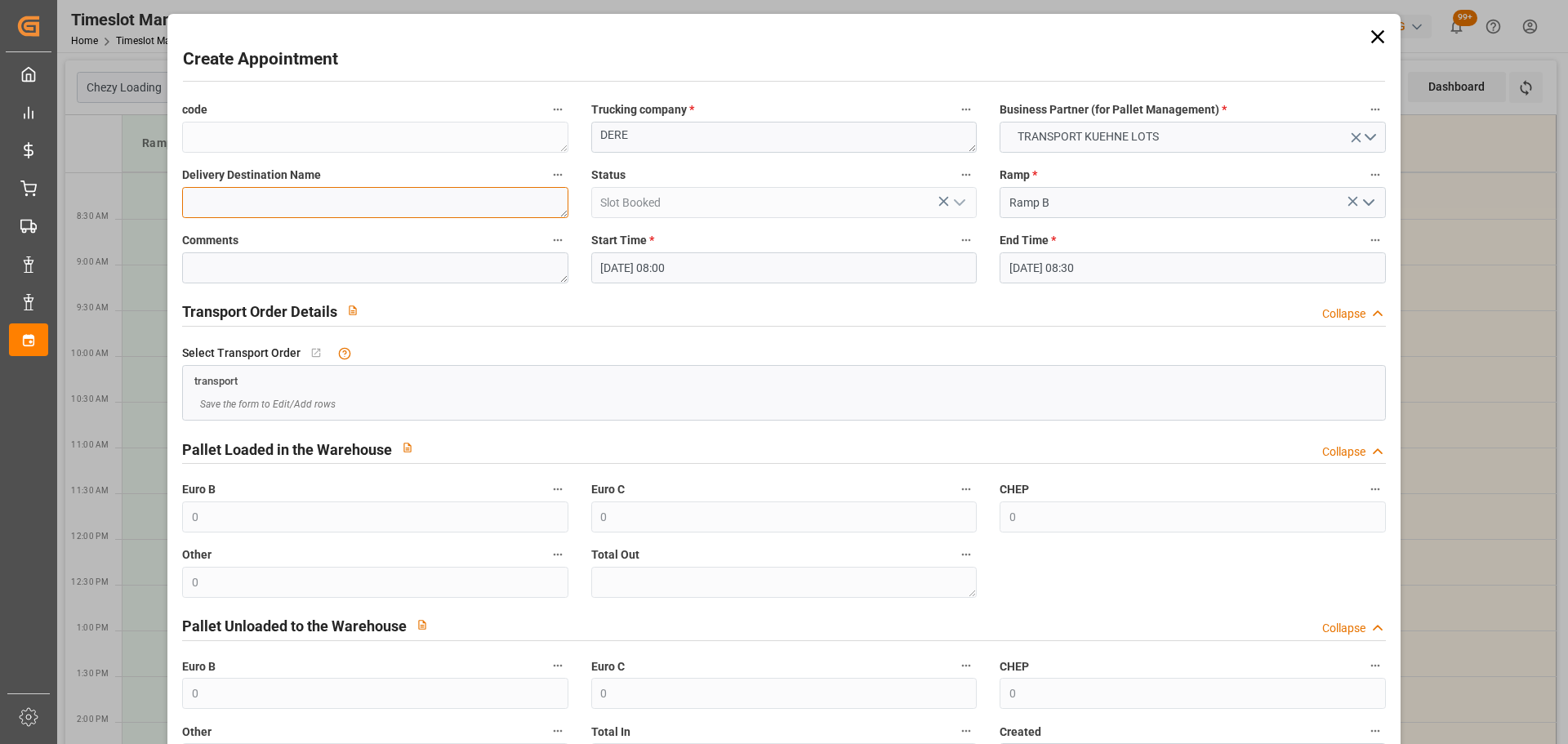
click at [311, 201] on textarea at bounding box center [375, 203] width 385 height 31
type textarea "SENLIS"
click at [1066, 260] on input "14-10-2025 08:30" at bounding box center [1191, 268] width 385 height 31
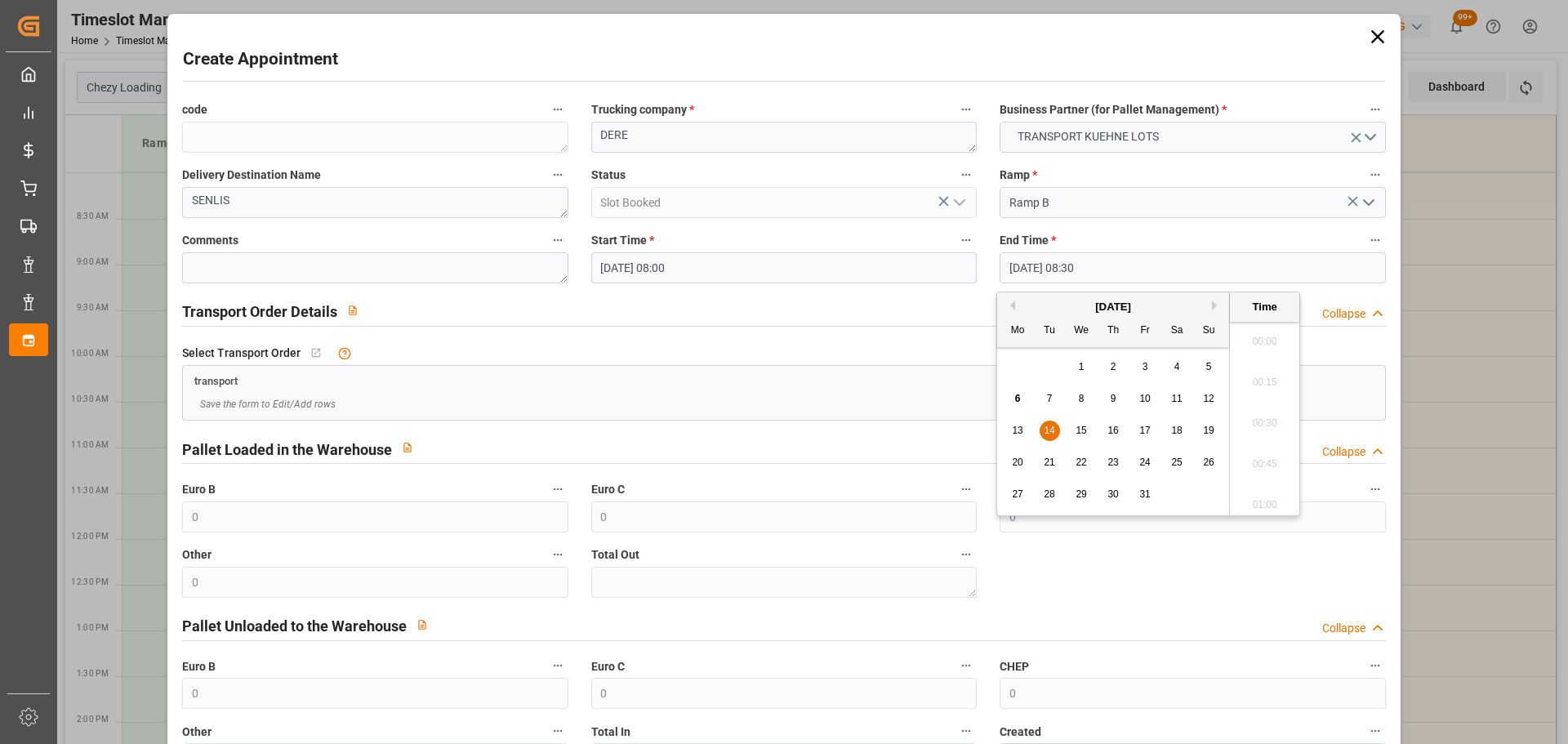
scroll to position [1313, 0]
click at [1052, 427] on span "14" at bounding box center [1048, 431] width 11 height 12
drag, startPoint x: 1267, startPoint y: 370, endPoint x: 1274, endPoint y: 387, distance: 18.4
click at [1267, 372] on li "08:15" at bounding box center [1264, 377] width 69 height 40
type input "14-10-2025 08:15"
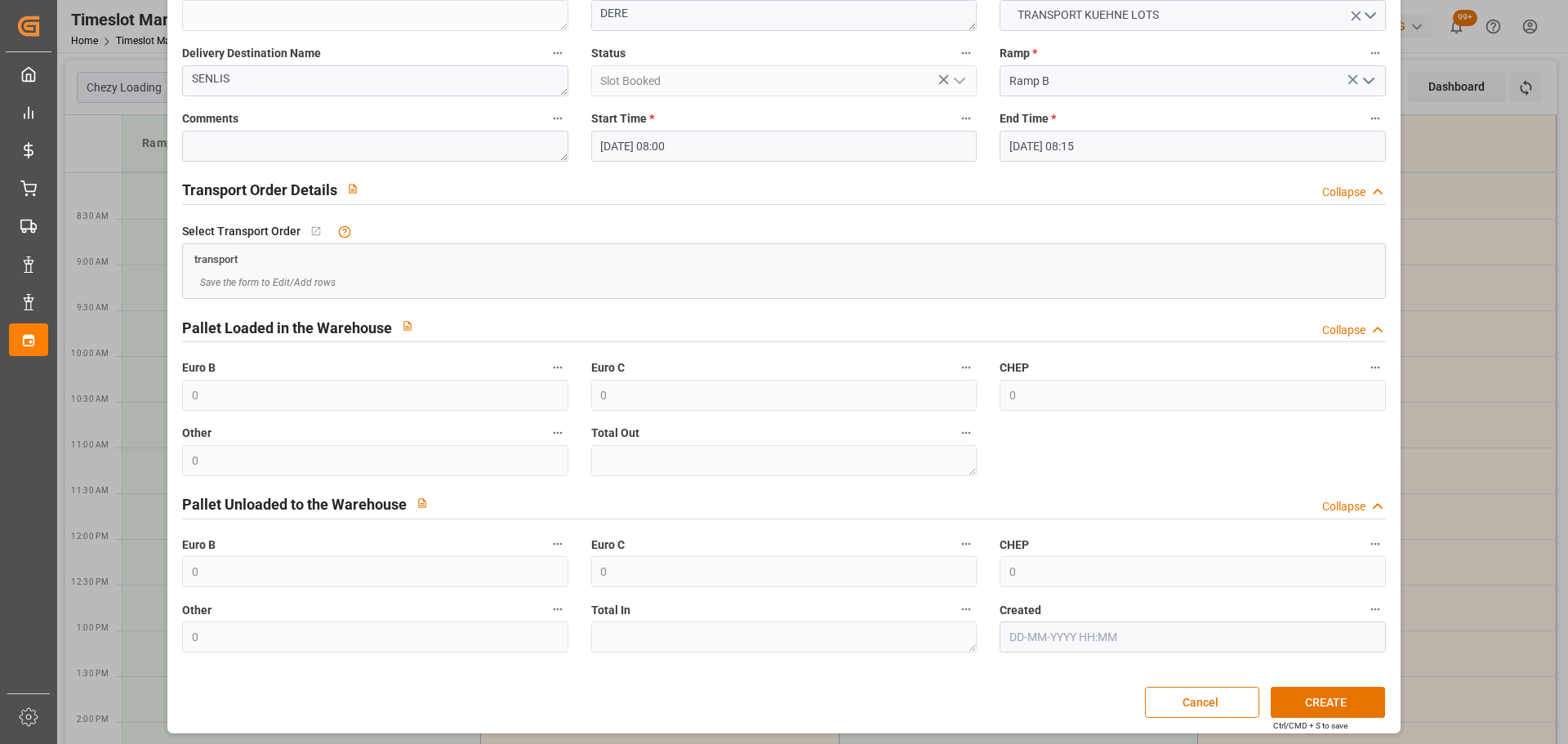
scroll to position [125, 0]
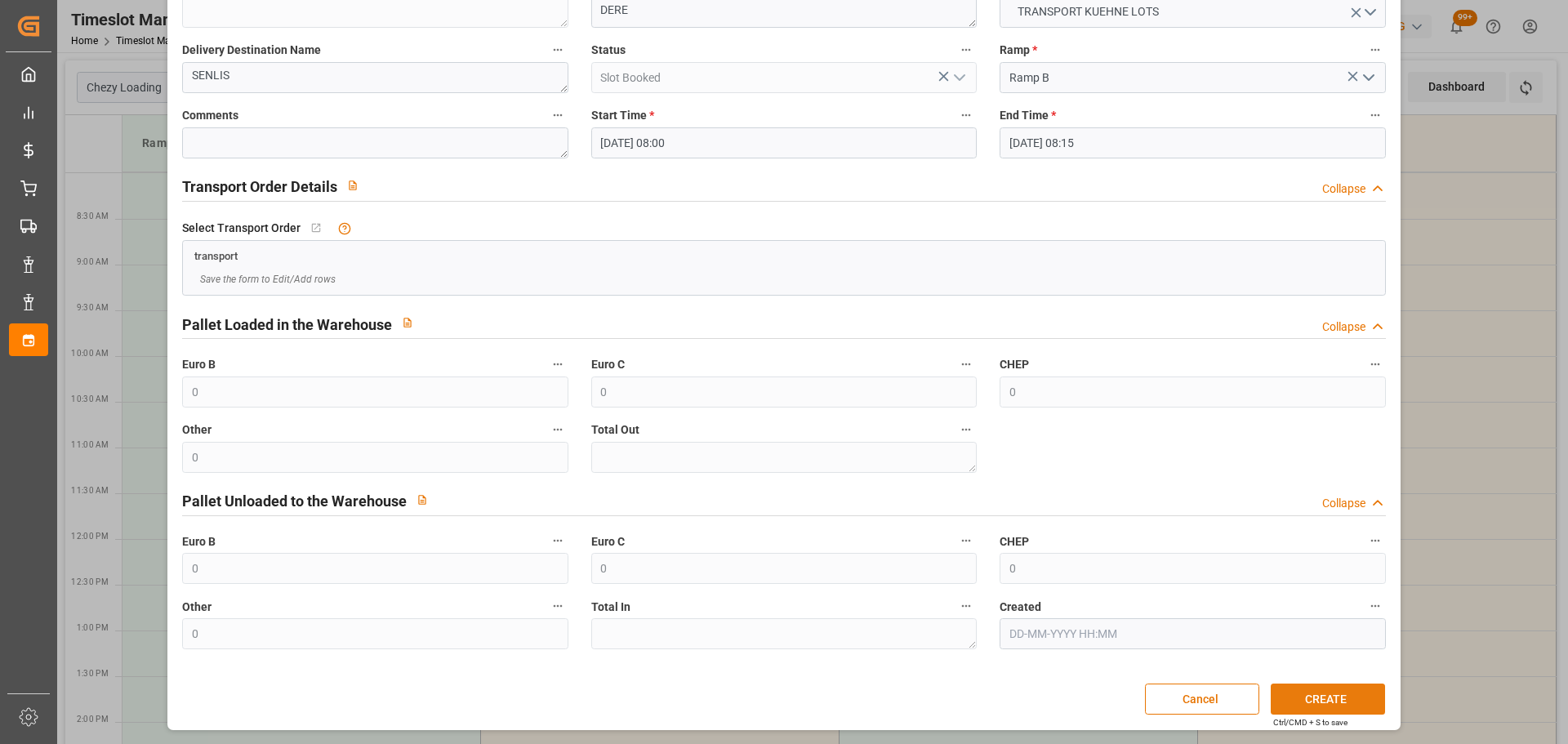
click at [1339, 699] on button "CREATE" at bounding box center [1327, 699] width 114 height 31
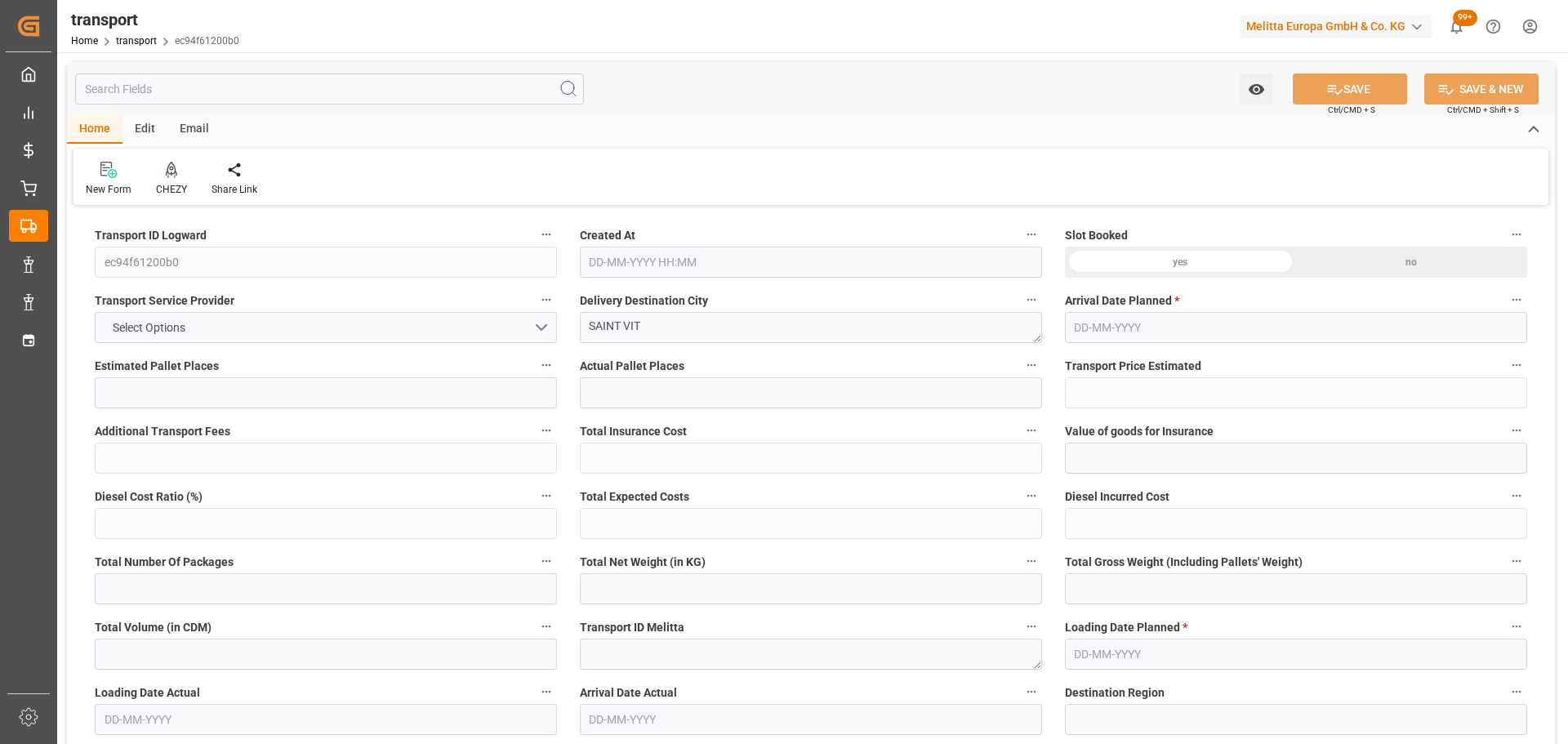
type input "19"
type input "471.87"
type input "0"
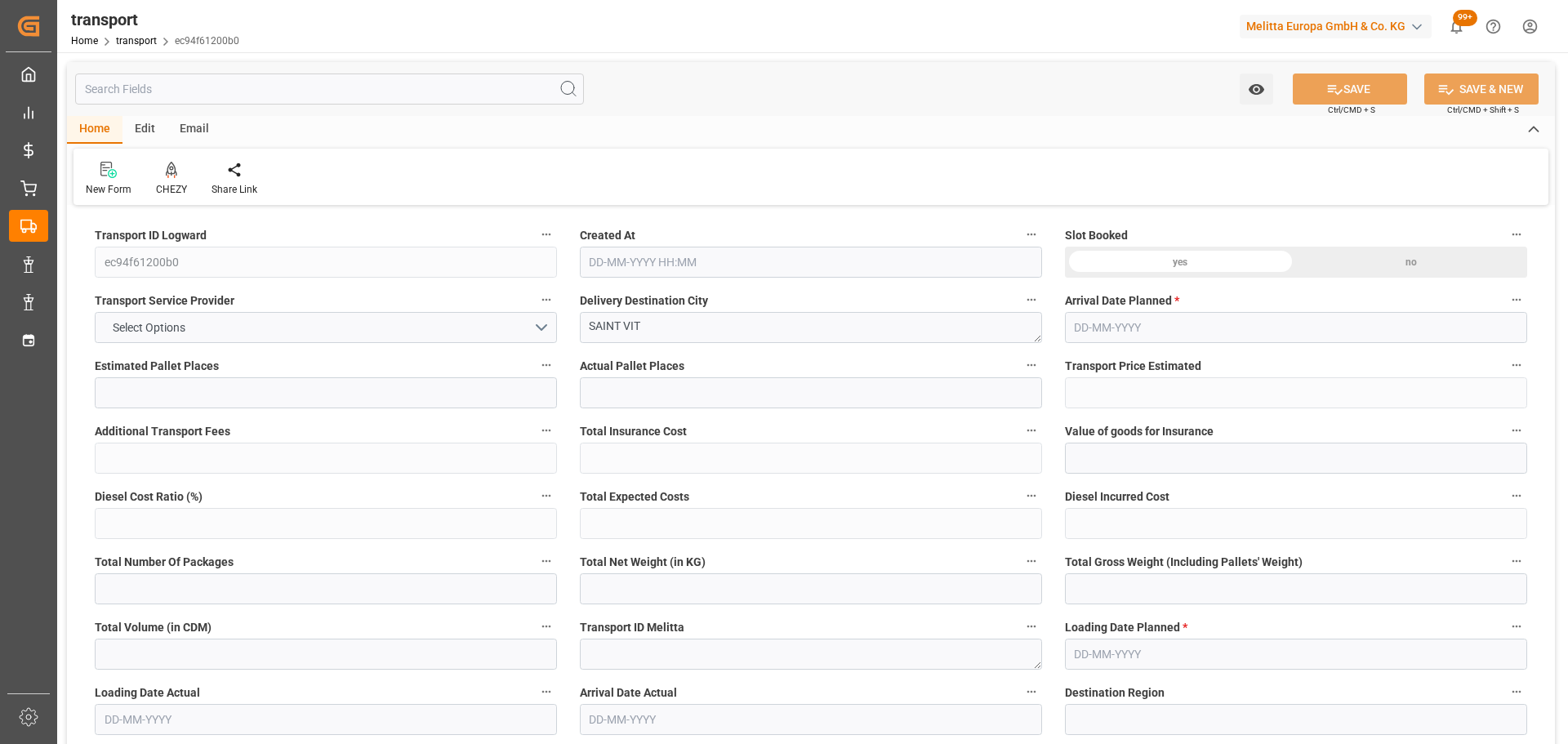
type input "471.87"
type input "0"
type input "5342.376"
type input "7507"
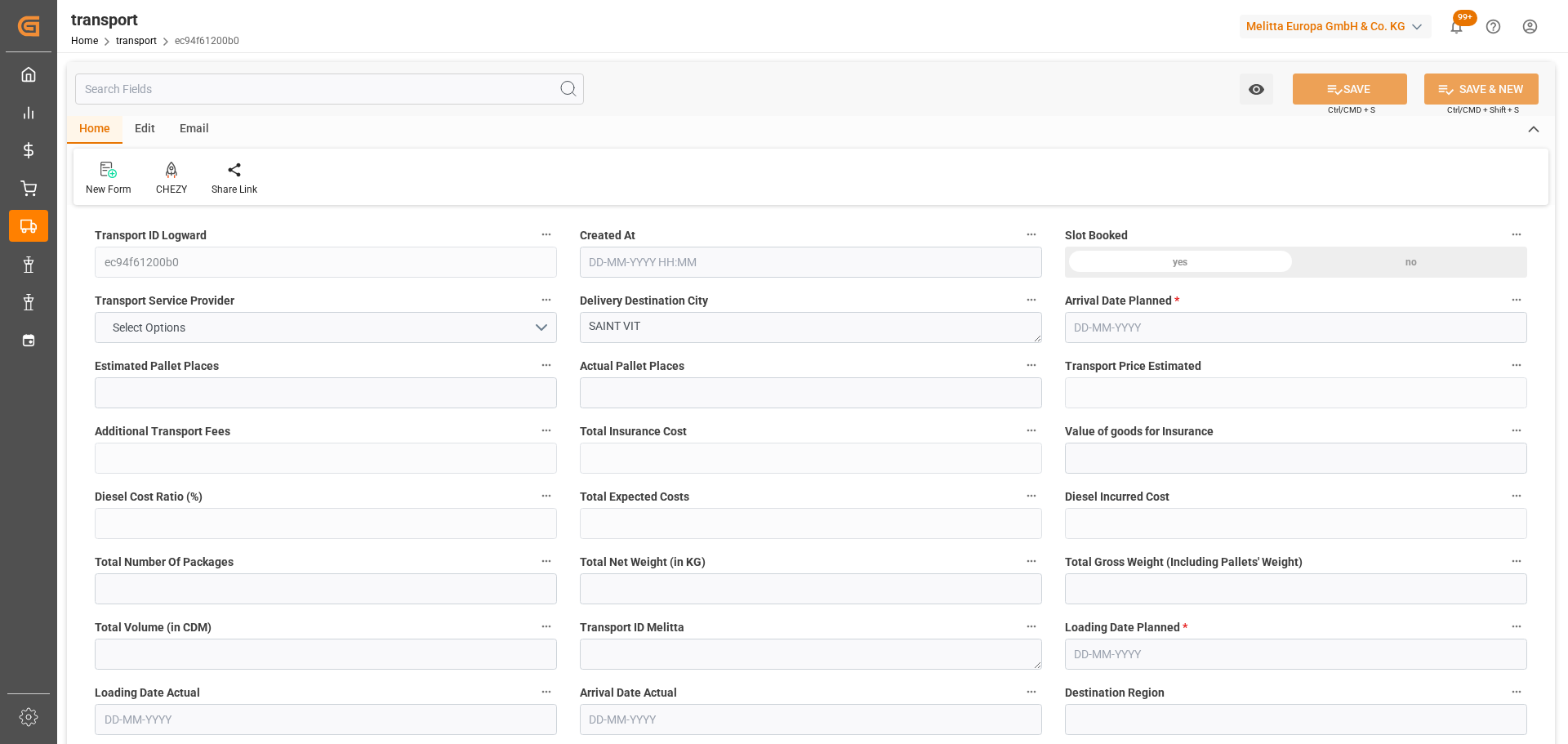
type input "21522.4"
type input "25"
type input "19"
type input "280"
type input "24"
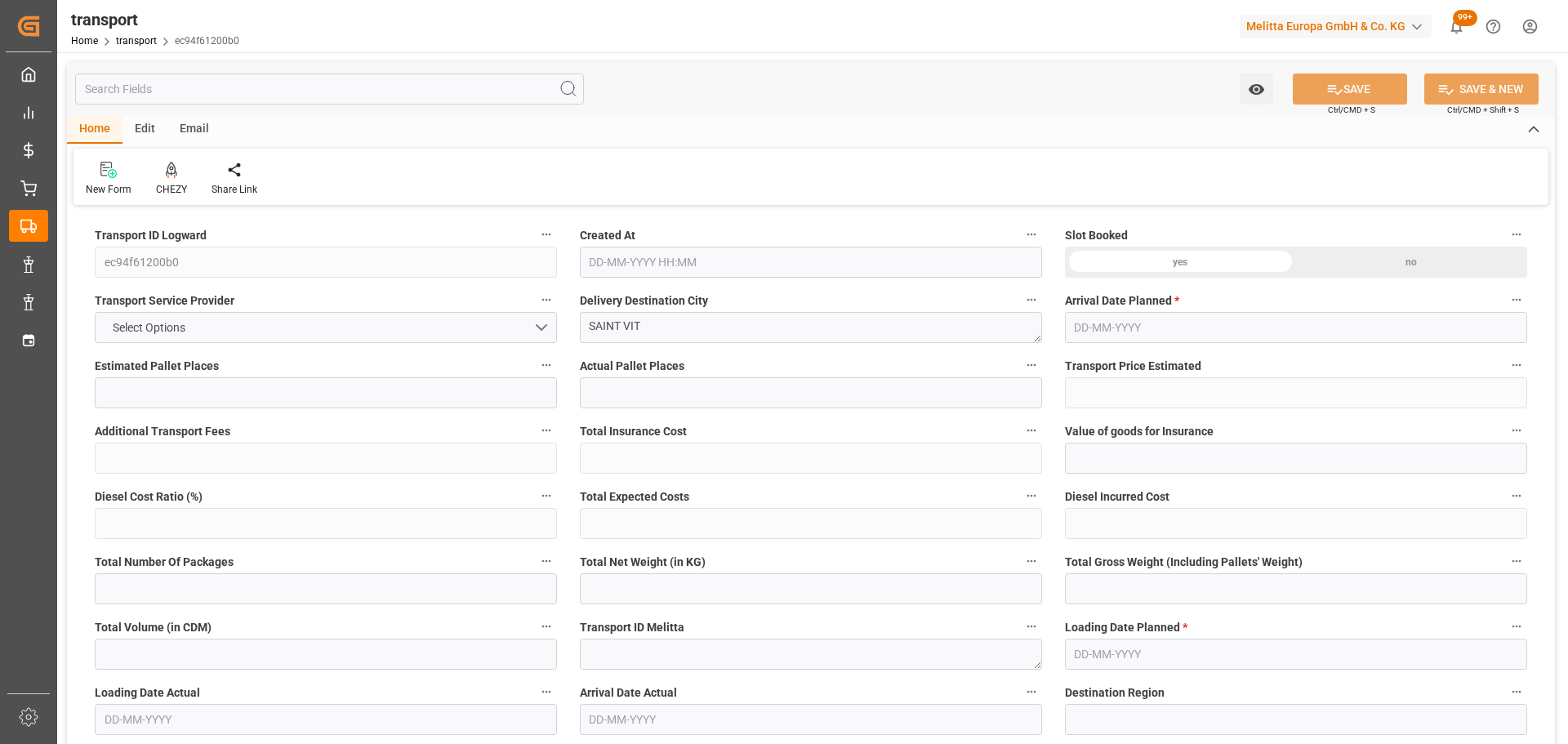
type input "101"
type input "6562.584"
type input "0"
type input "4710.8598"
type input "0"
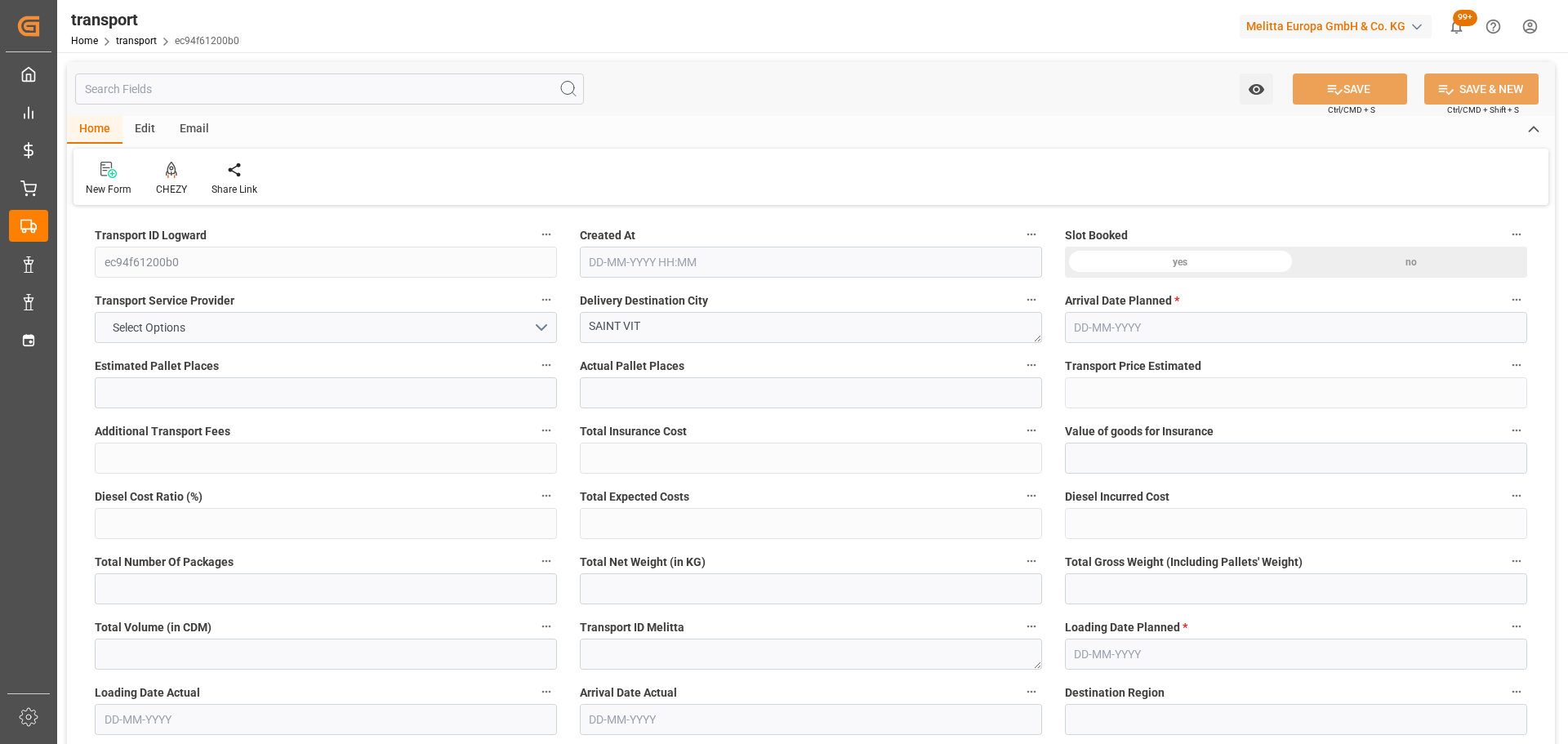
type input "0"
type input "21"
type input "35"
type input "[DATE] 11:18"
type input "13-10-2025"
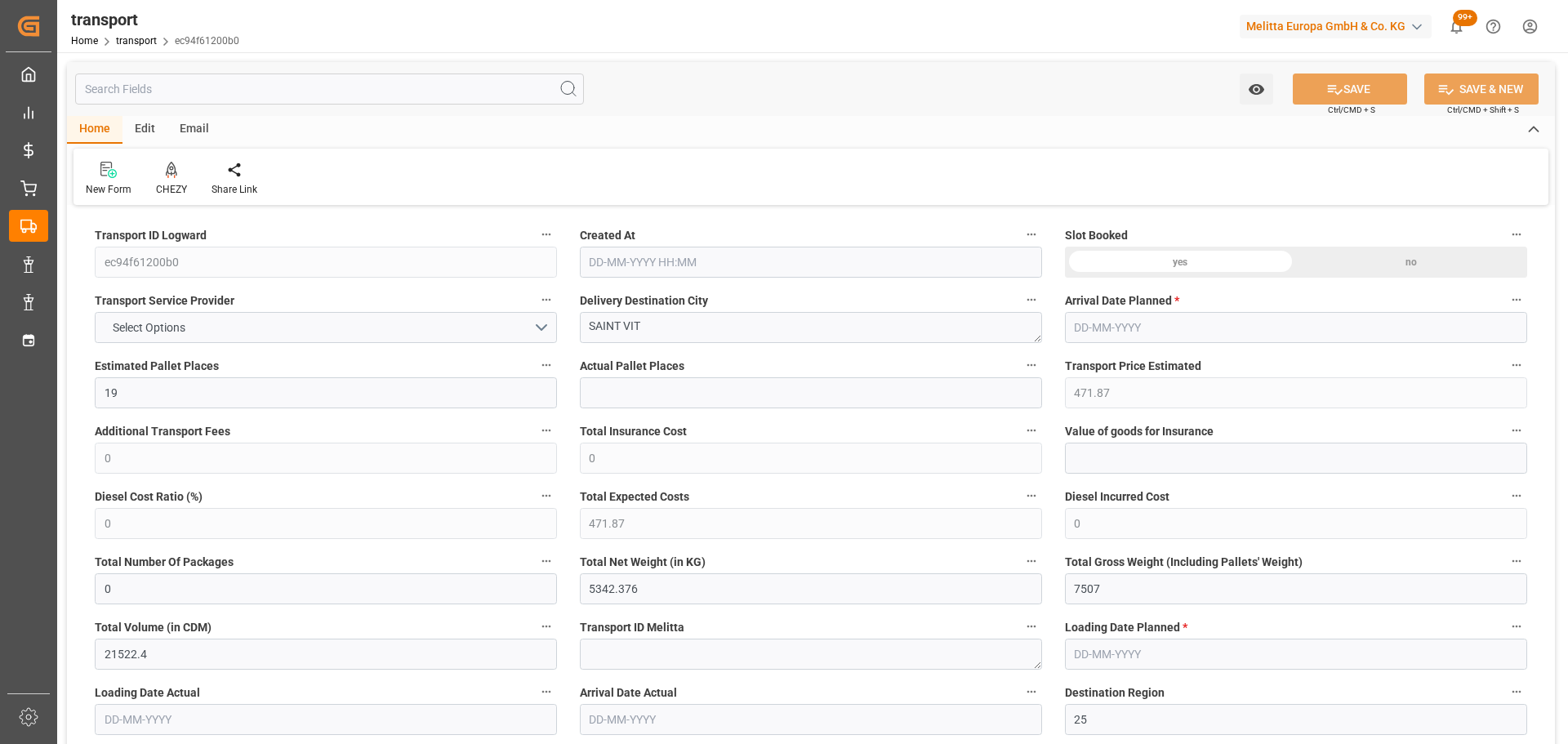
type input "[DATE]"
click at [166, 171] on icon at bounding box center [172, 168] width 12 height 13
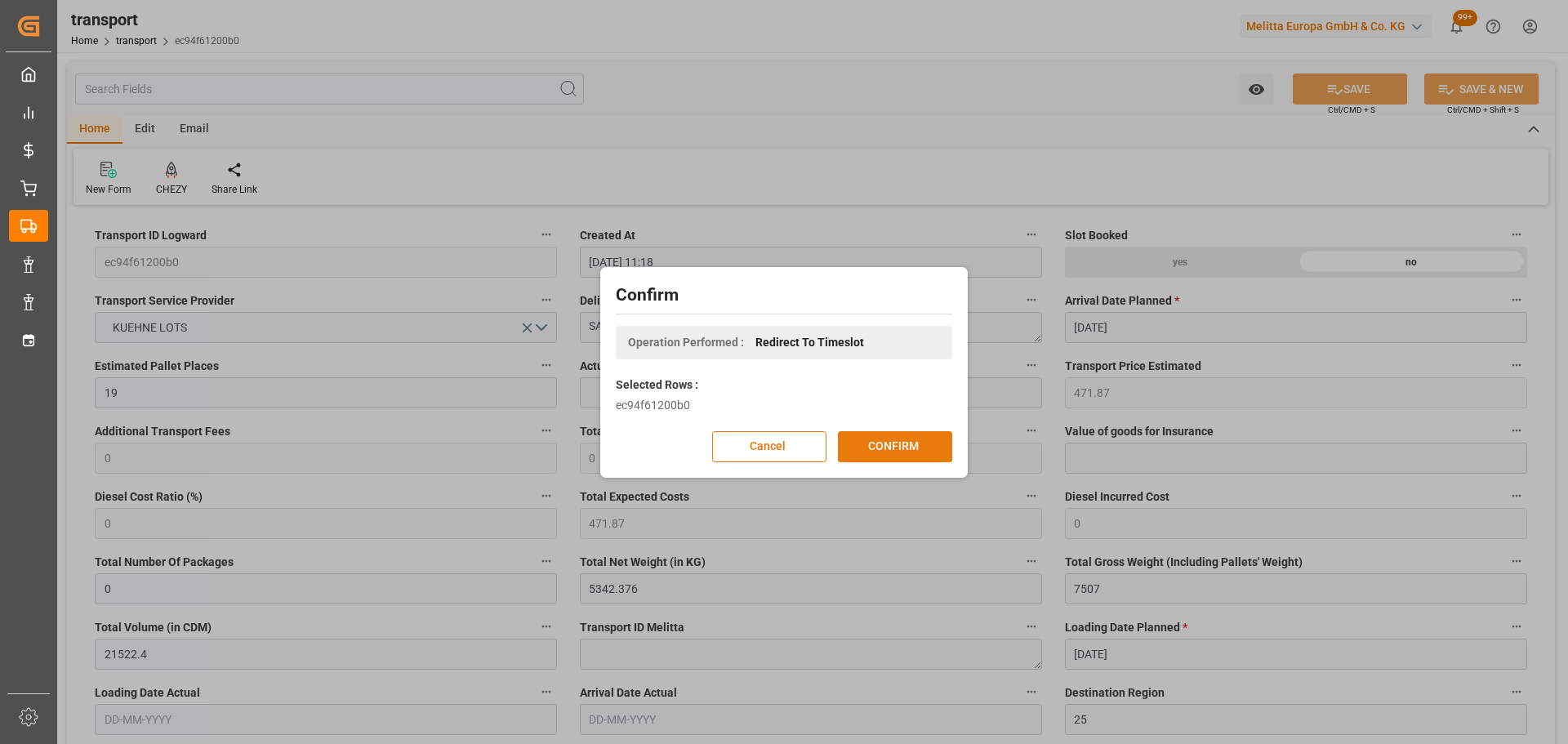
click at [869, 437] on button "CONFIRM" at bounding box center [894, 447] width 114 height 31
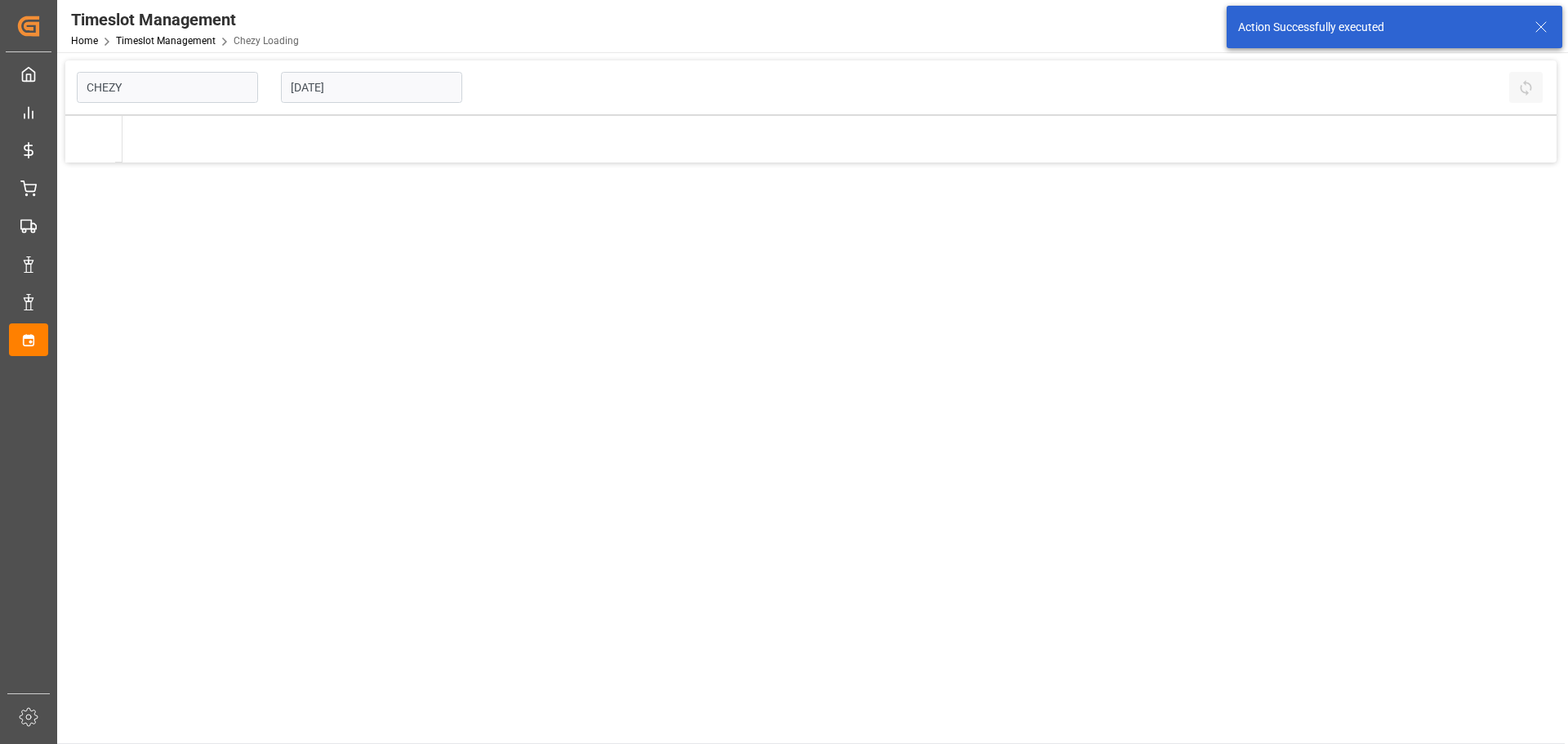
type input "Chezy Loading"
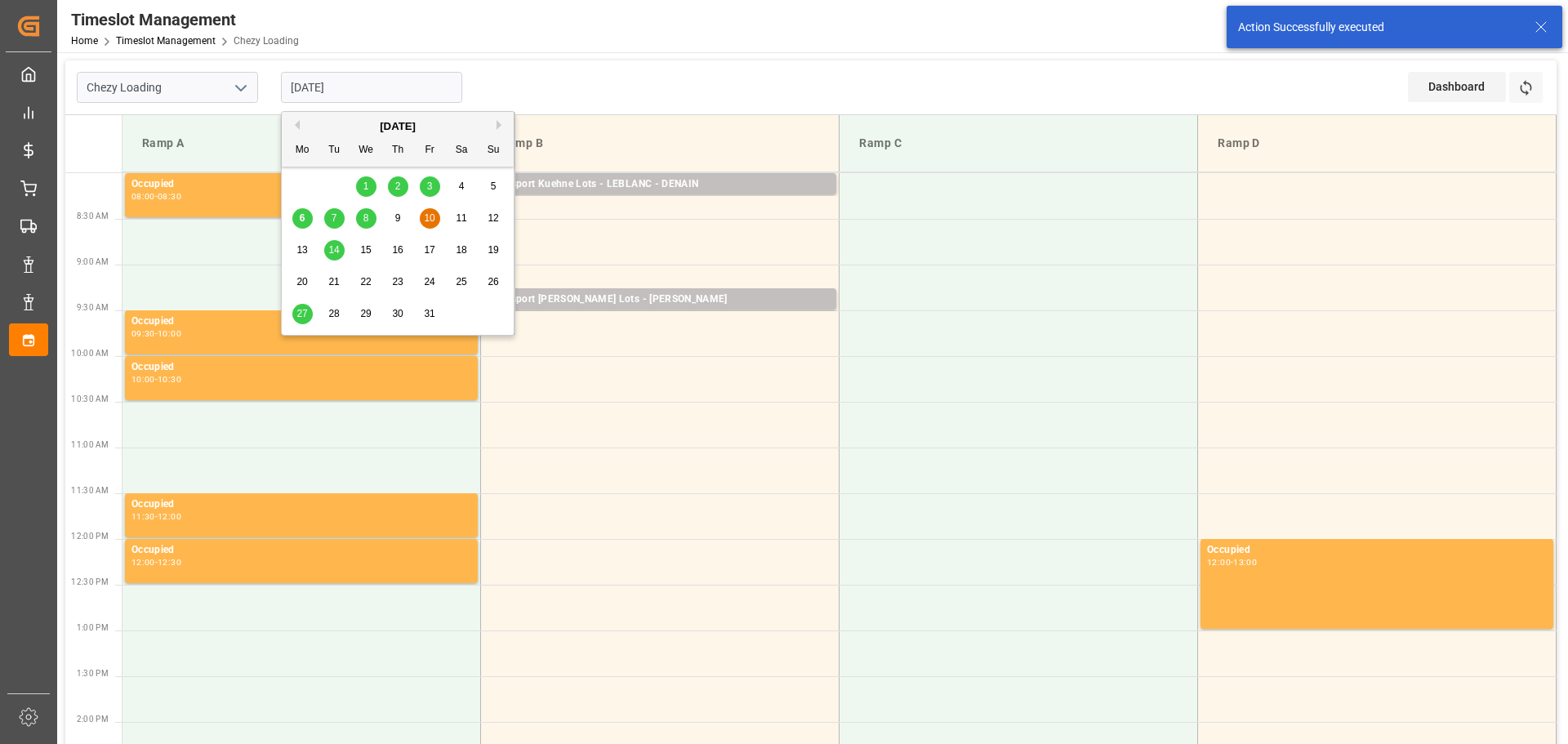
click at [355, 73] on input "[DATE]" at bounding box center [371, 87] width 182 height 31
click at [399, 214] on span "9" at bounding box center [398, 218] width 6 height 12
type input "[DATE]"
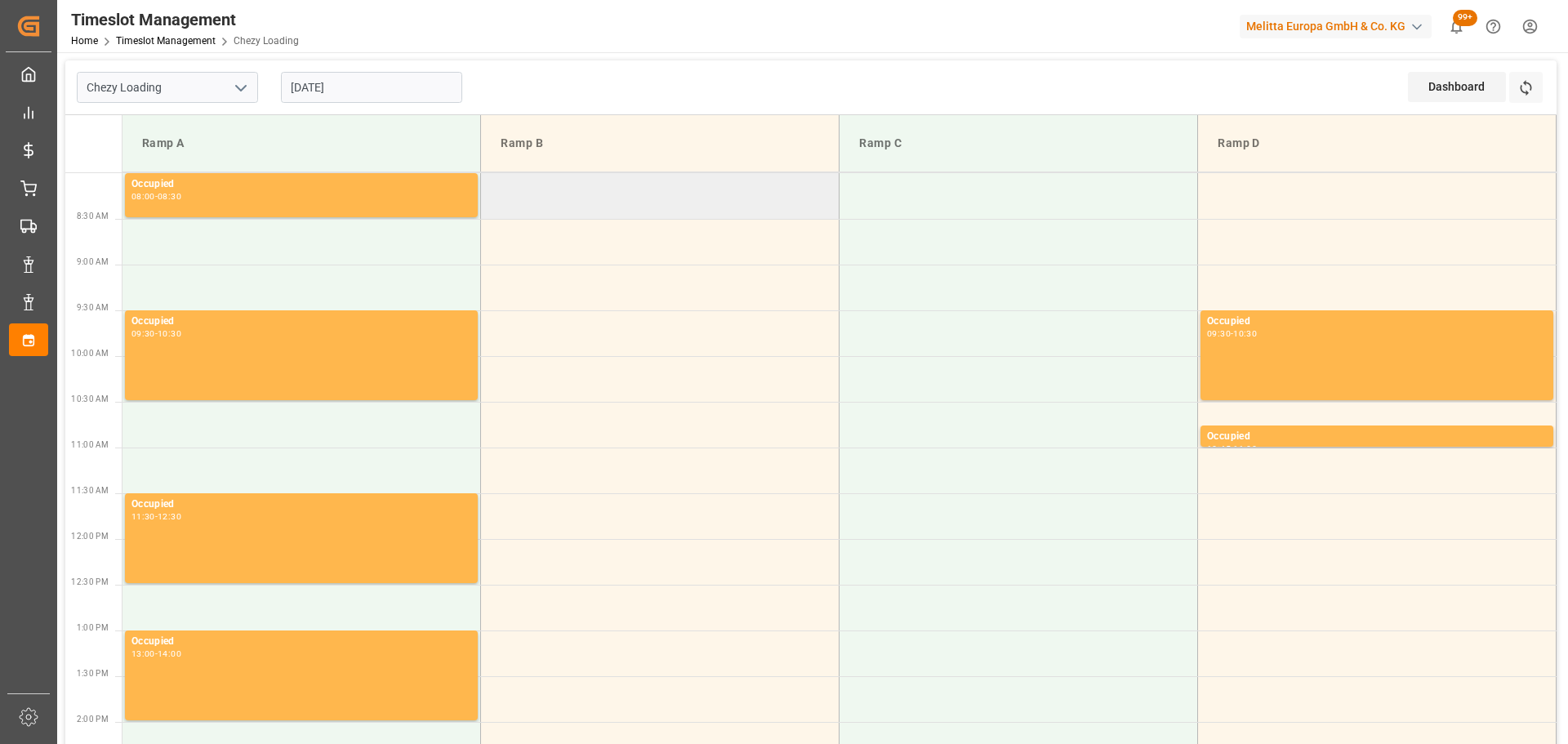
click at [491, 186] on td at bounding box center [660, 196] width 358 height 46
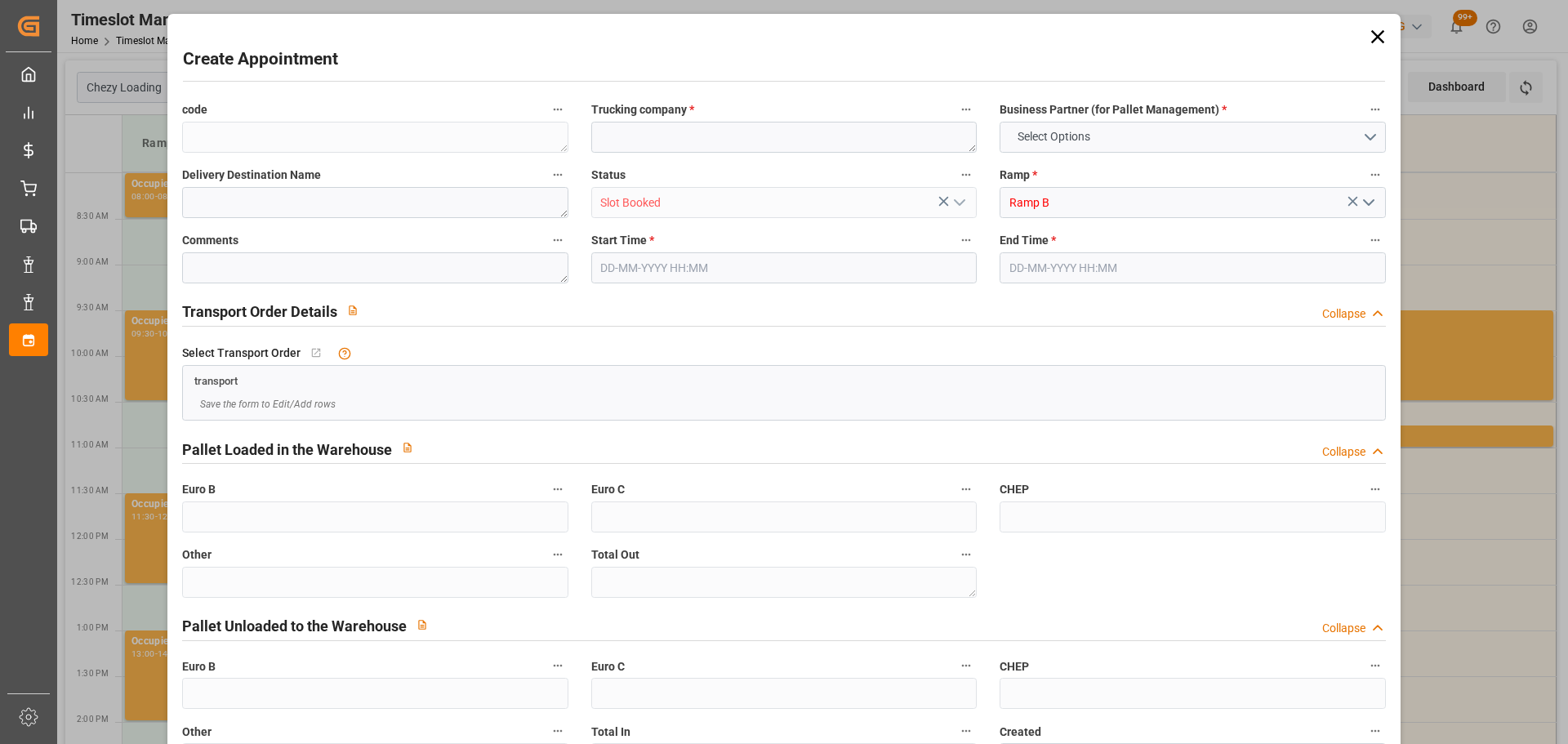
type input "0"
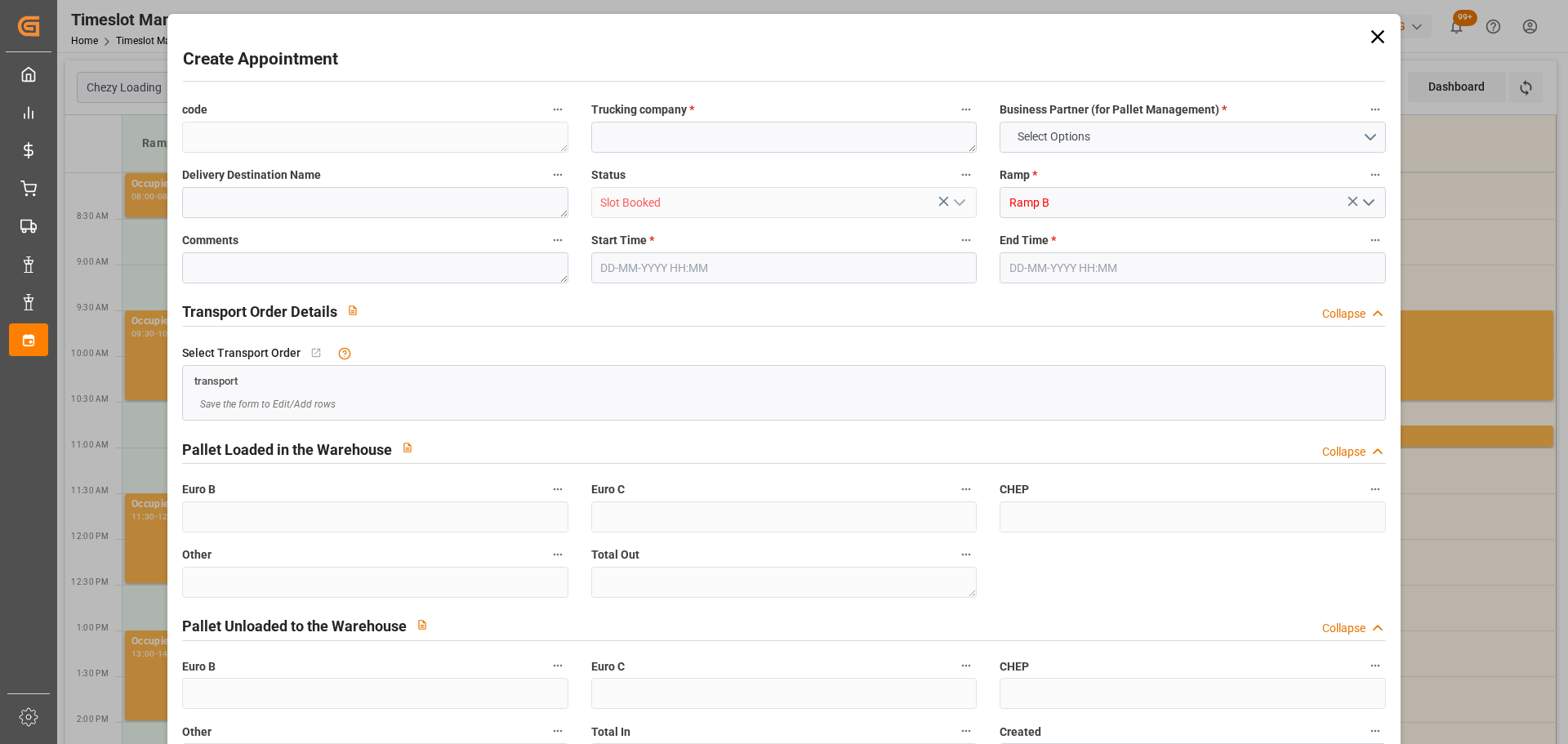
type input "0"
type input "09-10-2025 08:00"
type input "09-10-2025 09:00"
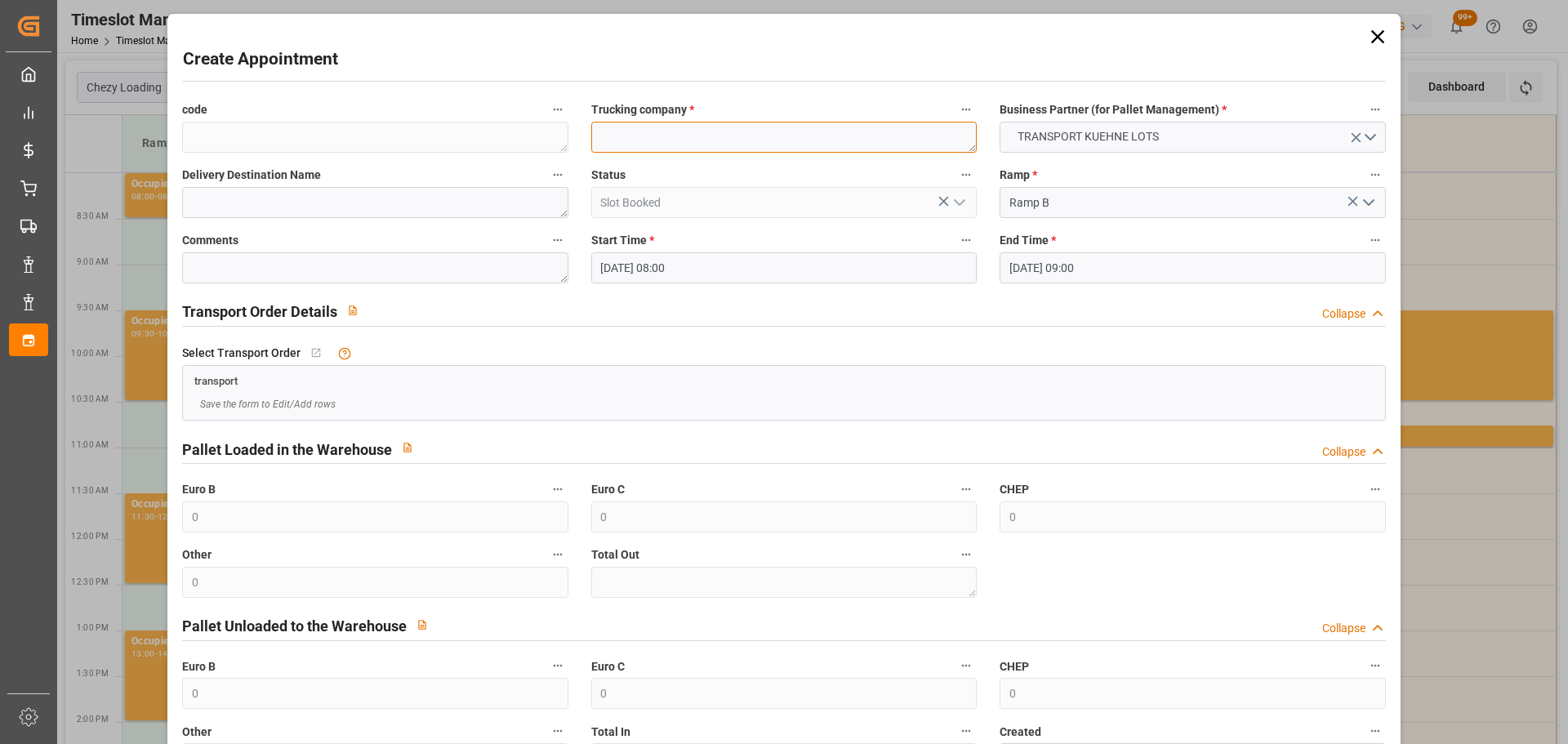
drag, startPoint x: 629, startPoint y: 144, endPoint x: 623, endPoint y: 88, distance: 56.3
click at [630, 140] on textarea at bounding box center [783, 137] width 385 height 31
type textarea "GAVIGNET"
click at [1371, 29] on icon at bounding box center [1378, 37] width 23 height 23
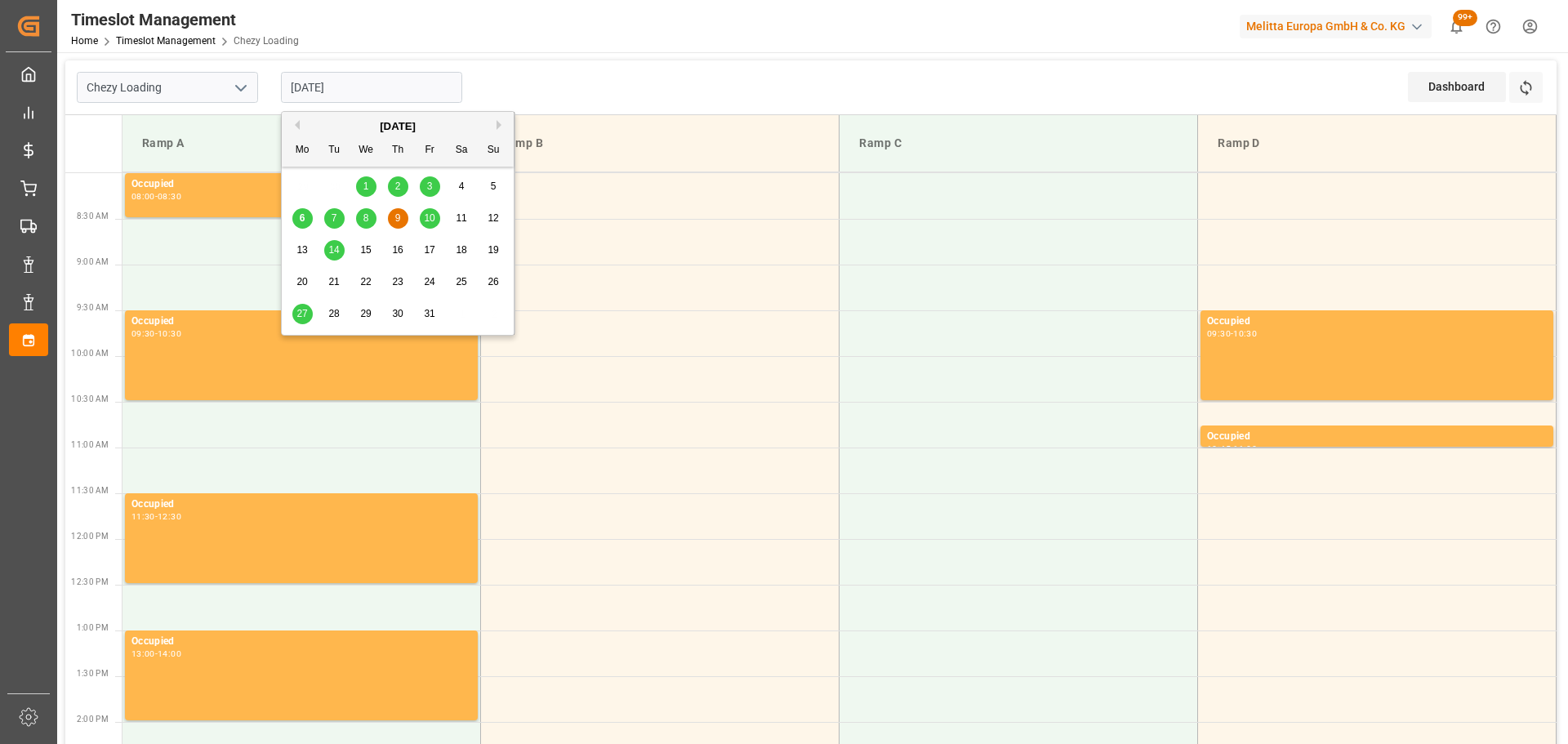
click at [349, 89] on input "09-10-2025" at bounding box center [371, 87] width 182 height 31
click at [361, 210] on div "8" at bounding box center [366, 219] width 20 height 19
type input "[DATE]"
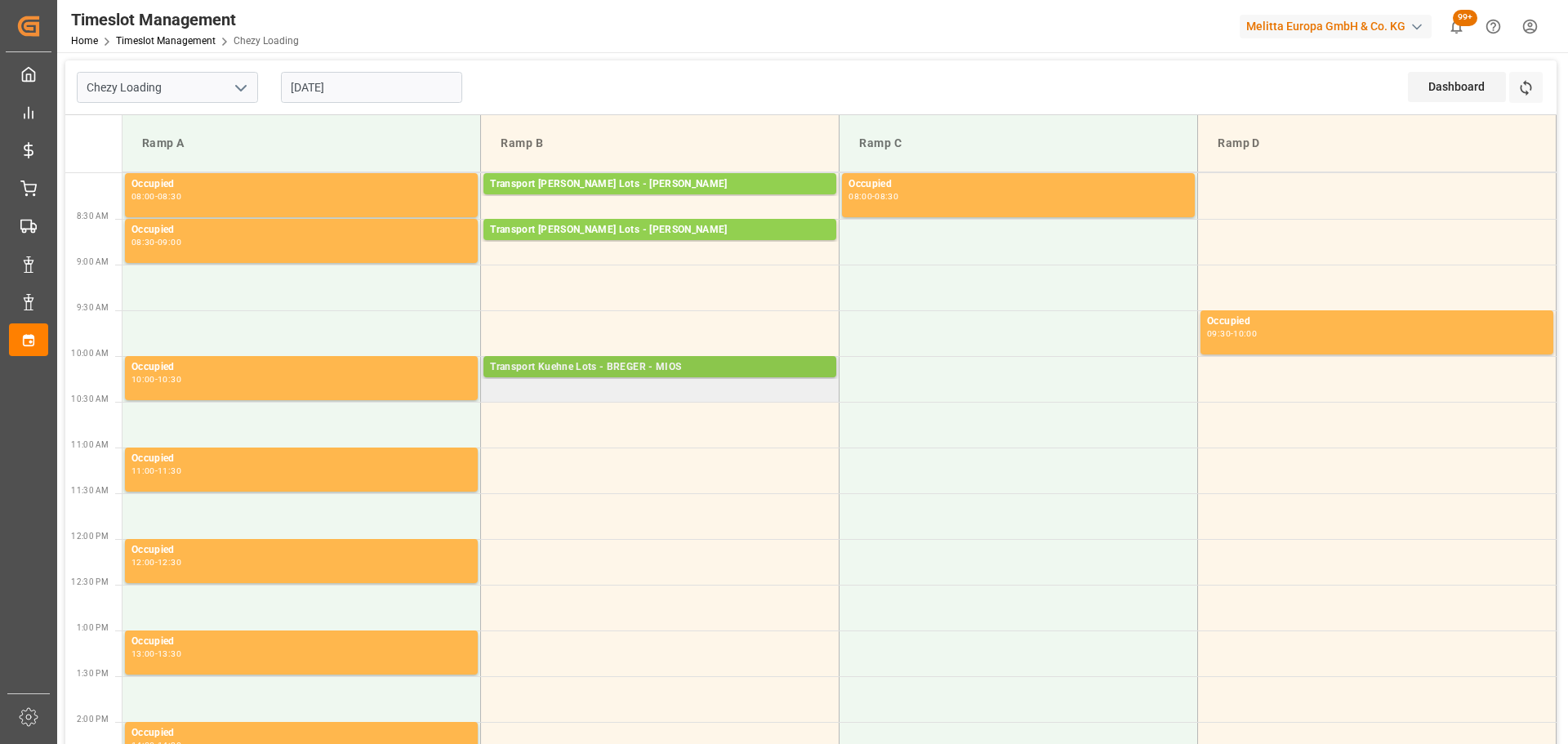
click at [529, 360] on div "Transport Kuehne Lots - BREGER - MIOS" at bounding box center [660, 367] width 340 height 16
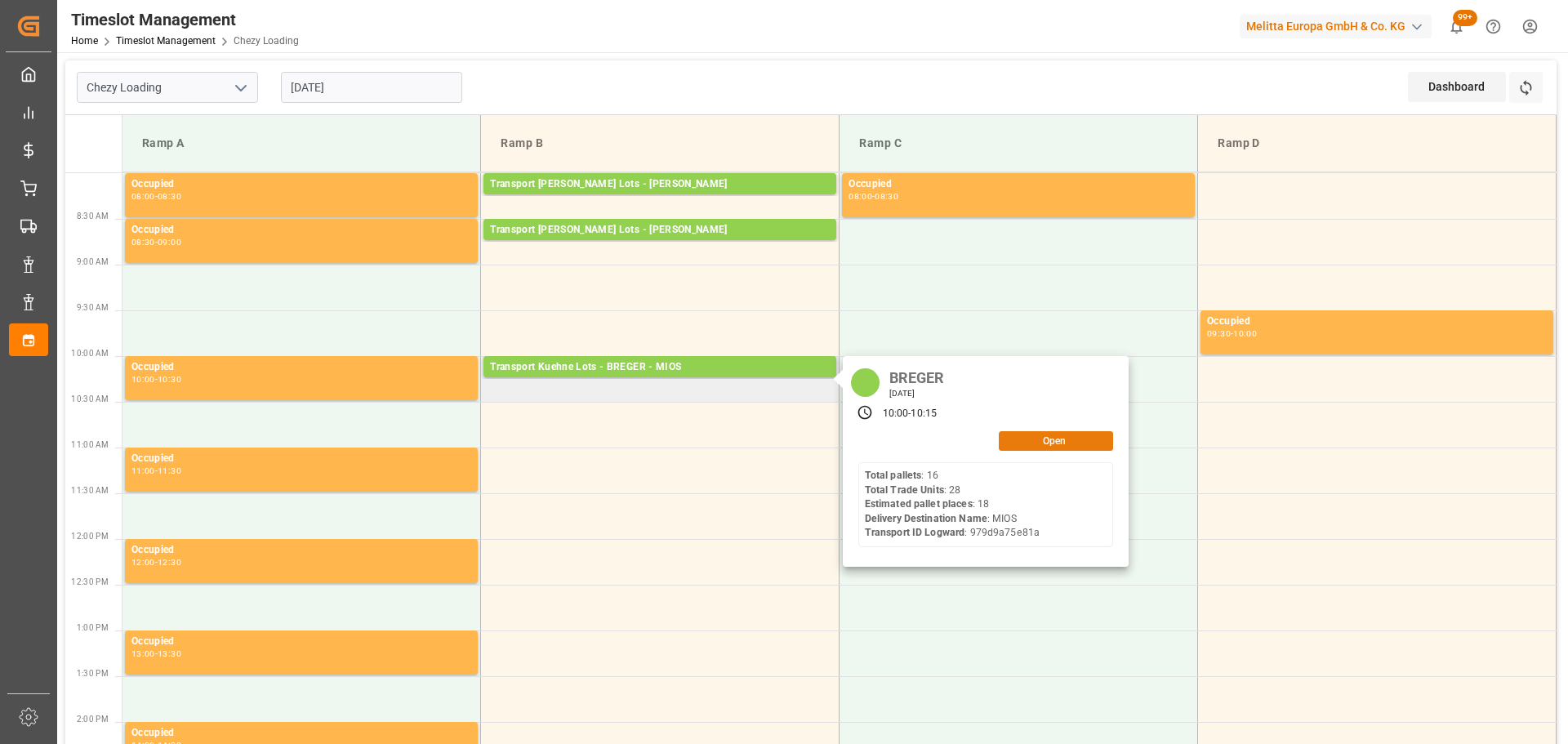
click at [1066, 436] on button "Open" at bounding box center [1055, 441] width 114 height 19
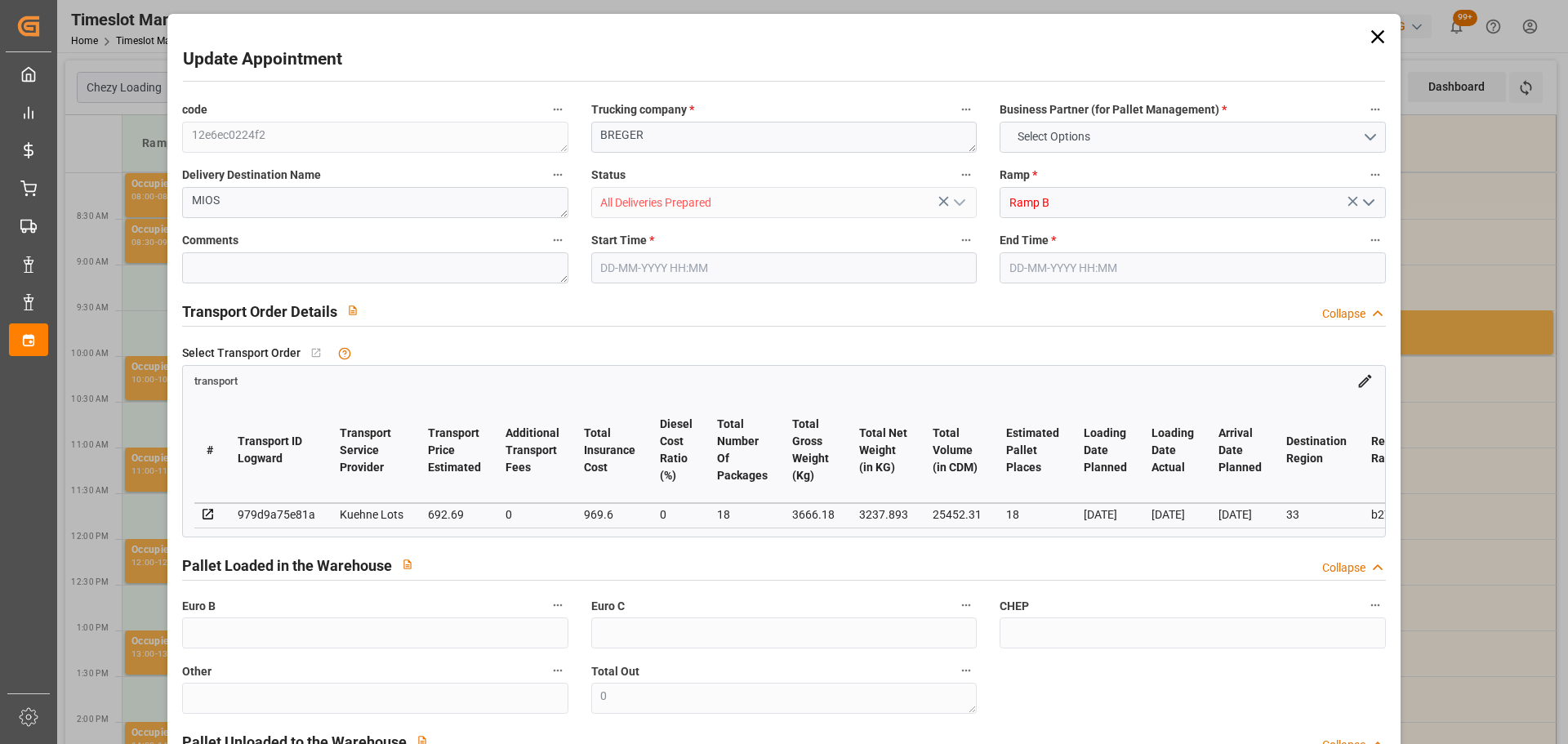
type input "18"
type input "692.69"
type input "0"
type input "969.6"
type input "0"
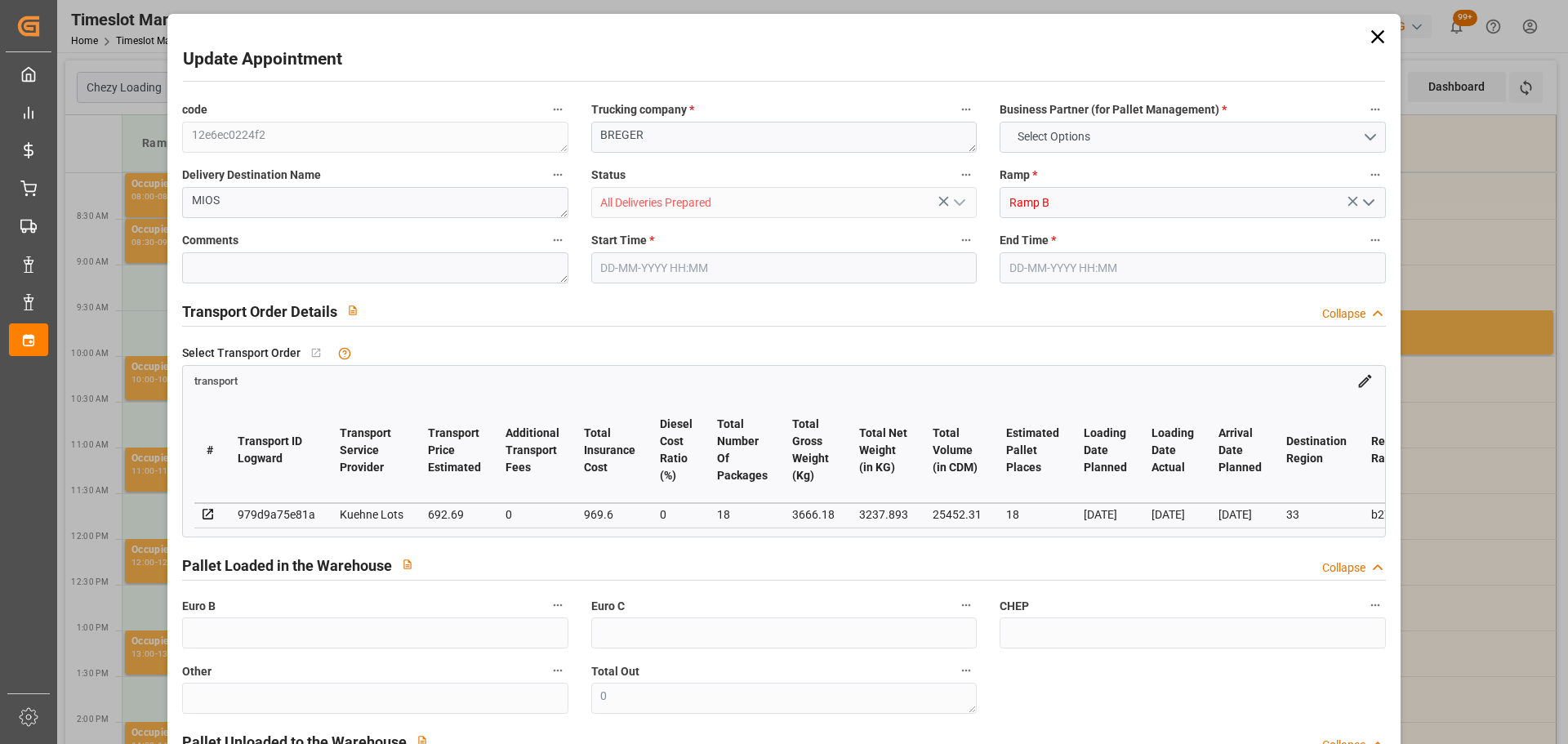
type input "1662.29"
type input "0"
type input "18"
type input "3237.893"
type input "4097.468"
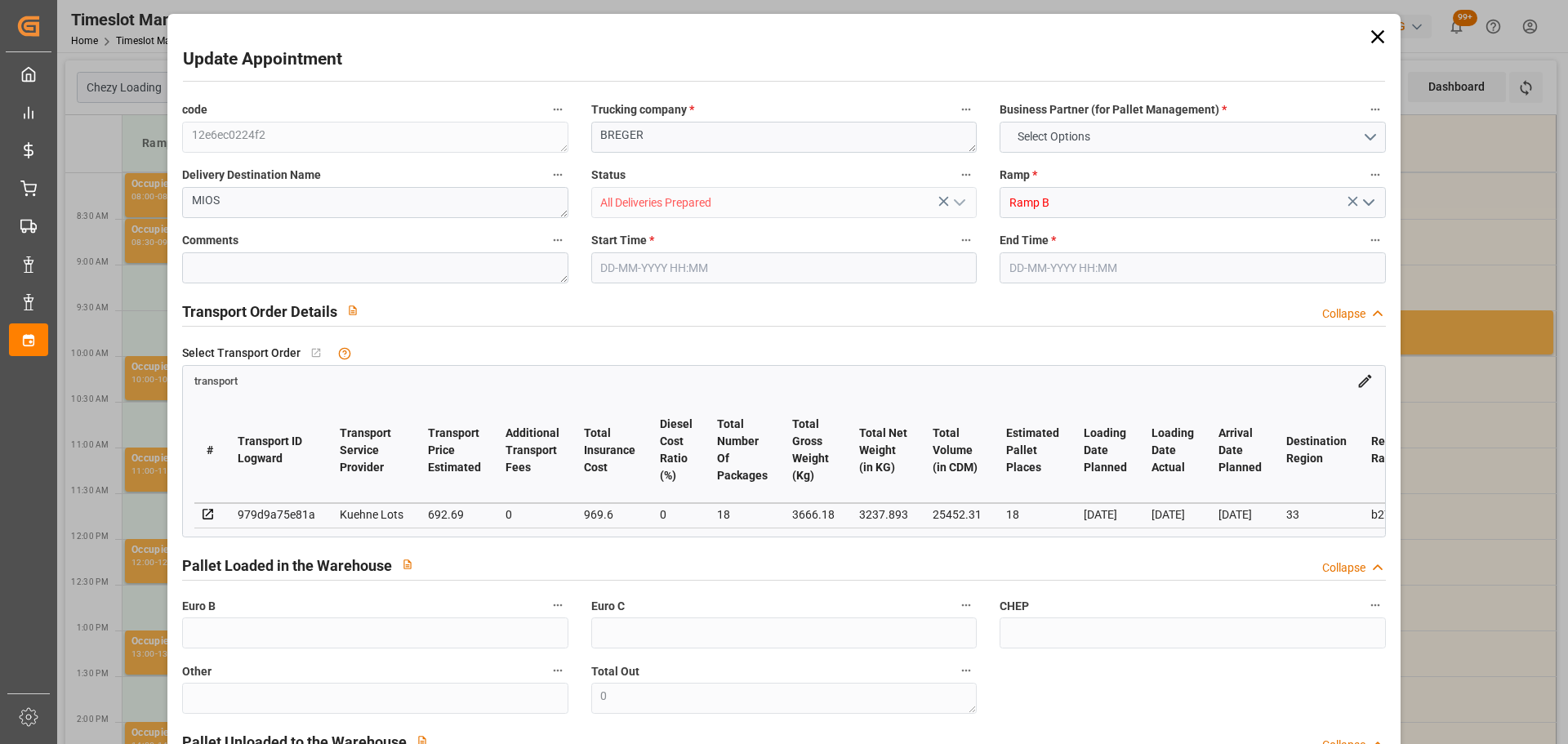
type input "25452.31"
type input "33"
type input "16"
type input "28"
type input "18"
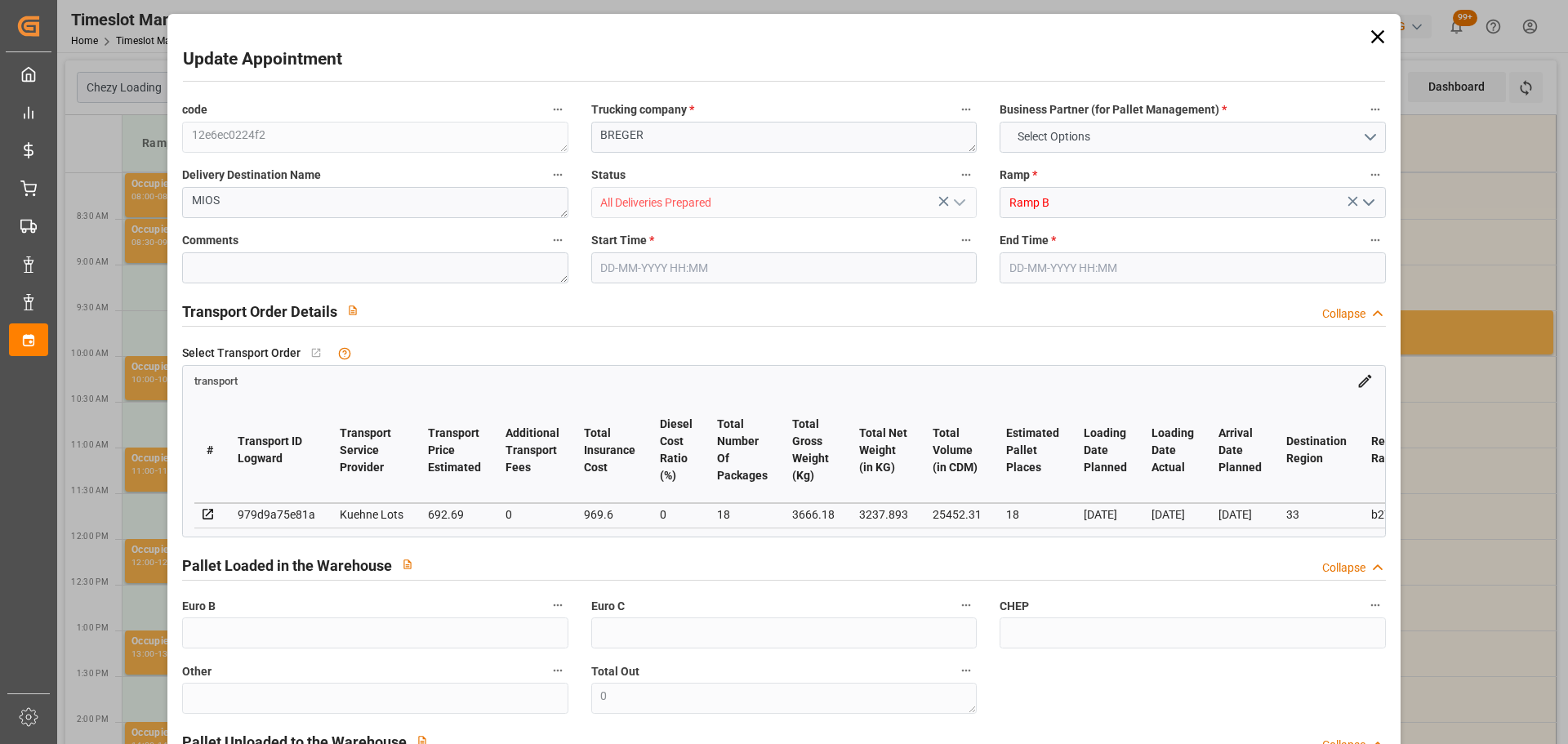
type input "101"
type input "3666.18"
type input "0"
type input "4710.8598"
type input "0"
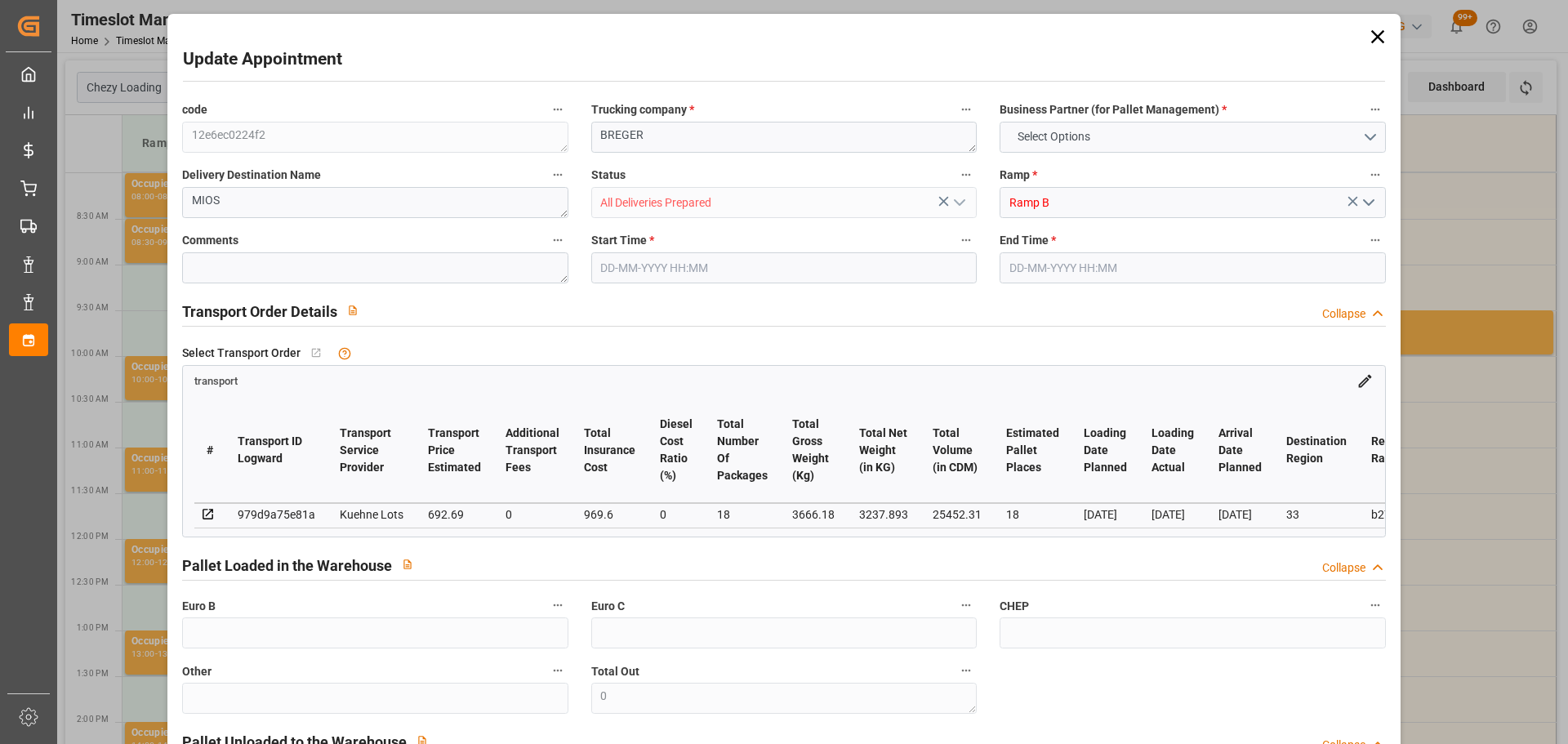
type input "0"
type input "21"
type input "35"
type input "08-10-2025 10:00"
type input "08-10-2025 10:15"
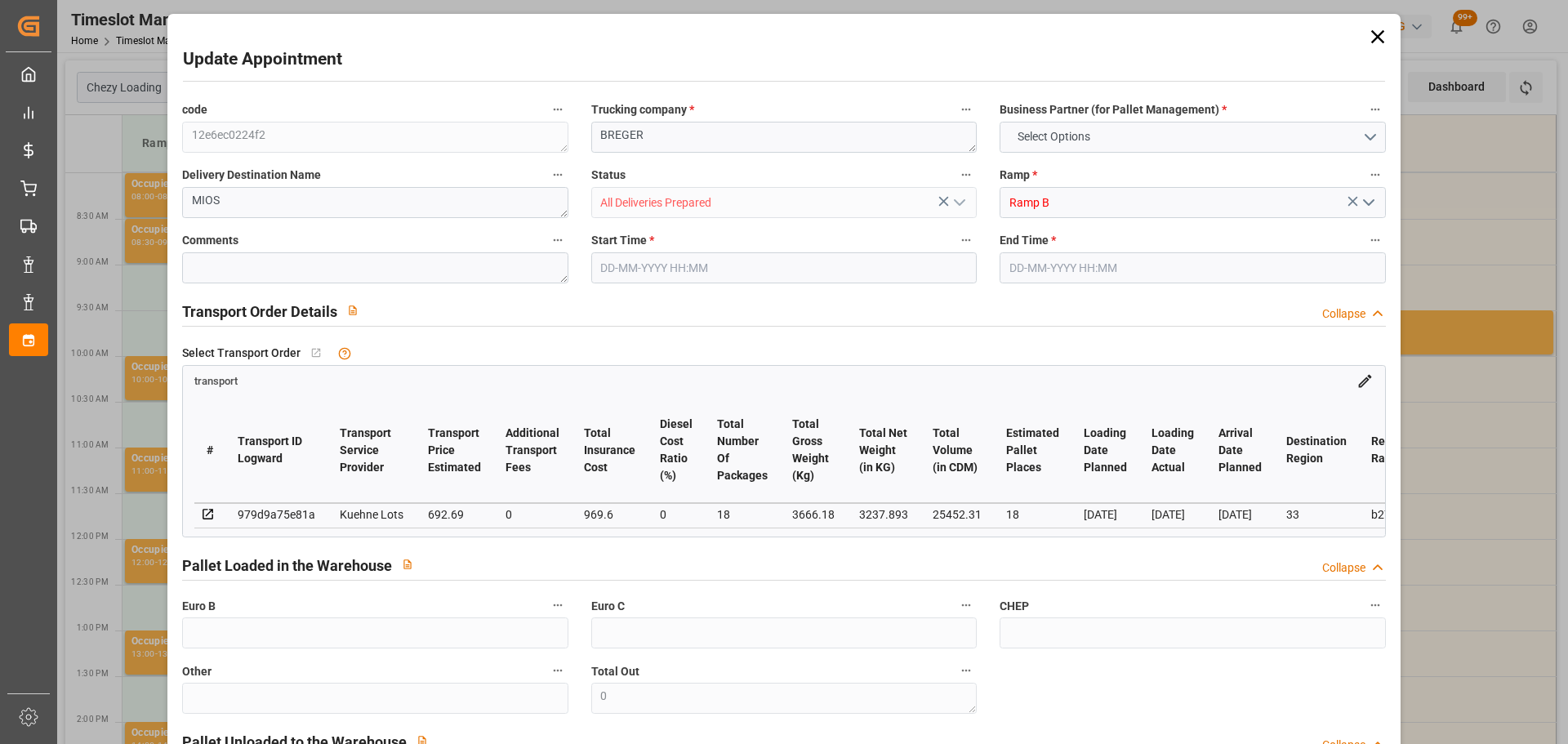
type input "29-09-2025 12:50"
type input "29-09-2025 11:30"
type input "06-10-2025"
type input "02-10-2025"
type input "30-09-2025"
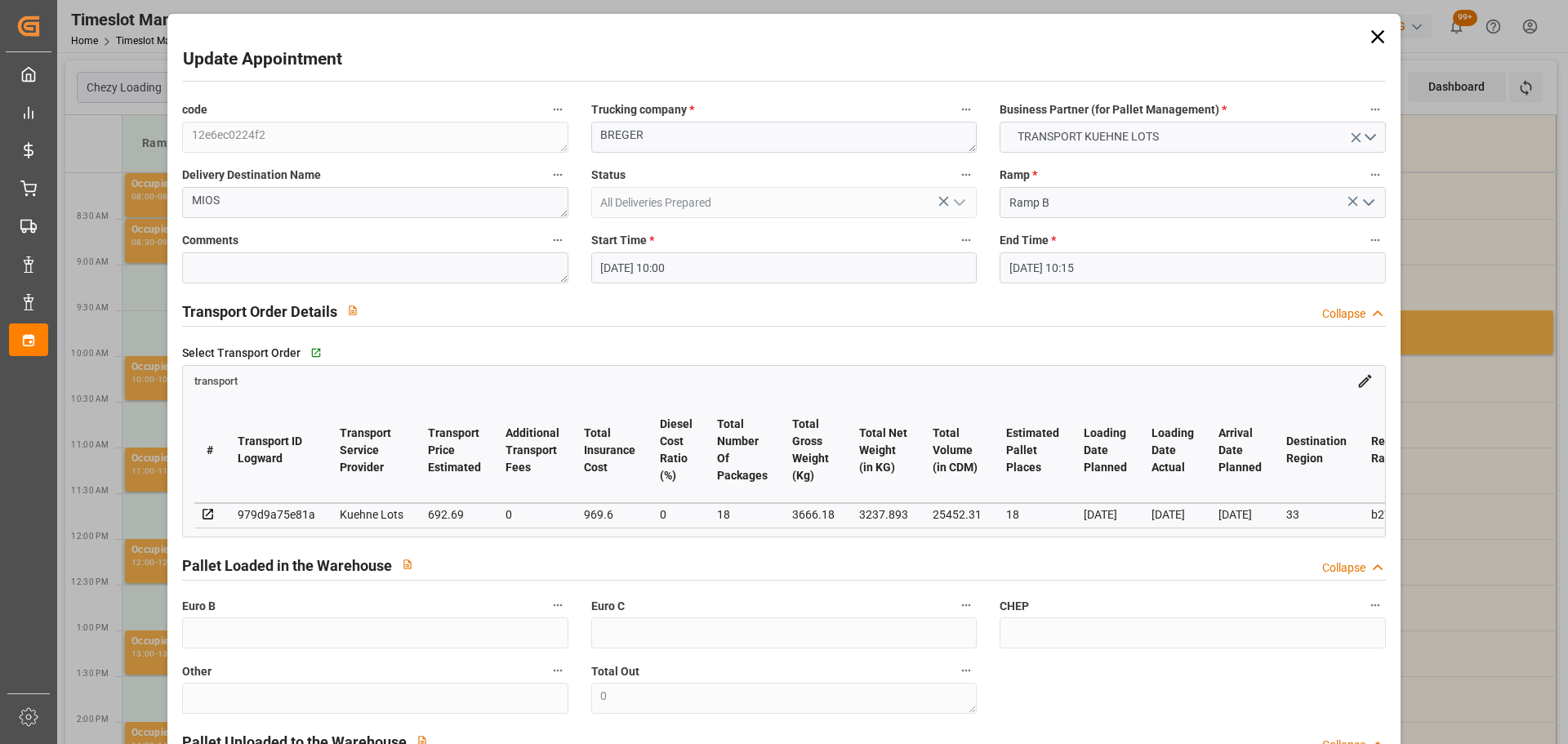
click at [621, 259] on input "08-10-2025 10:00" at bounding box center [783, 268] width 385 height 31
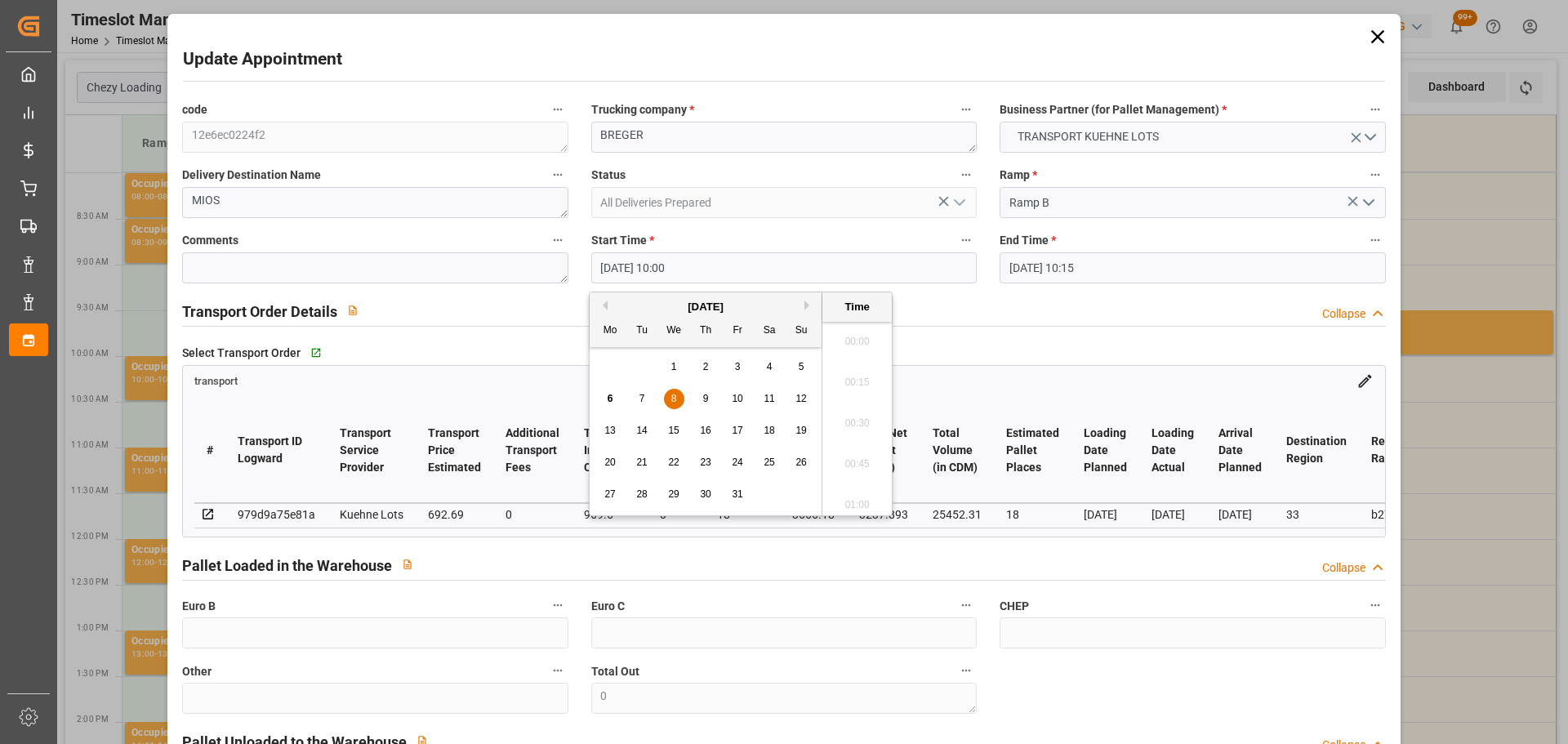
scroll to position [1558, 0]
drag, startPoint x: 668, startPoint y: 400, endPoint x: 853, endPoint y: 400, distance: 185.0
click at [671, 401] on div "8" at bounding box center [674, 399] width 20 height 19
click at [862, 411] on li "09:00" at bounding box center [857, 418] width 69 height 40
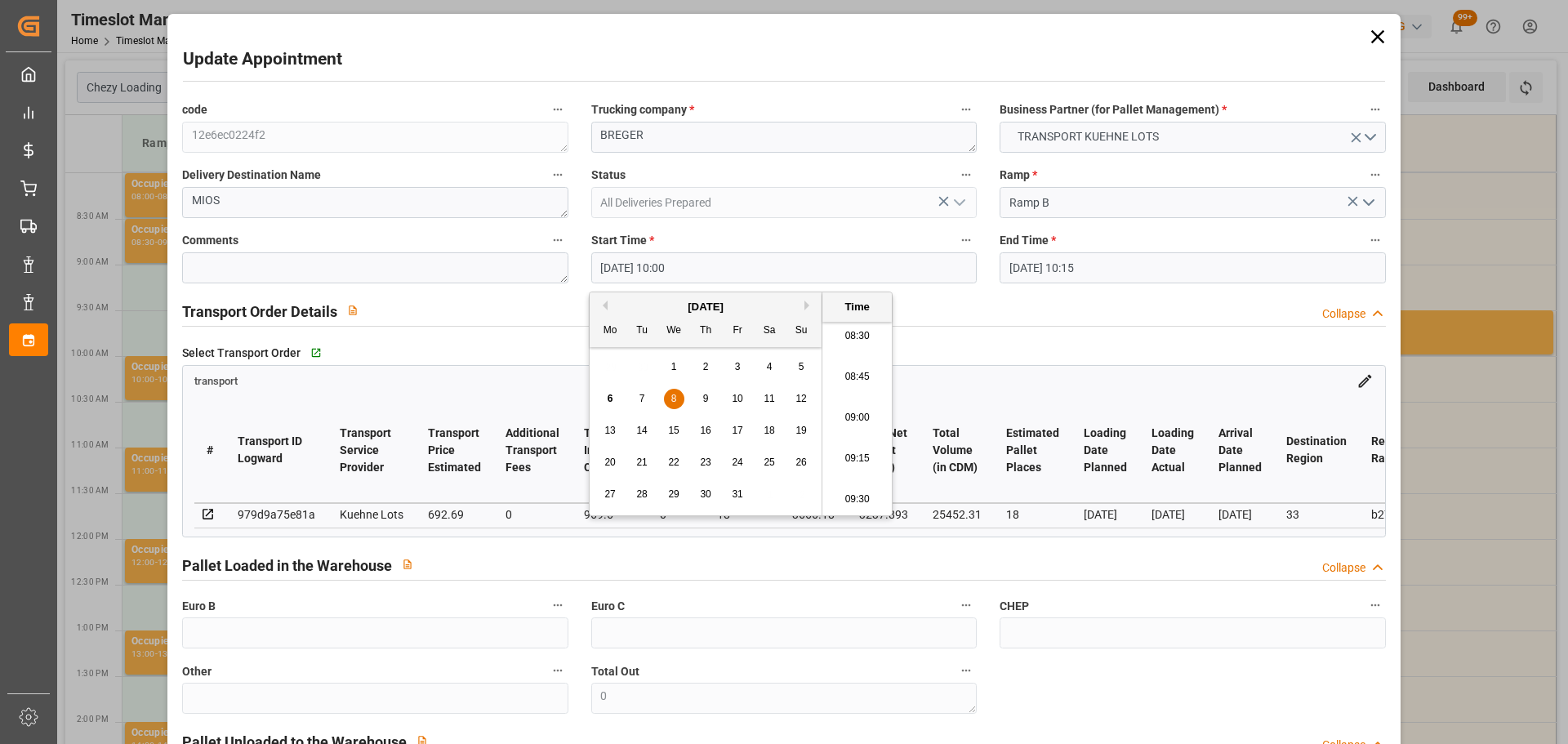
type input "08-10-2025 09:00"
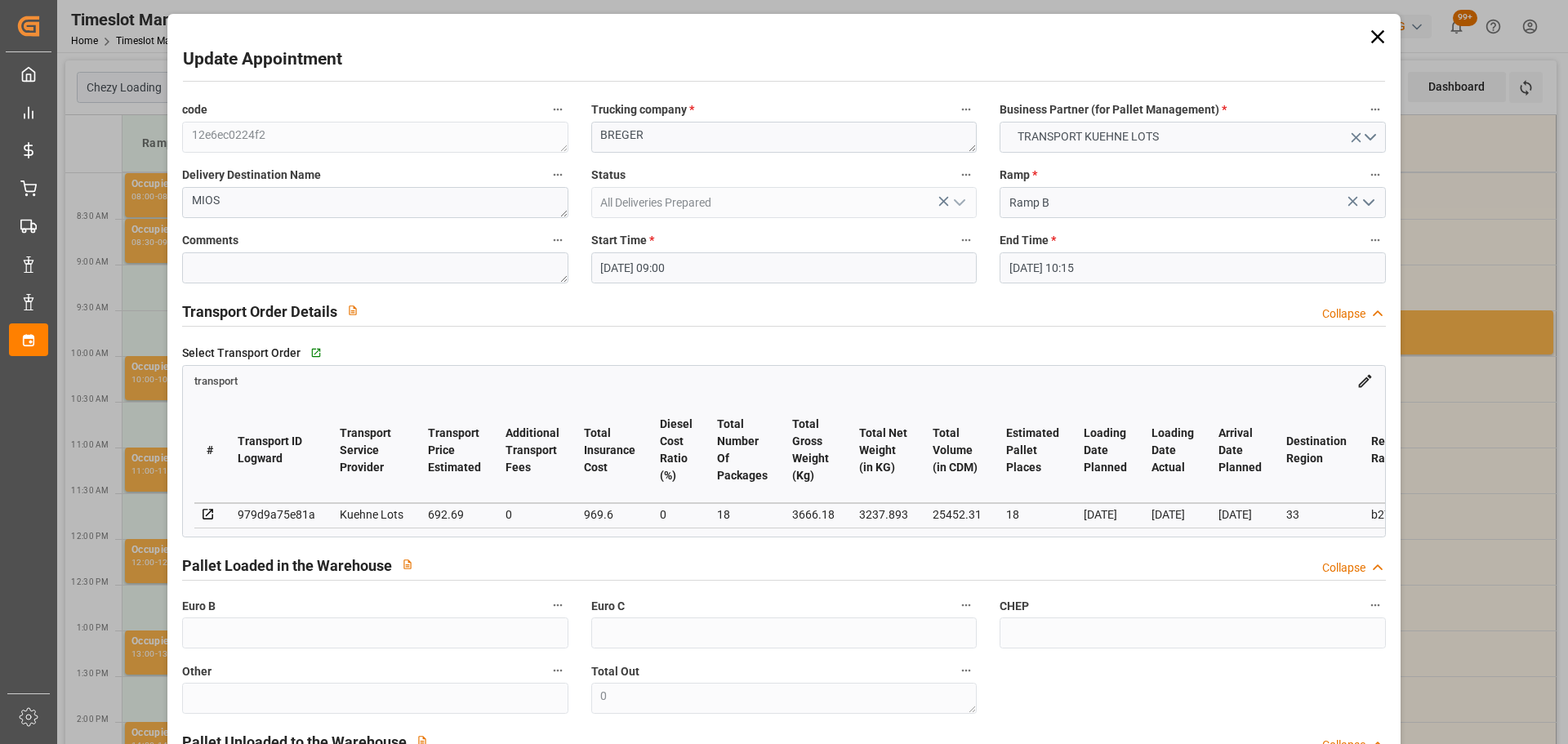
click at [1038, 269] on input "08-10-2025 10:15" at bounding box center [1191, 268] width 385 height 31
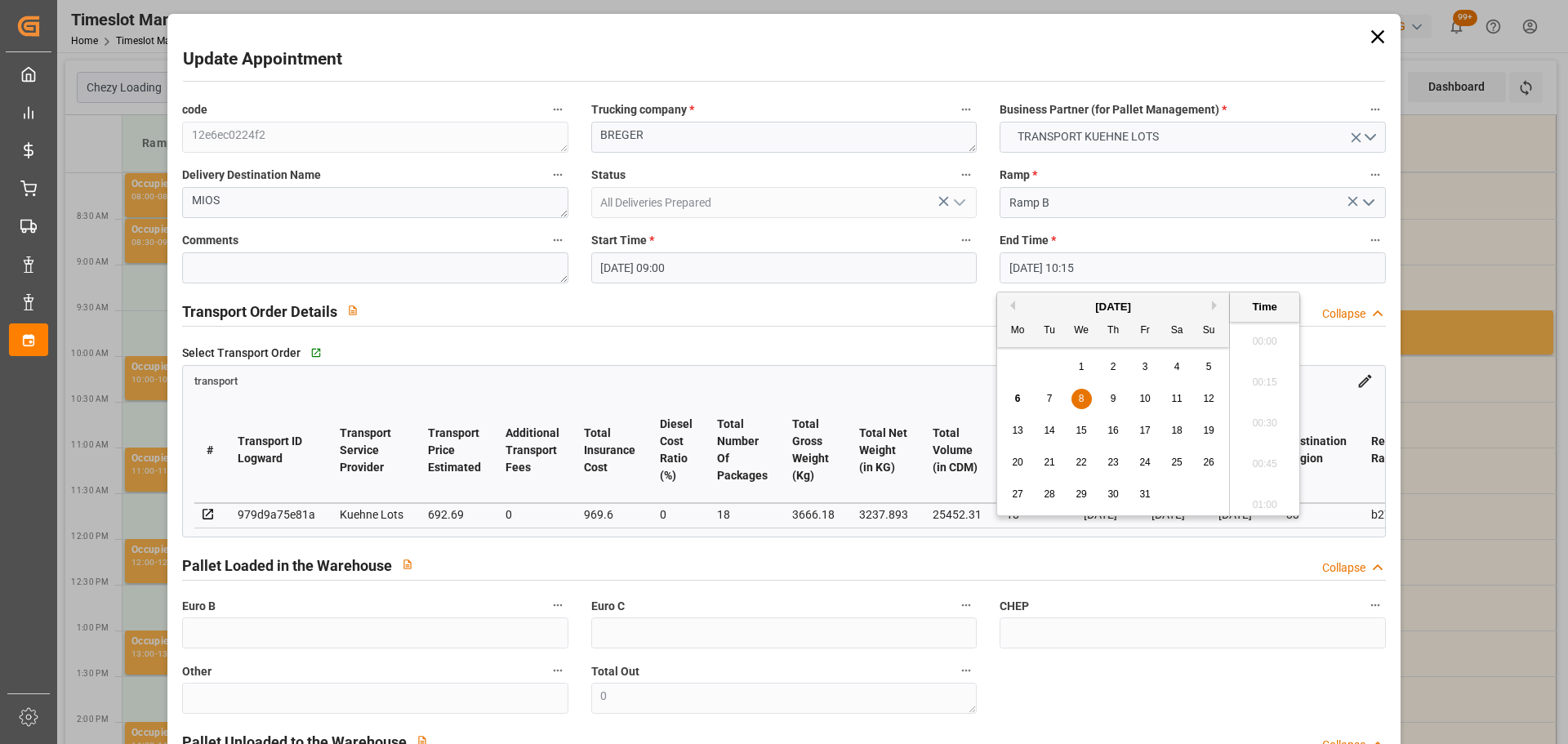
scroll to position [1599, 0]
click at [1076, 399] on div "8" at bounding box center [1081, 399] width 20 height 19
click at [1258, 410] on li "09:15" at bounding box center [1264, 418] width 69 height 40
type input "08-10-2025 09:15"
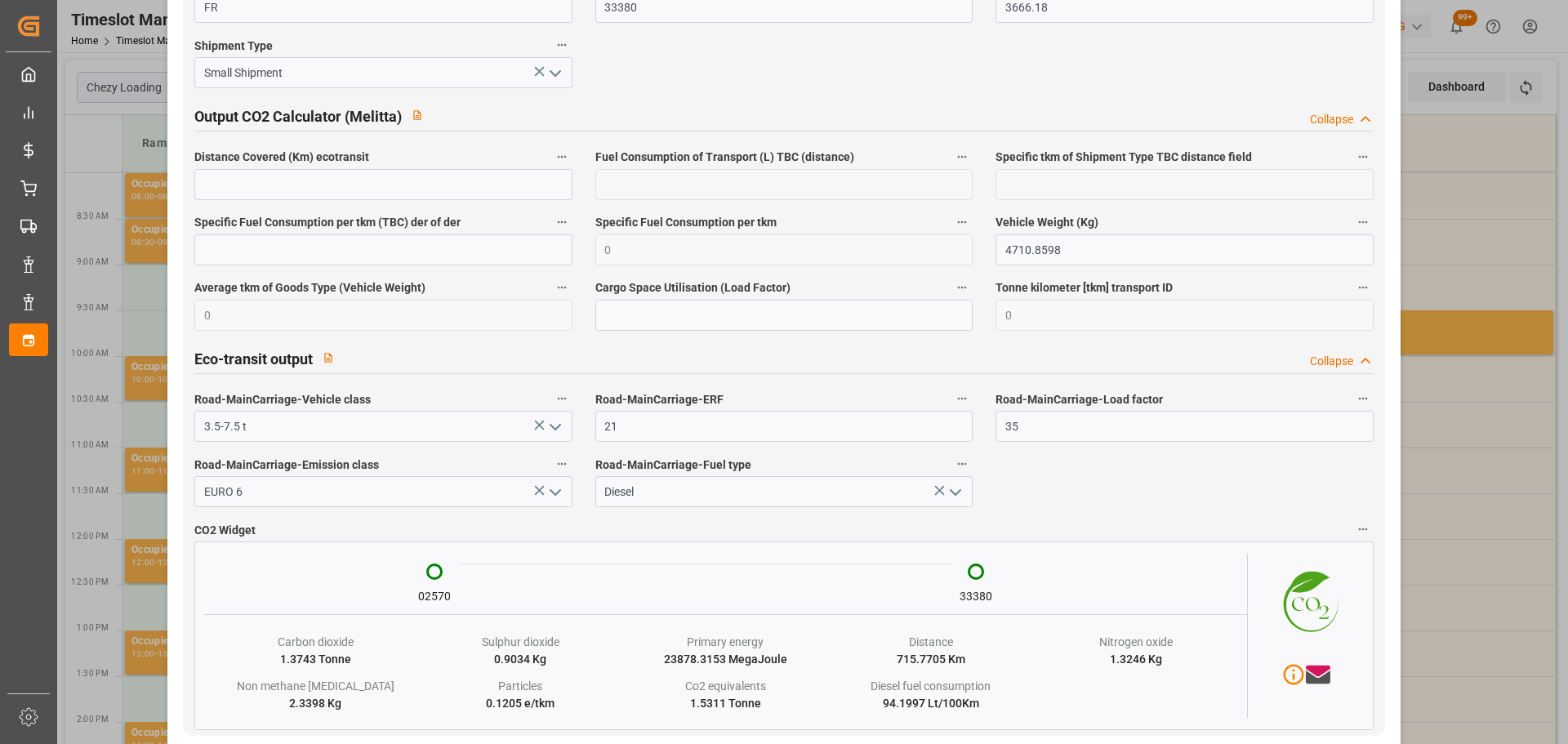
scroll to position [2725, 0]
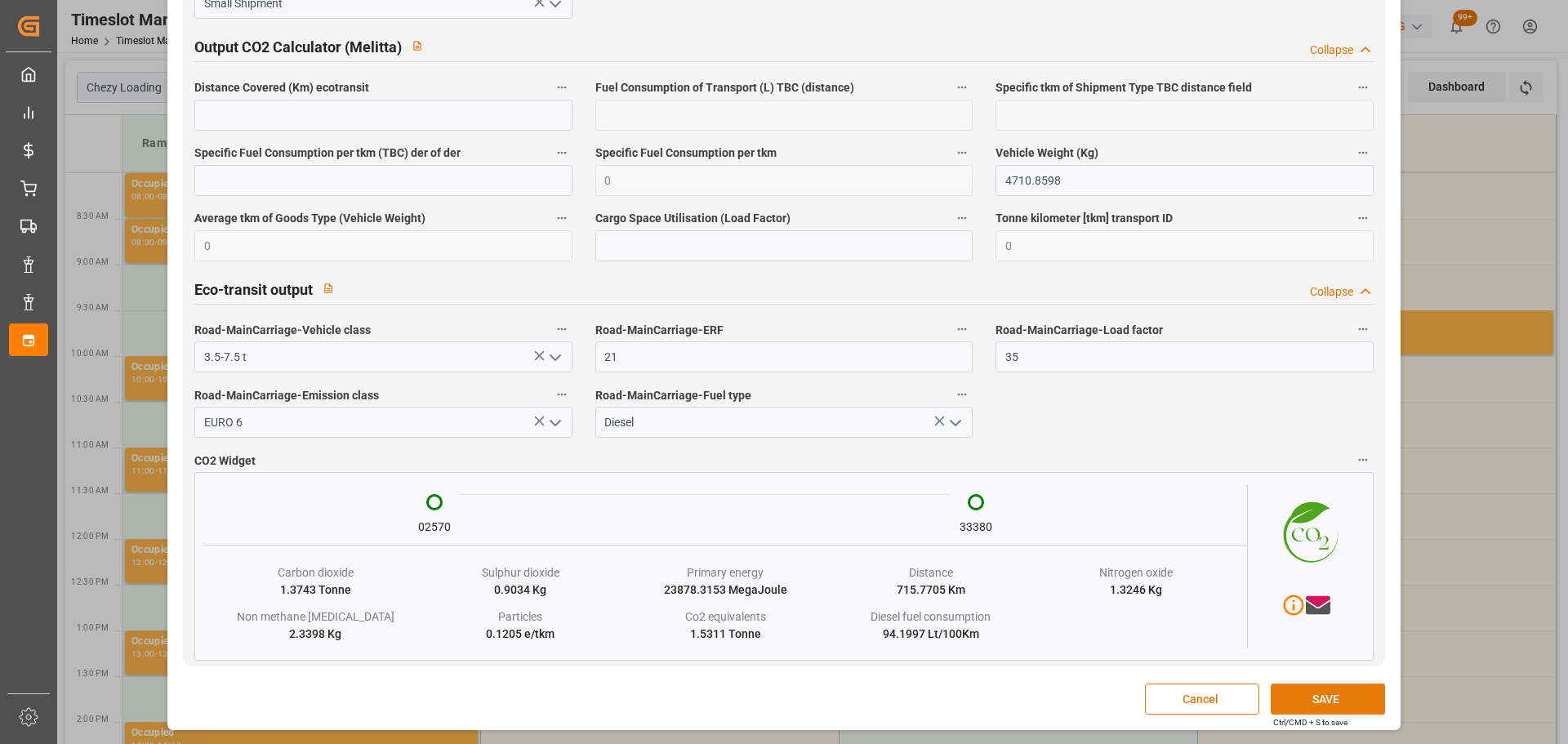
click at [1288, 707] on button "SAVE" at bounding box center [1327, 699] width 114 height 31
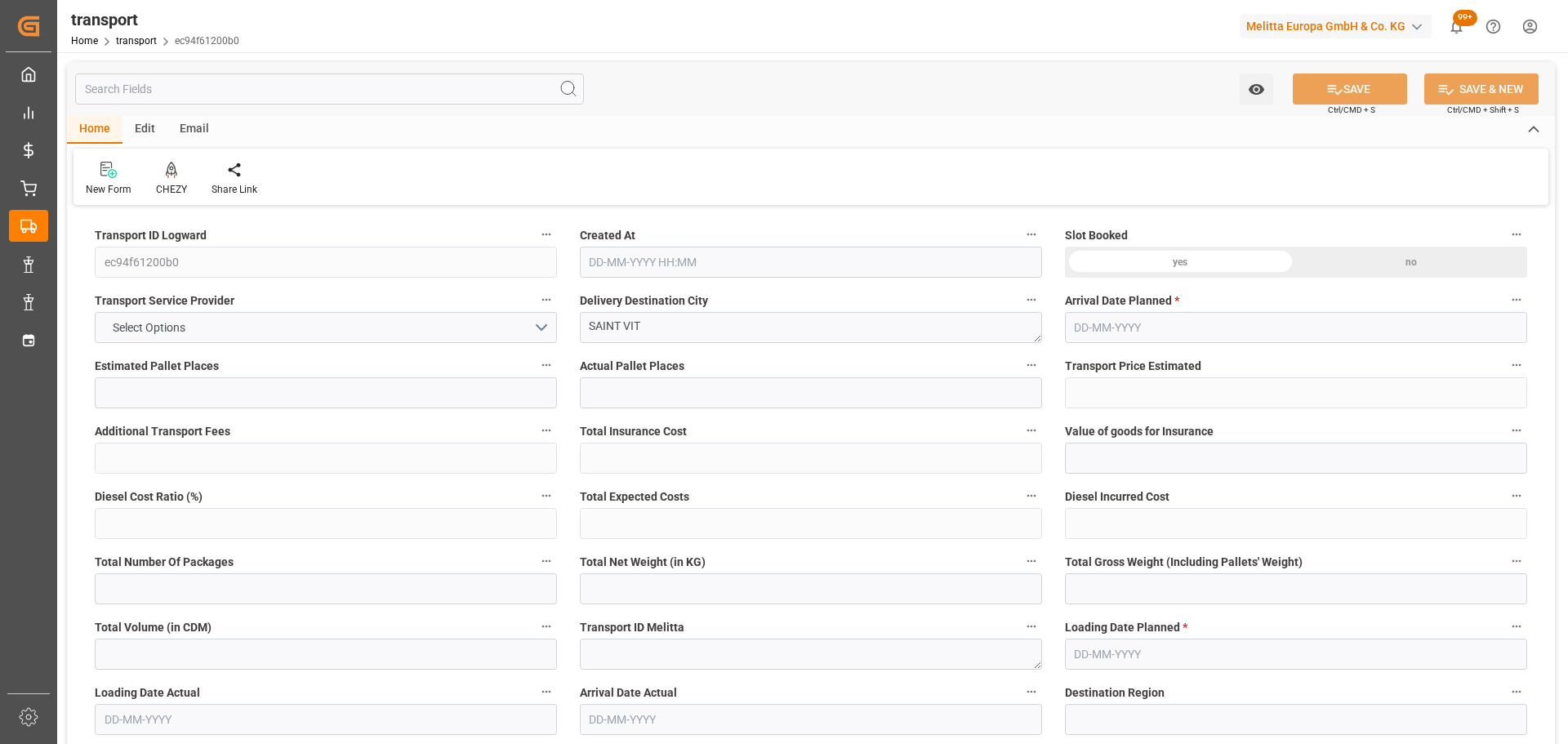
type input "19"
type input "471.87"
type input "0"
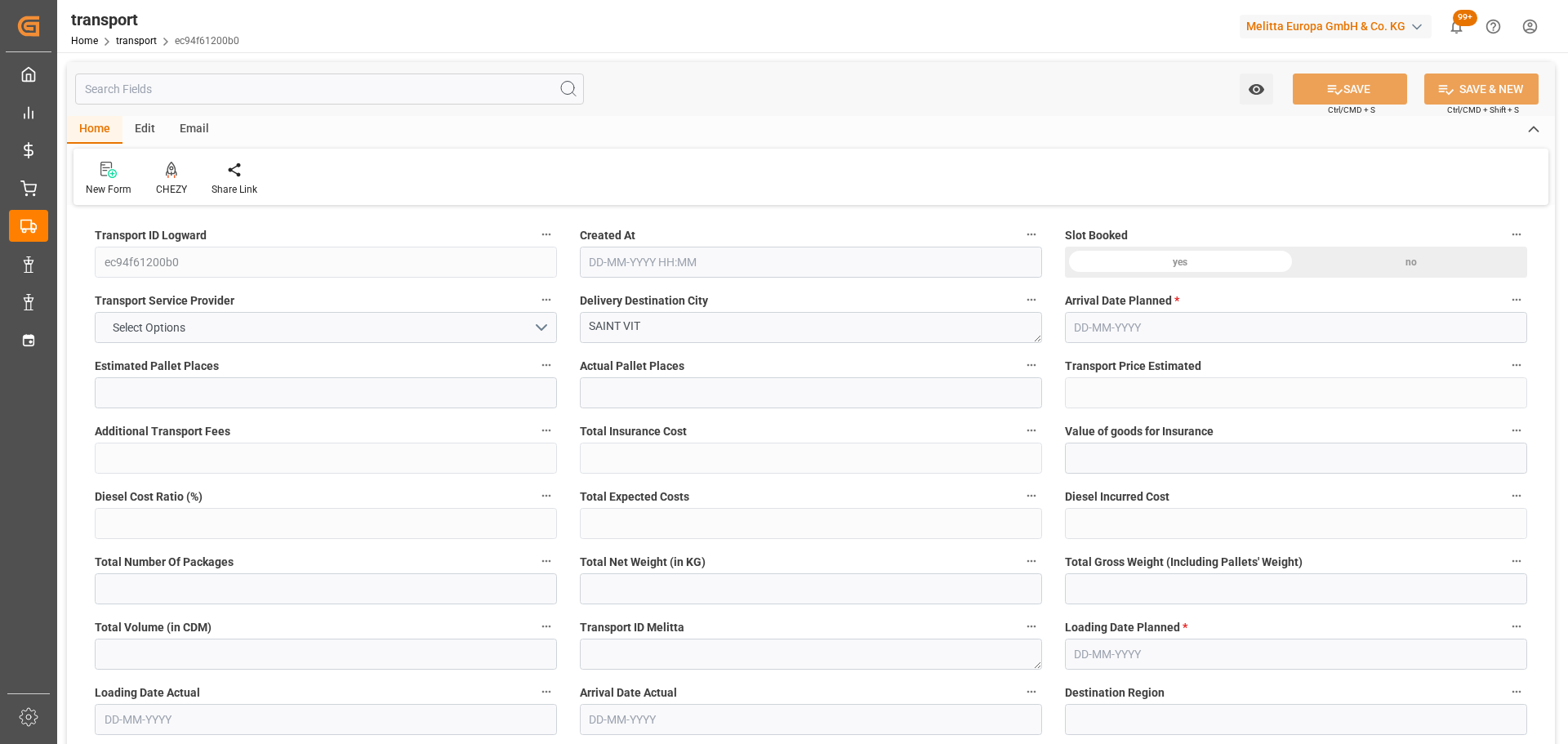
type input "471.87"
type input "0"
type input "5342.376"
type input "7507"
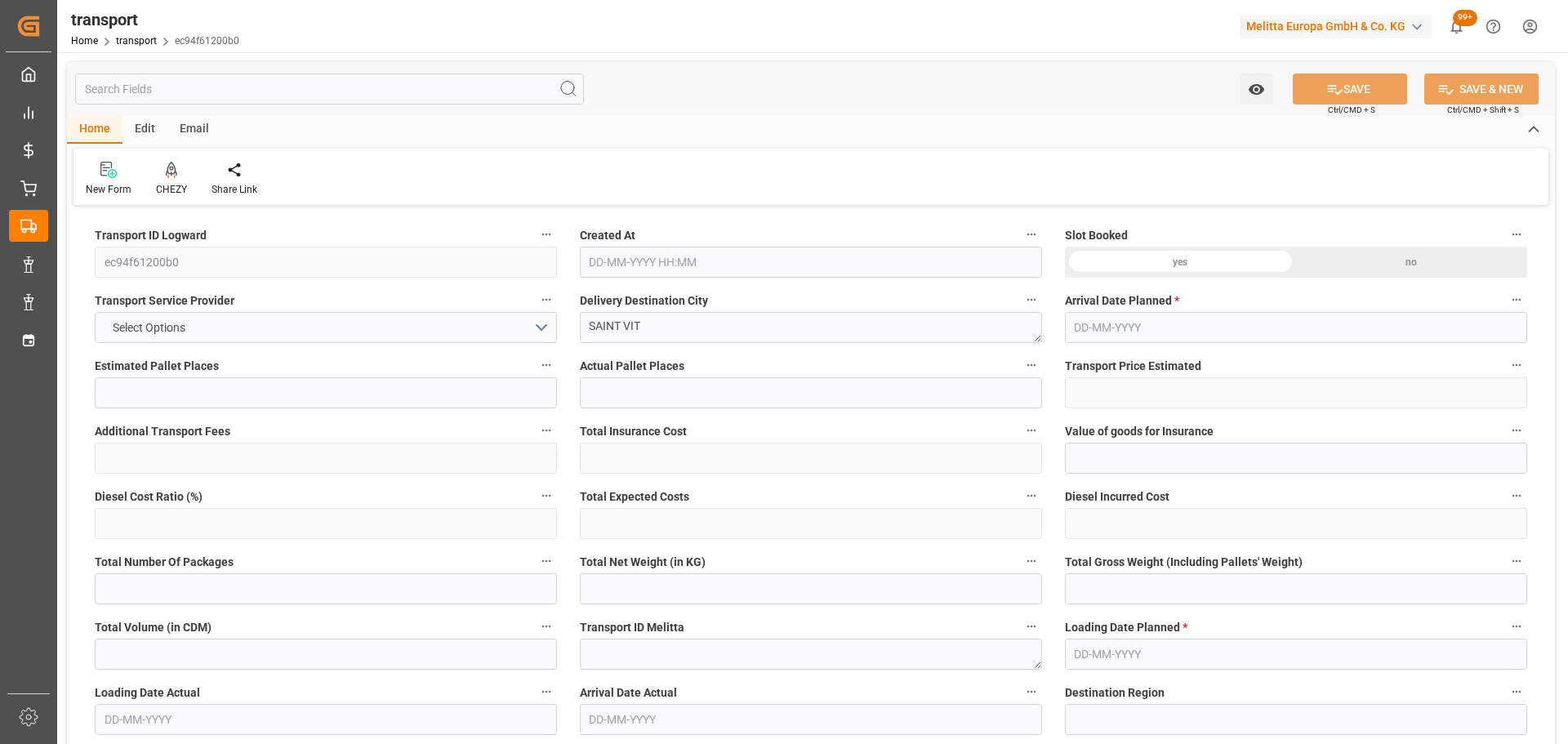
type input "21522.4"
type input "25"
type input "19"
type input "280"
type input "24"
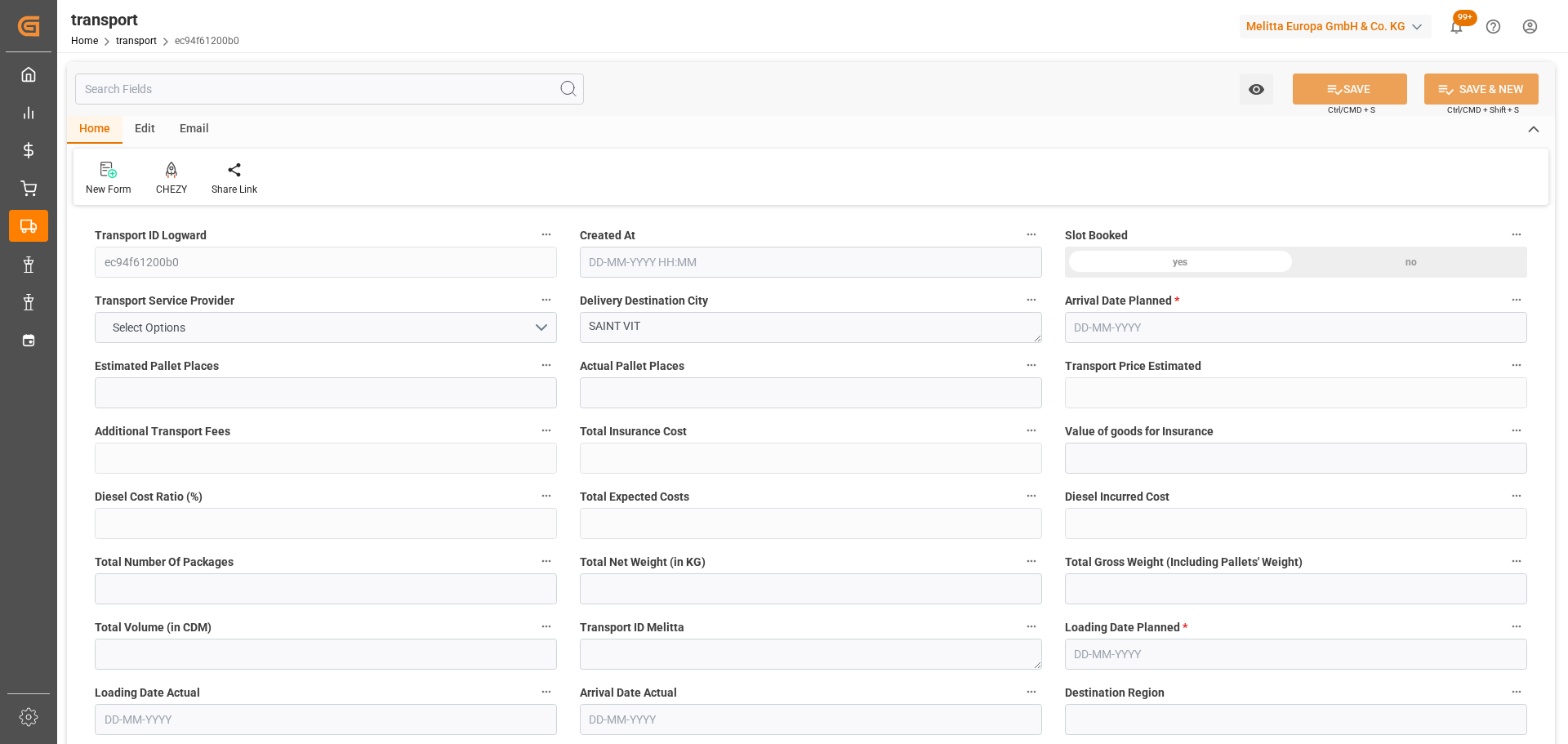
type input "101"
type input "6562.584"
type input "0"
type input "4710.8598"
type input "0"
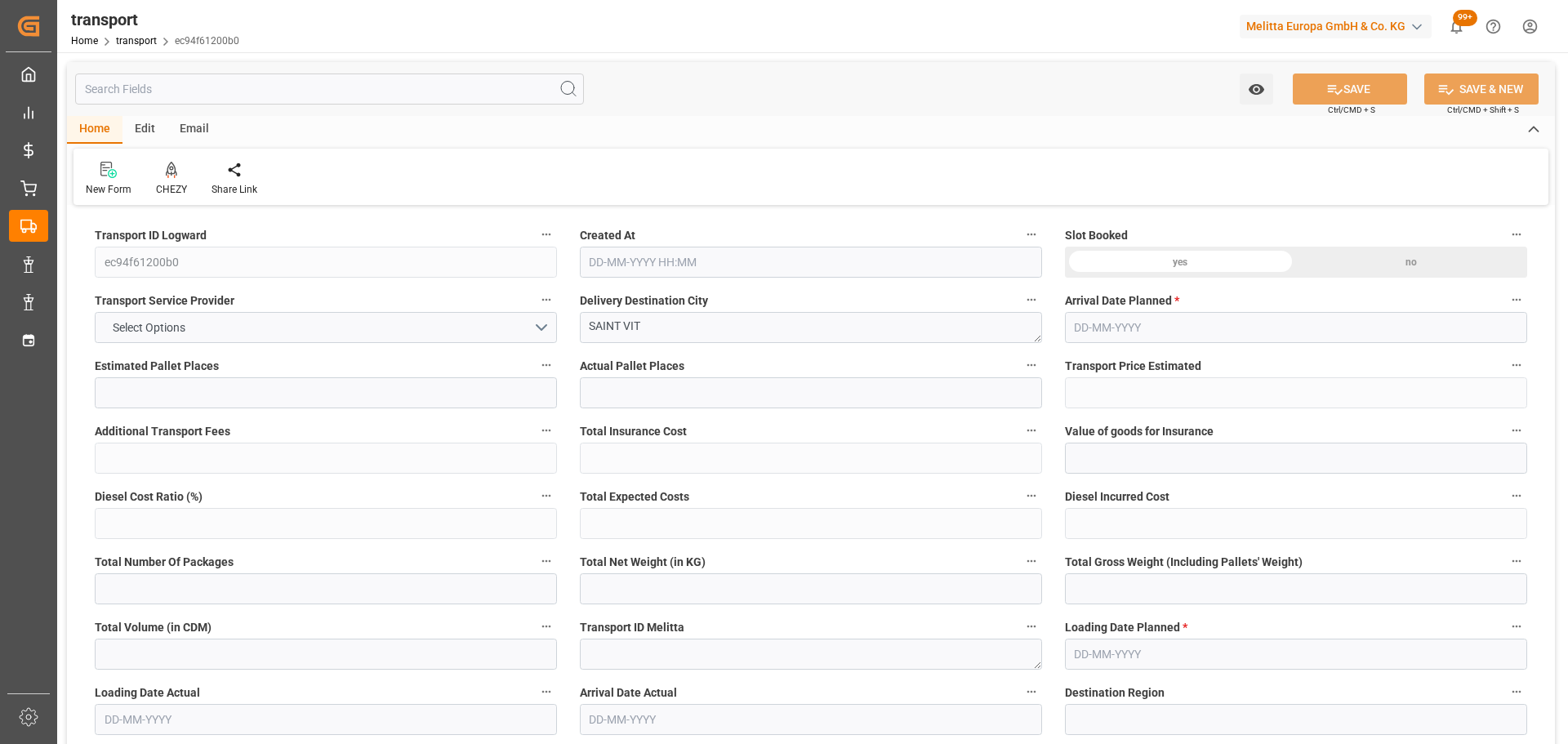
type input "0"
type input "21"
type input "35"
type input "06-10-2025 11:18"
type input "13-10-2025"
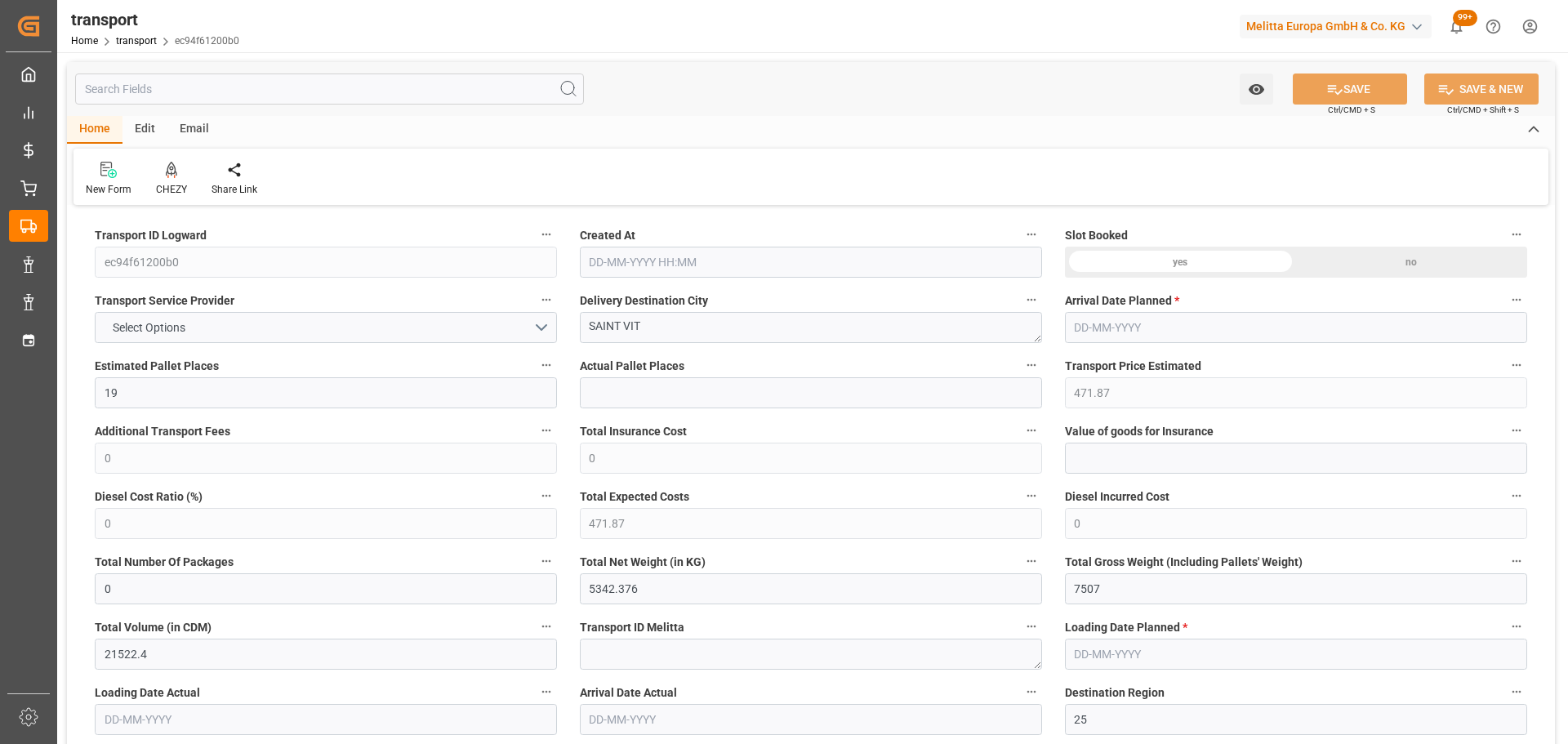
type input "[DATE]"
click at [168, 170] on icon at bounding box center [172, 169] width 12 height 16
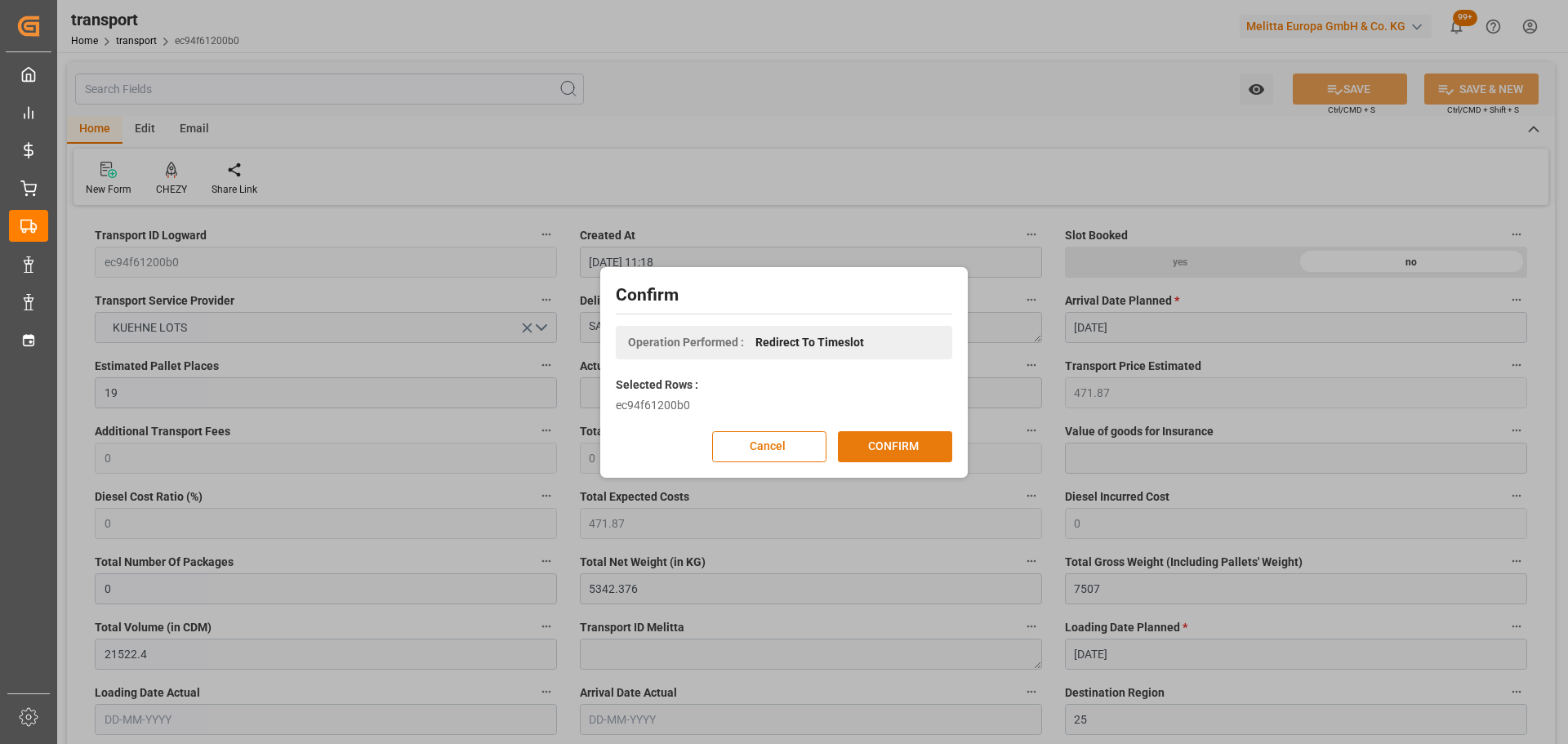
click at [930, 439] on button "CONFIRM" at bounding box center [894, 447] width 114 height 31
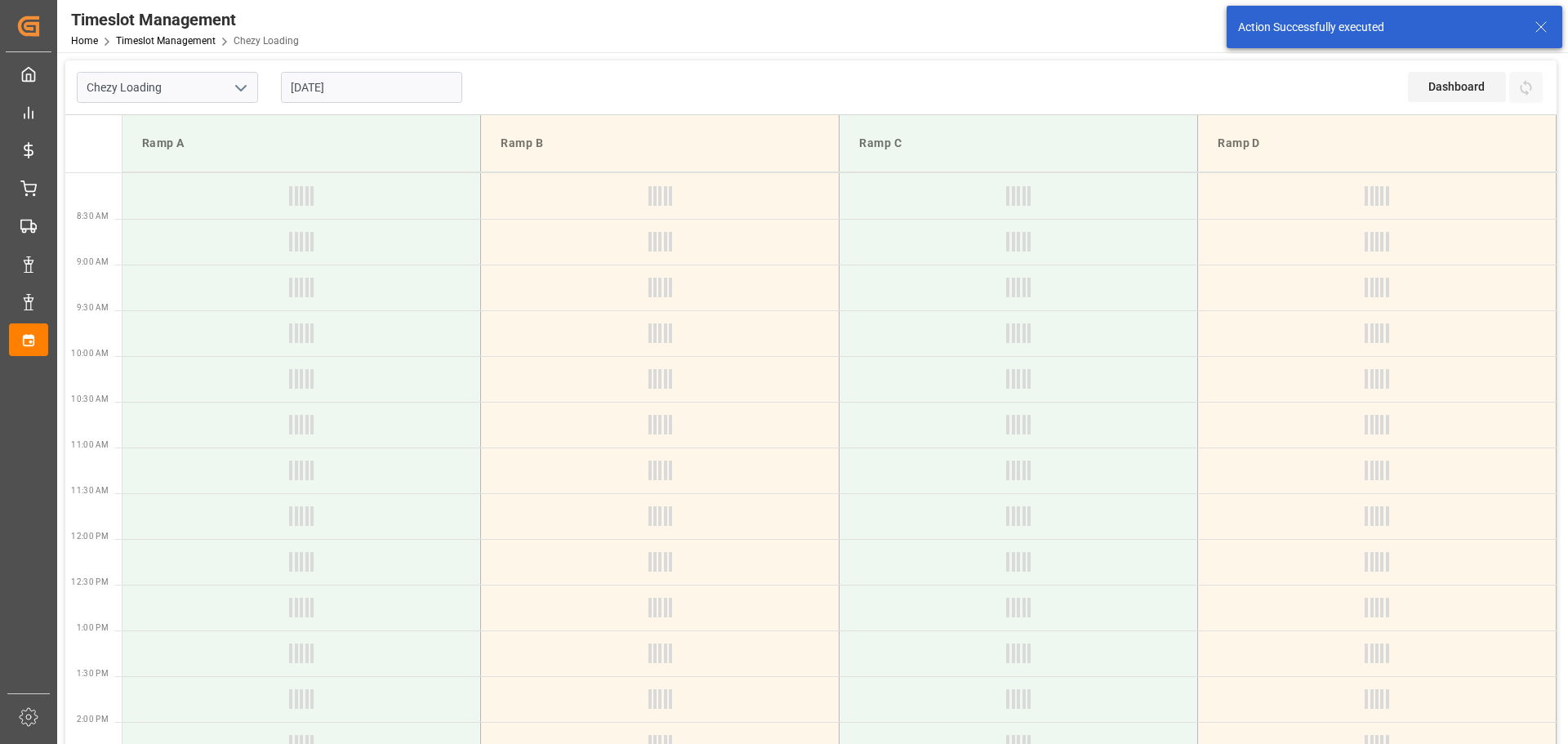
drag, startPoint x: 332, startPoint y: 85, endPoint x: 354, endPoint y: 98, distance: 25.6
click at [332, 85] on input "[DATE]" at bounding box center [371, 87] width 182 height 31
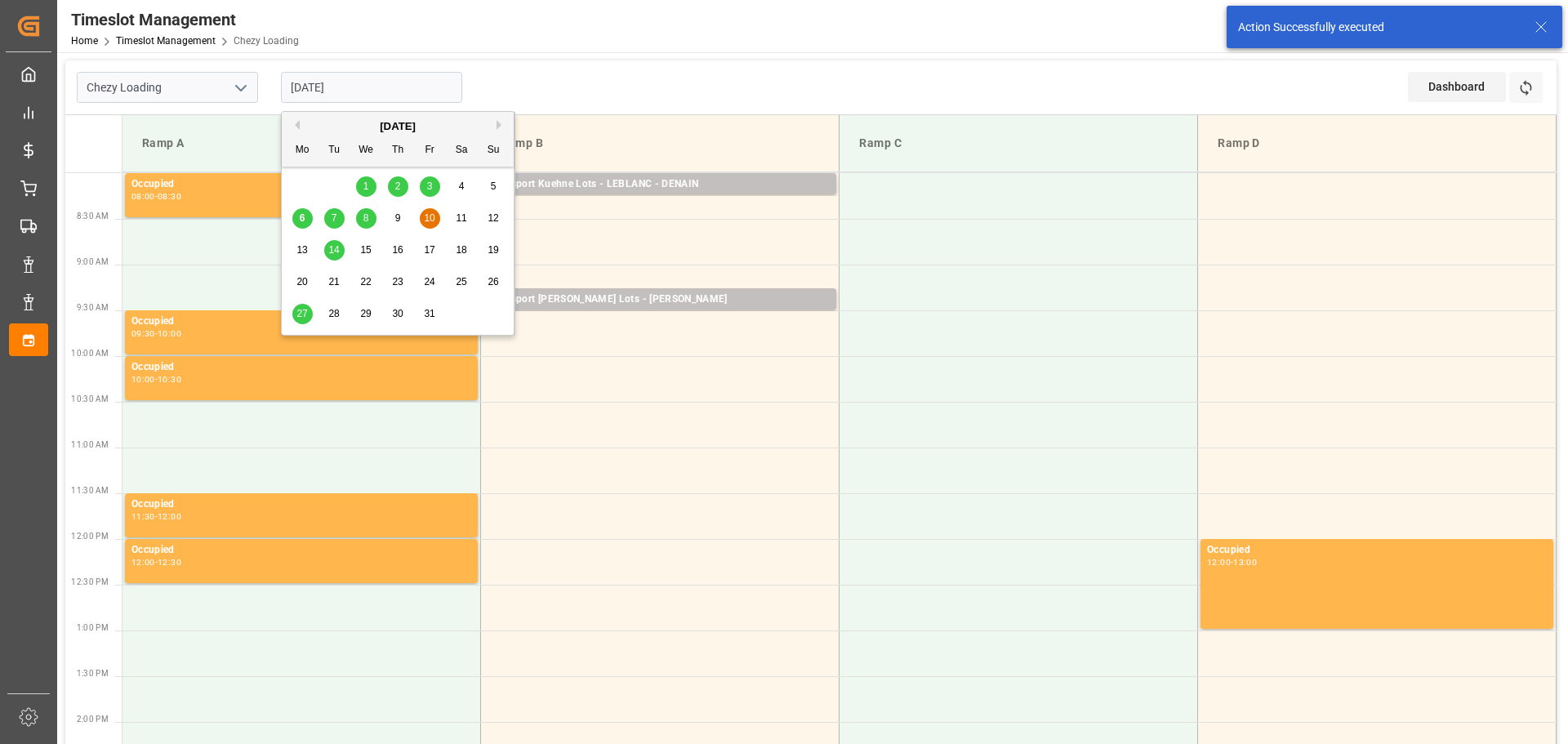
click at [367, 219] on span "8" at bounding box center [366, 218] width 6 height 12
type input "[DATE]"
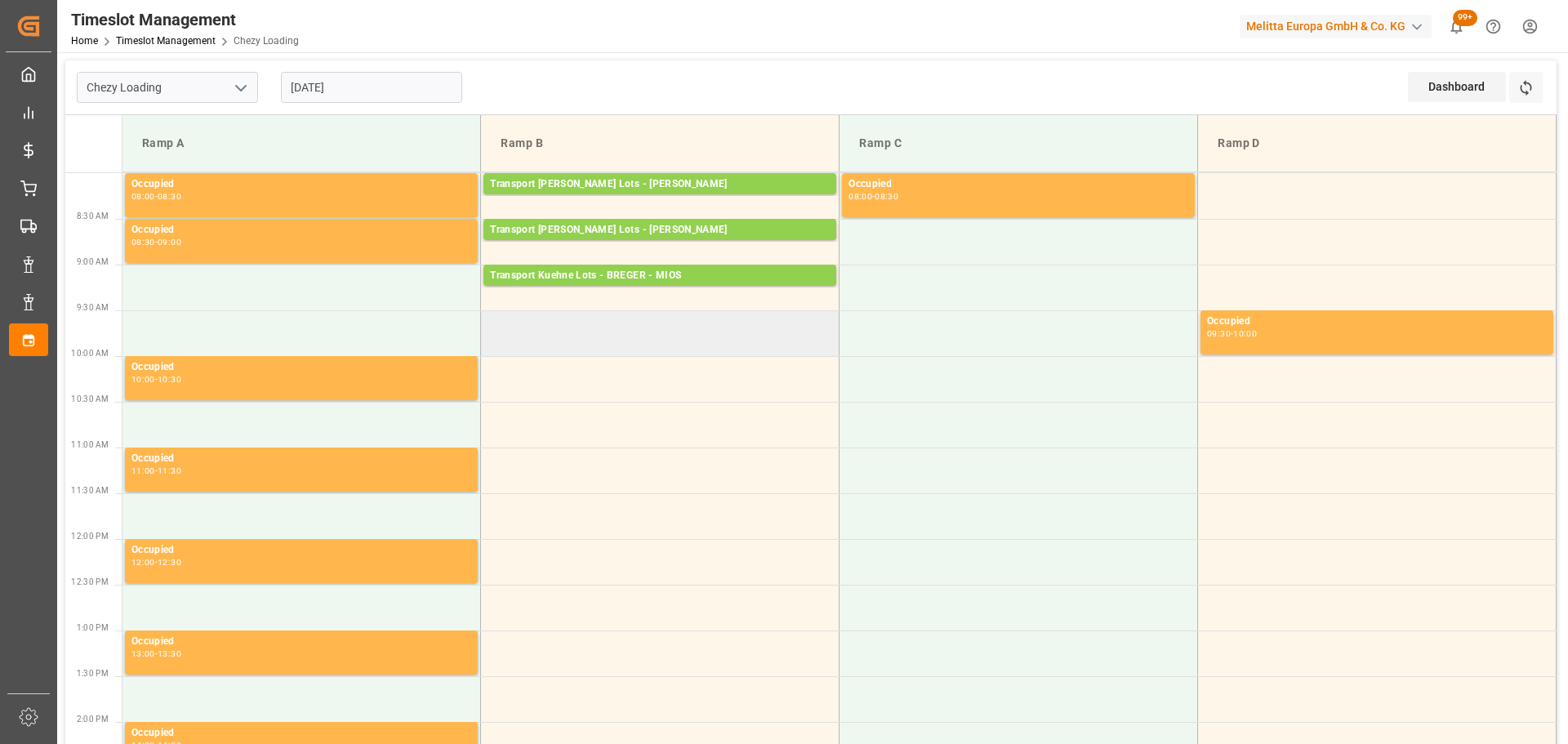
click at [488, 316] on td at bounding box center [660, 334] width 358 height 46
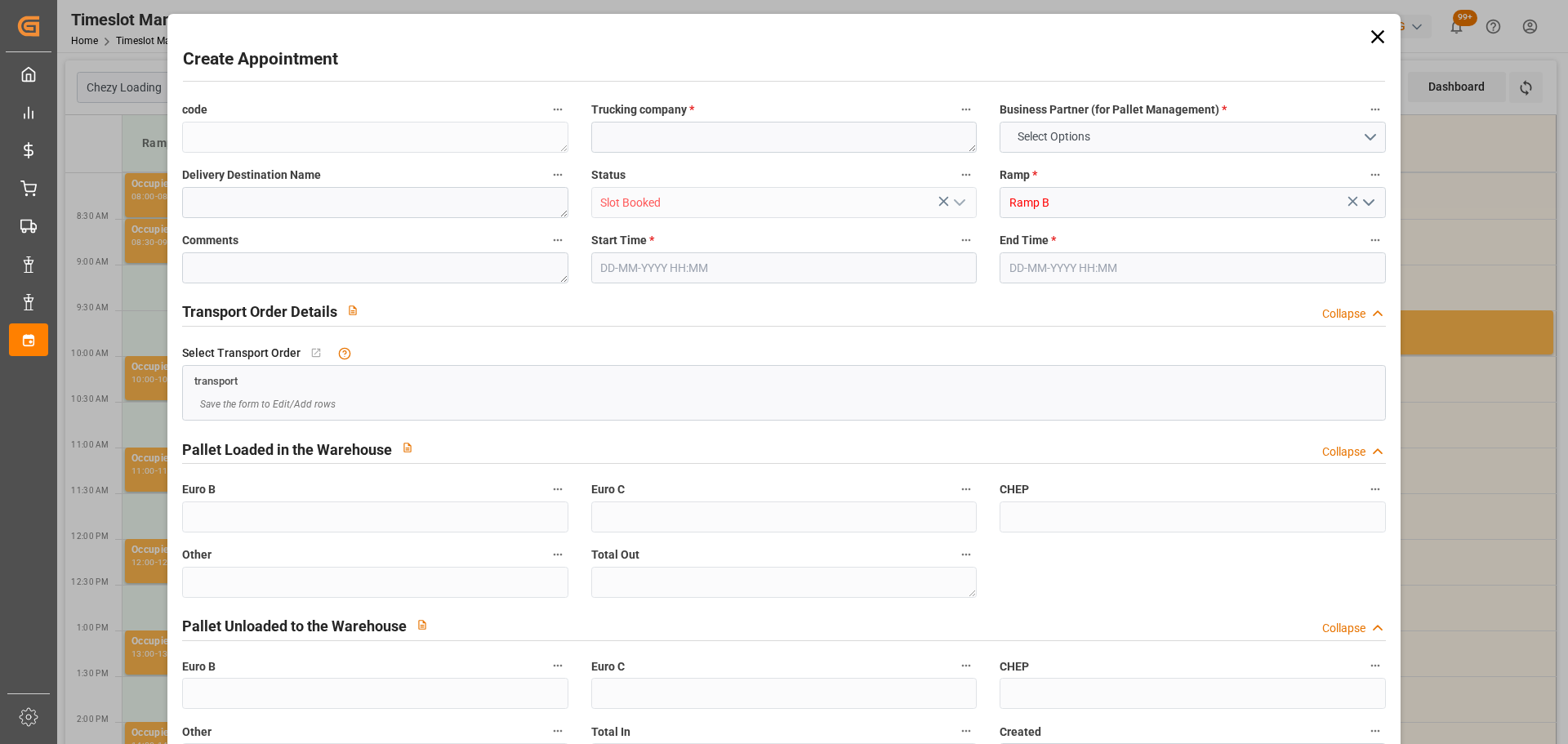
type input "0"
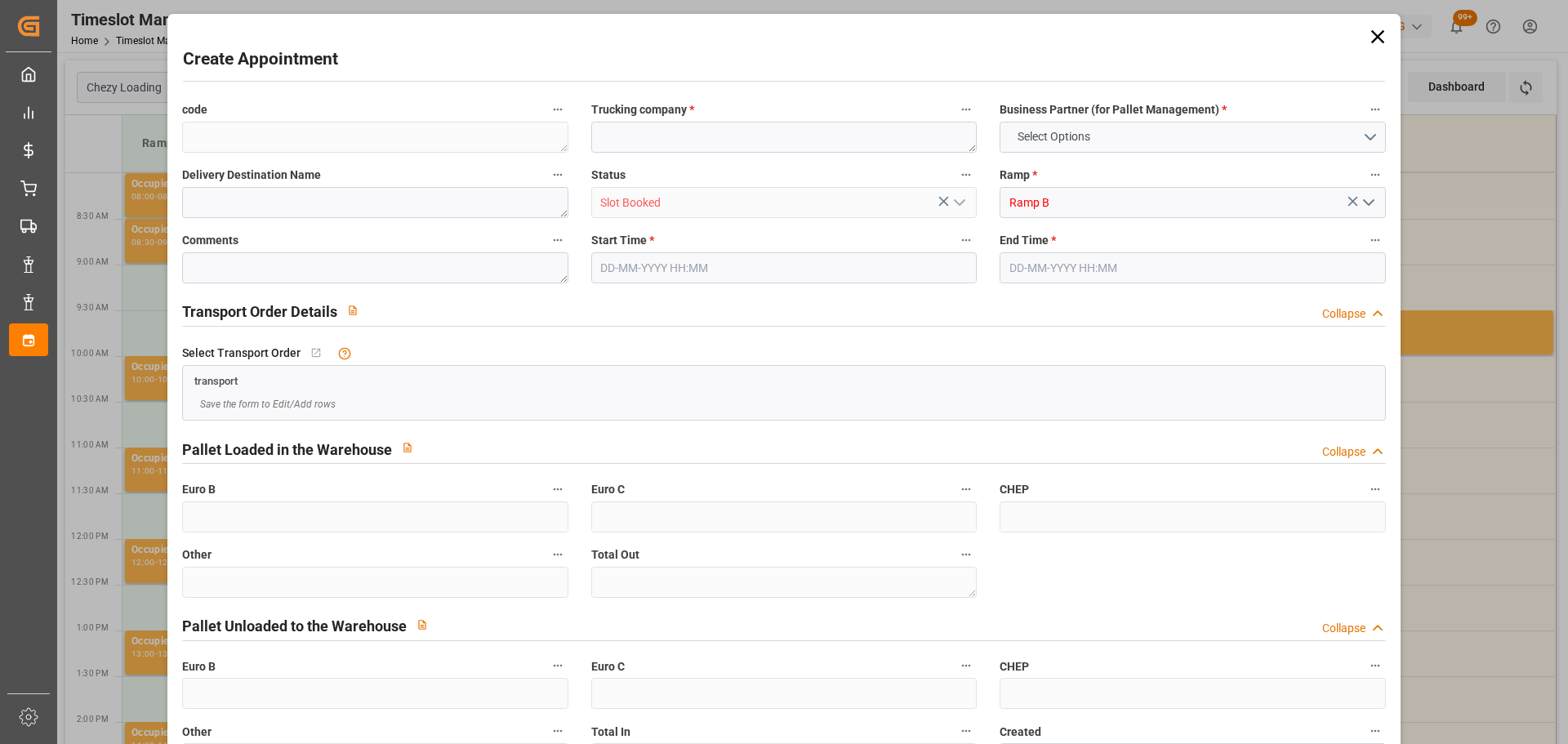
type input "0"
type input "[DATE] 09:30"
click at [1052, 267] on input "[DATE] 10:30" at bounding box center [1191, 268] width 385 height 31
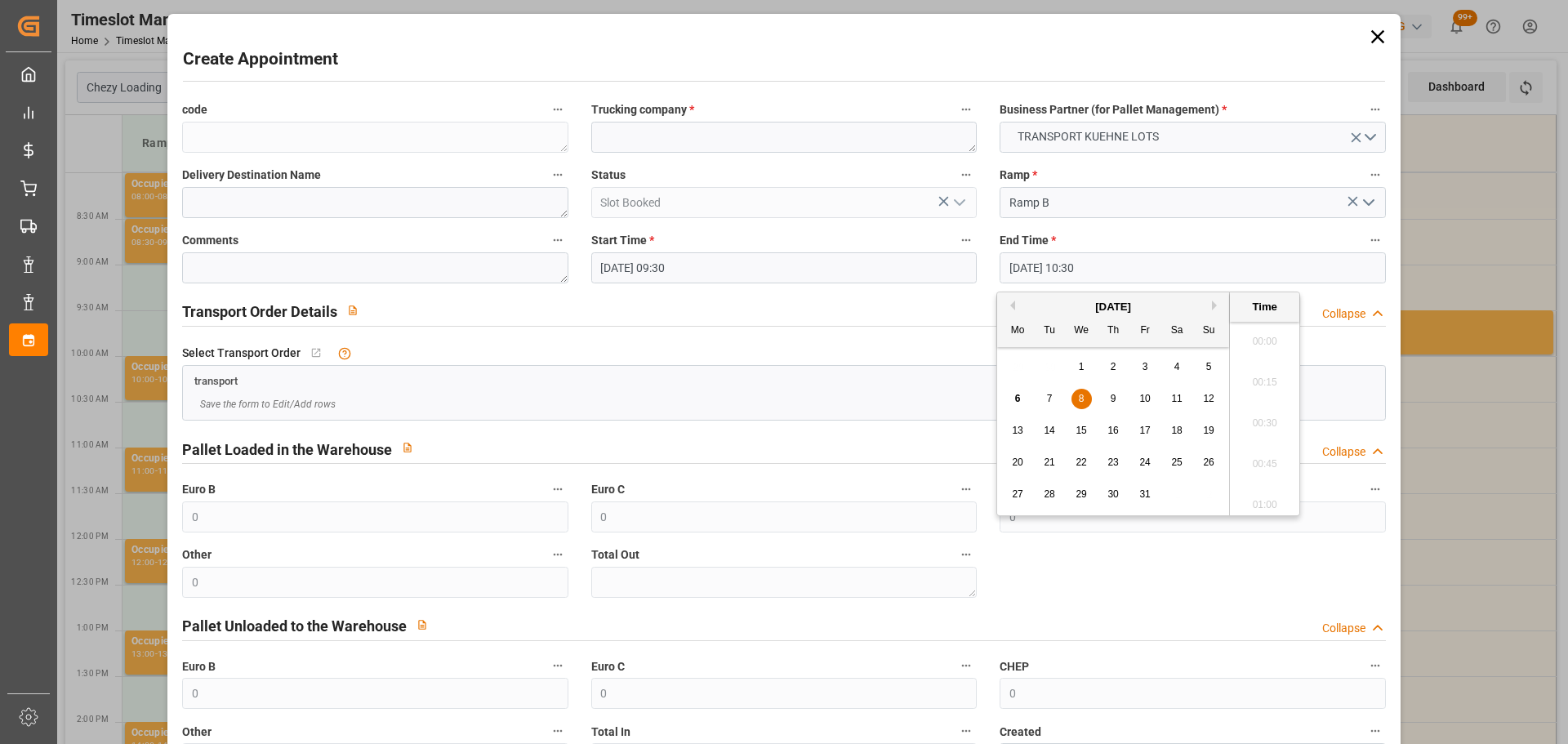
scroll to position [1640, 0]
click at [1082, 390] on div "8" at bounding box center [1081, 399] width 20 height 19
click at [1273, 455] on li "09:45" at bounding box center [1264, 459] width 69 height 40
type input "[DATE] 09:45"
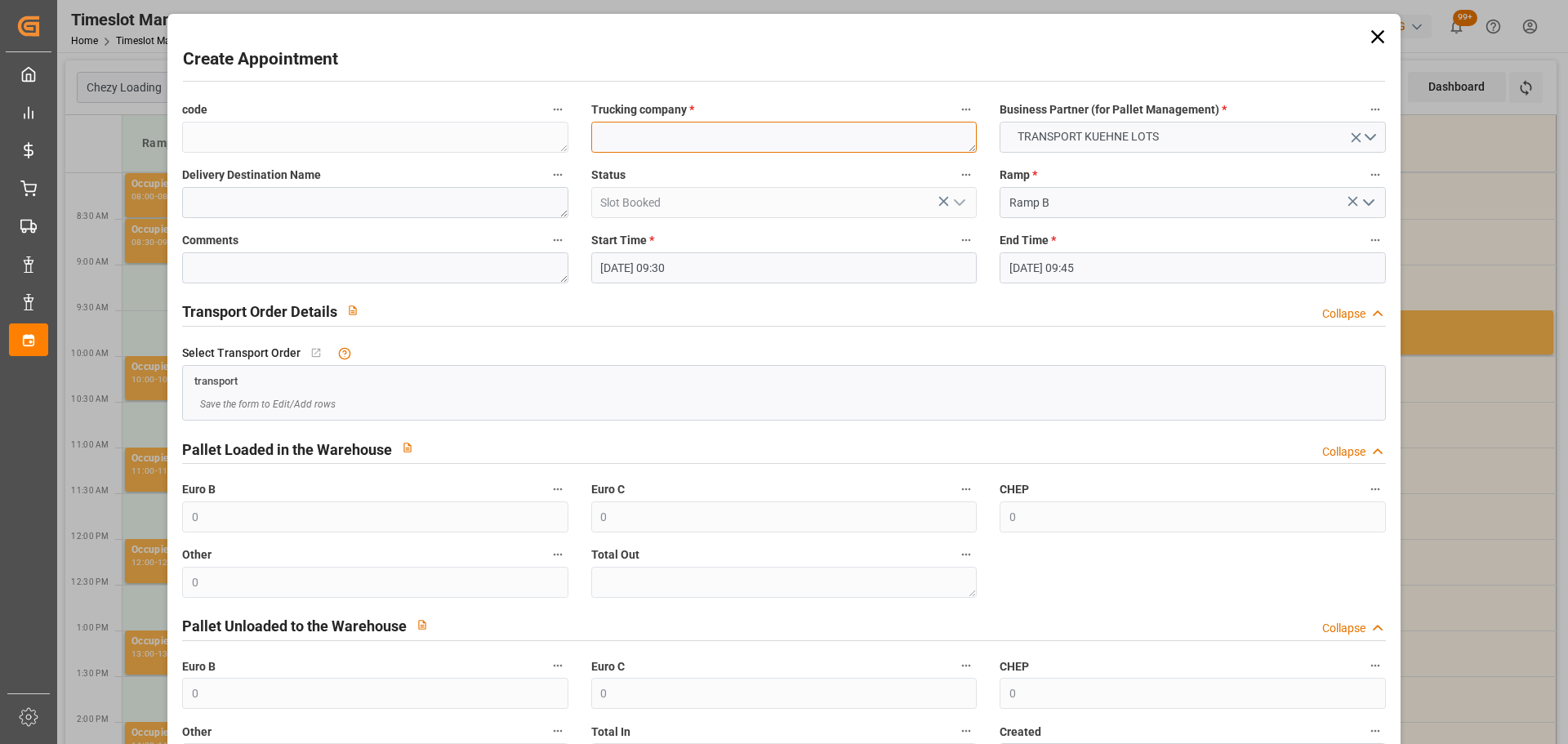
click at [716, 137] on textarea at bounding box center [783, 137] width 385 height 31
type textarea "GAVIGNET"
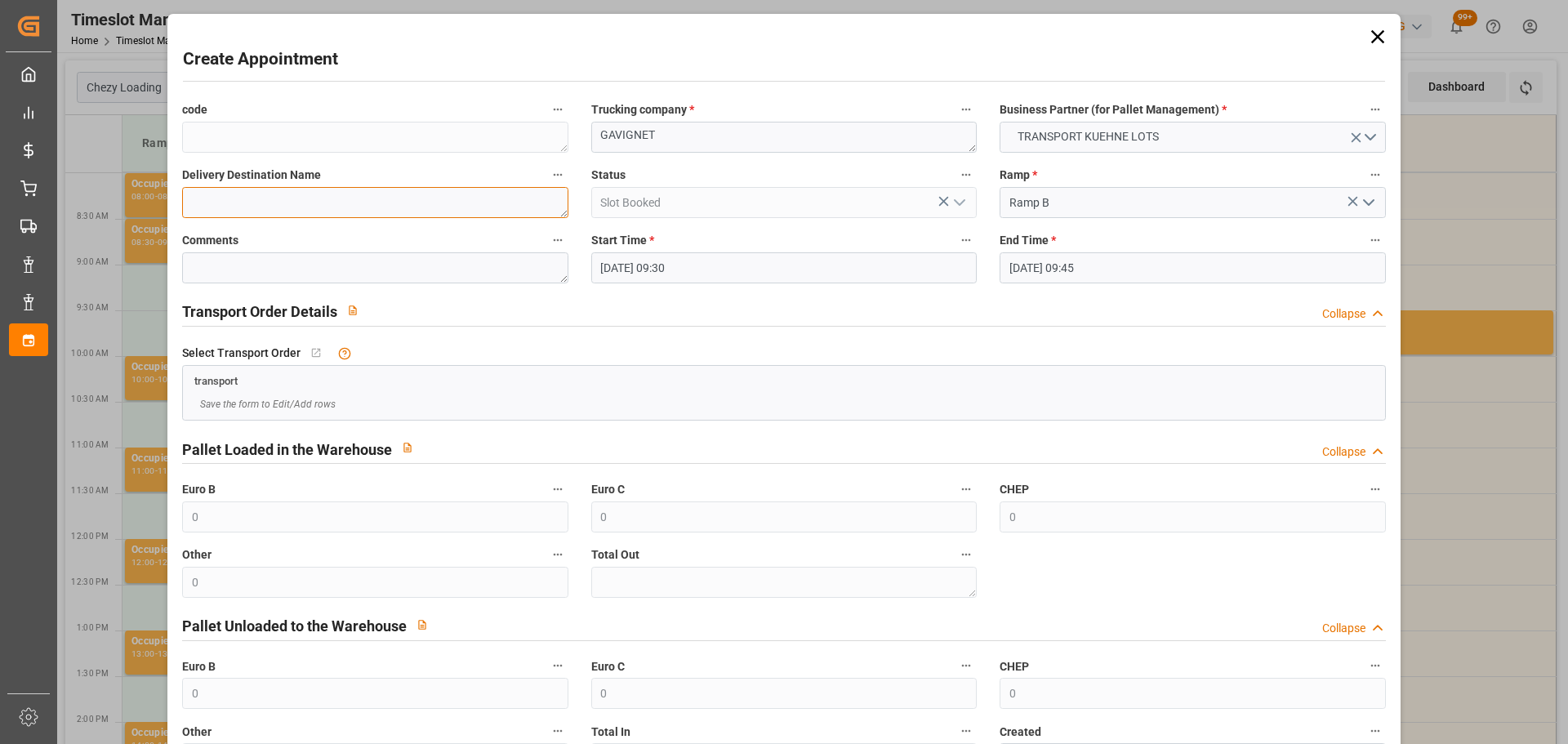
click at [290, 206] on textarea at bounding box center [375, 203] width 385 height 31
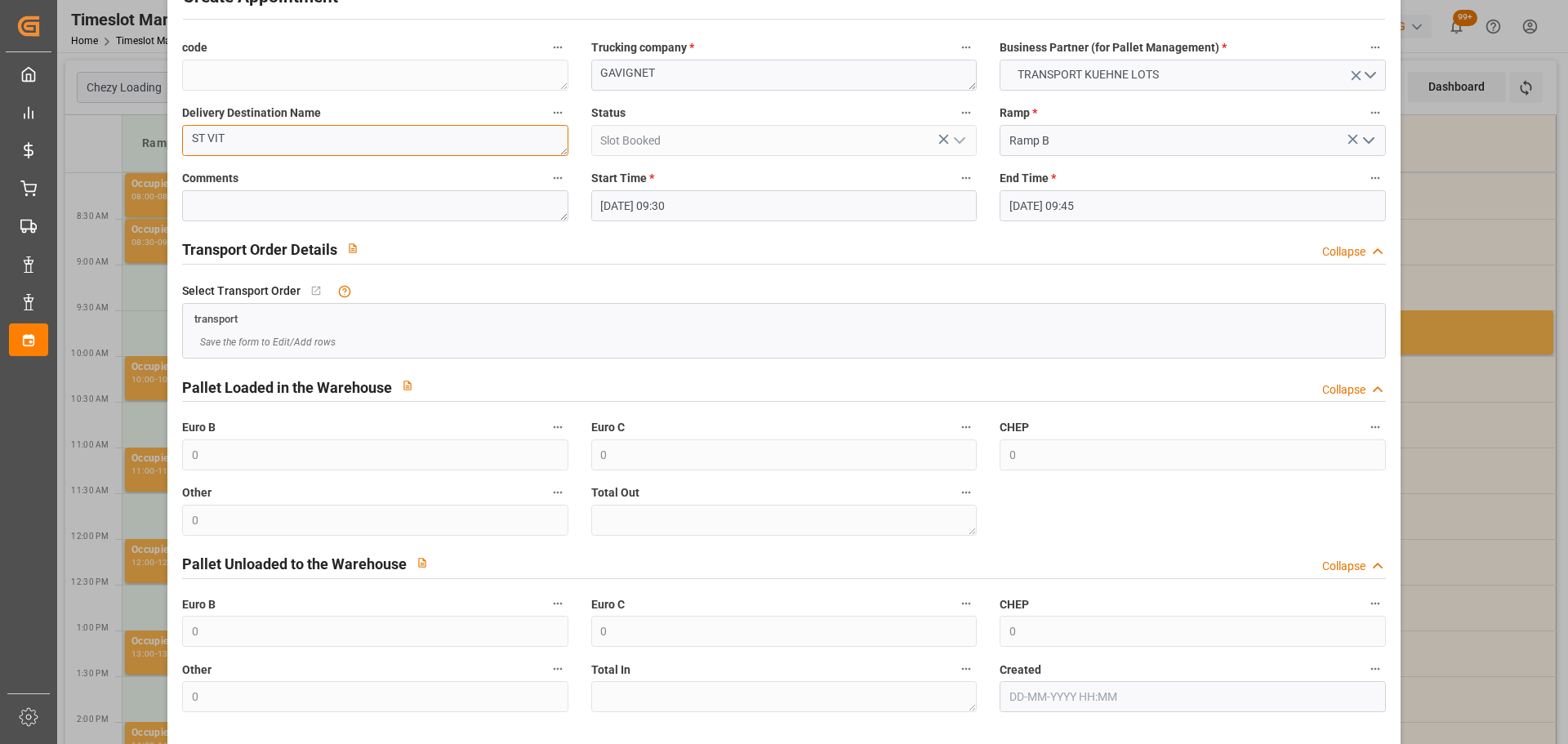
scroll to position [125, 0]
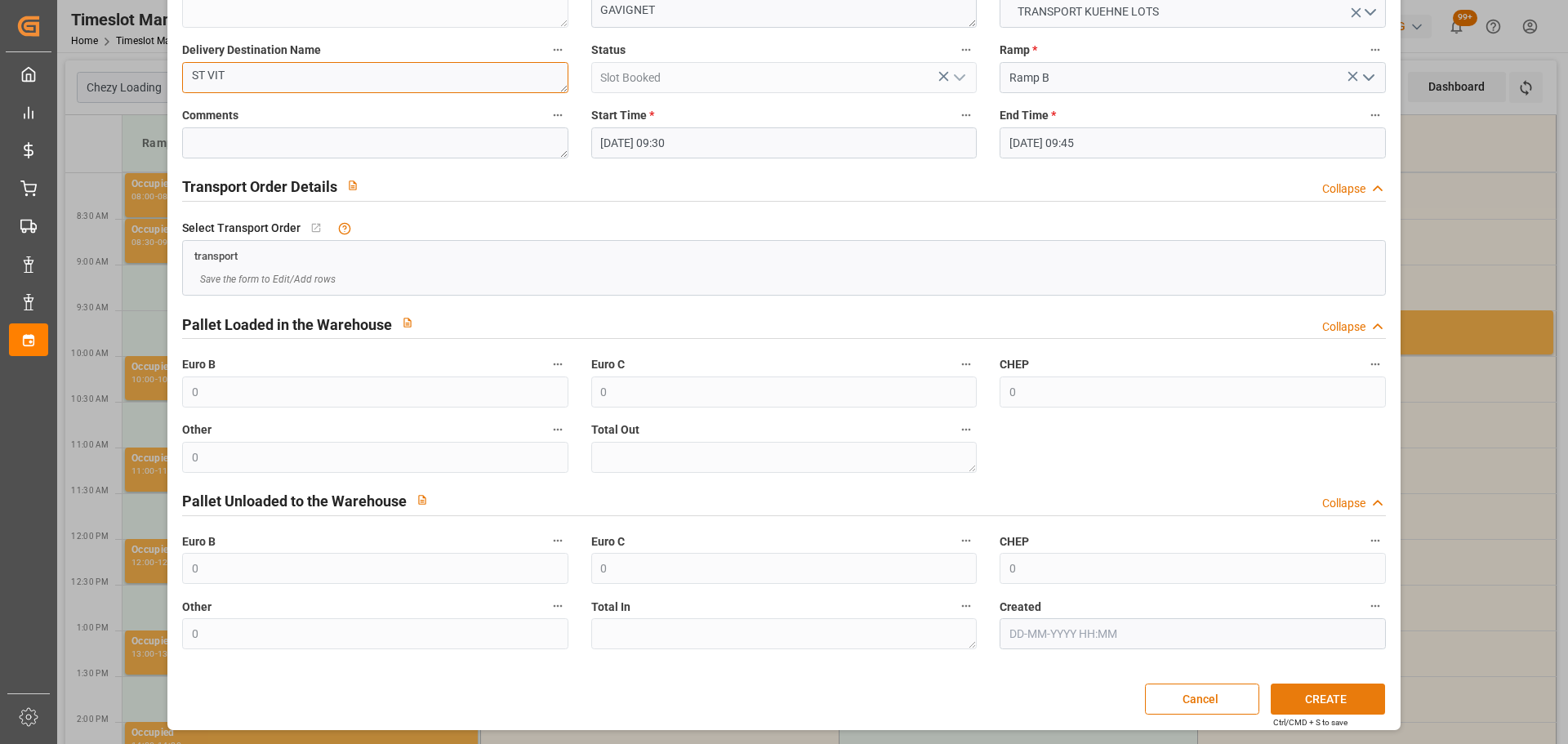
type textarea "ST VIT"
click at [1308, 695] on button "CREATE" at bounding box center [1327, 699] width 114 height 31
